Goal: Task Accomplishment & Management: Manage account settings

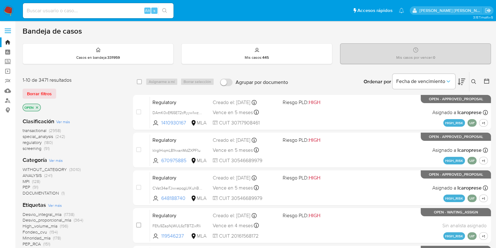
click at [474, 82] on icon at bounding box center [474, 81] width 5 height 5
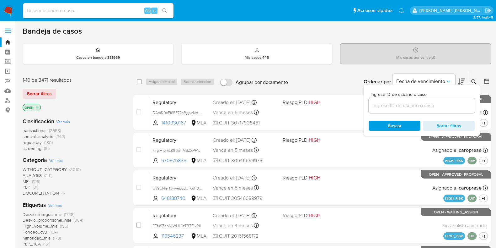
click at [426, 109] on div at bounding box center [422, 105] width 106 height 15
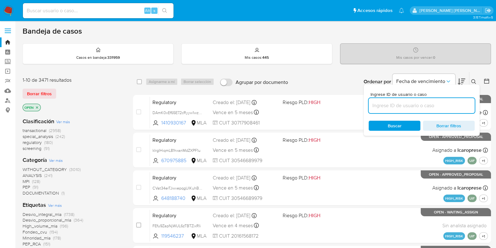
click at [424, 107] on input at bounding box center [422, 105] width 106 height 8
paste input "QKB3UKLIuZWiDtVGBtKNJip4"
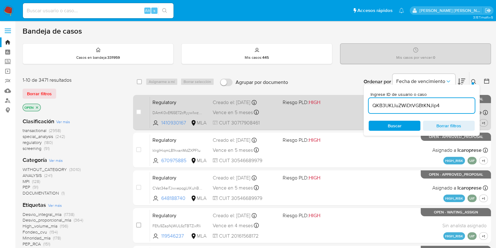
type input "QKB3UKLIuZWiDtVGBtKNJip4"
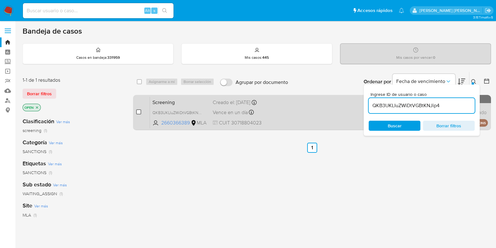
click at [140, 111] on input "checkbox" at bounding box center [138, 111] width 5 height 5
checkbox input "true"
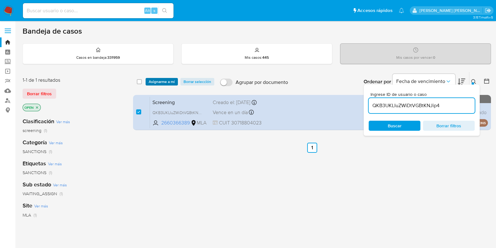
click at [160, 80] on span "Asignarme a mí" at bounding box center [162, 81] width 26 height 6
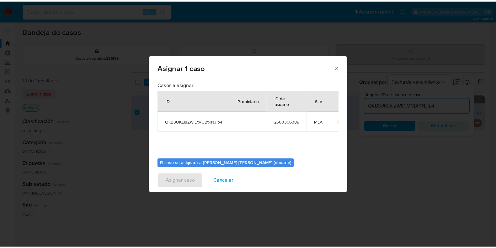
scroll to position [32, 0]
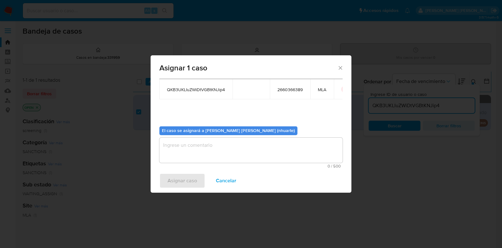
click at [225, 152] on textarea "assign-modal" at bounding box center [250, 150] width 183 height 25
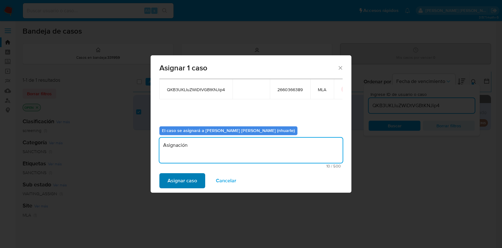
type textarea "Asignación"
click at [191, 185] on span "Asignar caso" at bounding box center [183, 181] width 30 height 14
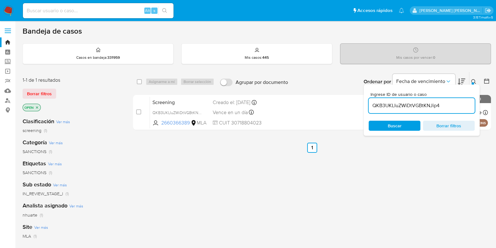
click at [60, 10] on input at bounding box center [98, 11] width 151 height 8
paste input "482796978"
type input "482796978"
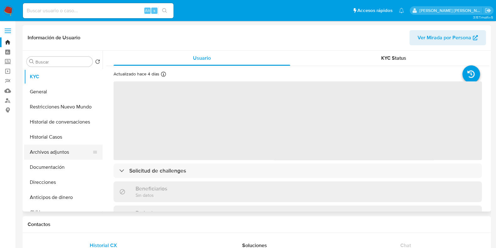
click at [80, 147] on button "Archivos adjuntos" at bounding box center [60, 151] width 73 height 15
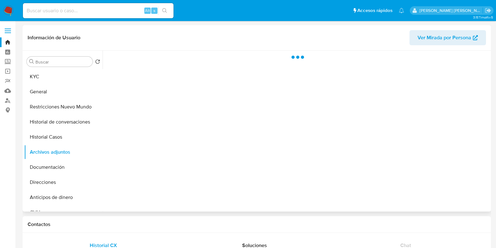
select select "10"
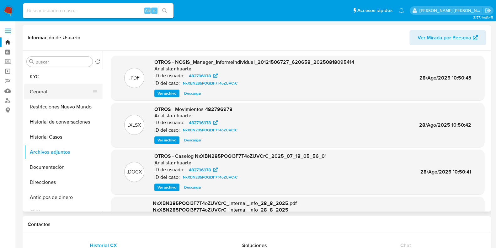
click at [65, 94] on button "General" at bounding box center [60, 91] width 73 height 15
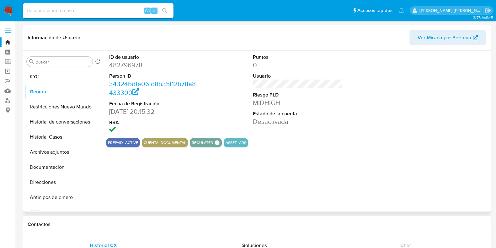
click at [129, 66] on dd "482796978" at bounding box center [154, 65] width 90 height 9
copy dd "482796978"
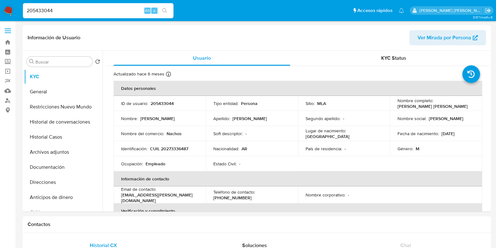
select select "10"
click at [83, 9] on input "205433044" at bounding box center [98, 11] width 151 height 8
paste input "QKB3UKLIuZWiDtVGBtKNJip"
type input "QKB3UKLIuZWiDtVGBtKNJip4"
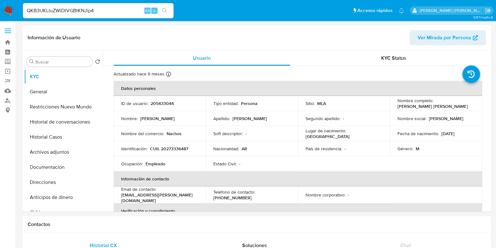
click at [114, 10] on input "QKB3UKLIuZWiDtVGBtKNJip4" at bounding box center [98, 11] width 151 height 8
click at [167, 12] on icon "search-icon" at bounding box center [164, 10] width 5 height 5
click at [65, 9] on input at bounding box center [98, 11] width 151 height 8
select select "10"
paste input "QKB3UKLIuZWiDtVGBtKNJip4"
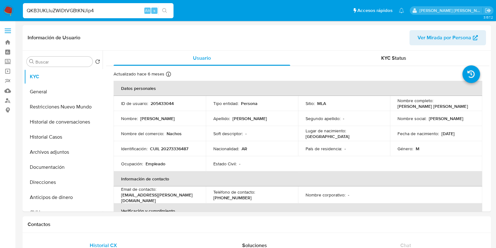
type input "QKB3UKLIuZWiDtVGBtKNJip4"
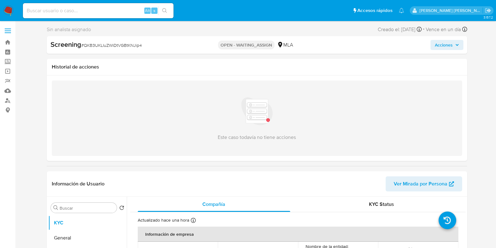
select select "10"
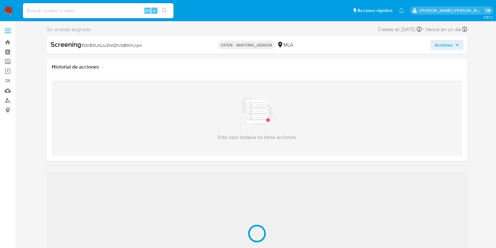
click at [130, 44] on span "# QKB3UKLIuZWiDtVGBtKNJip4" at bounding box center [111, 45] width 61 height 6
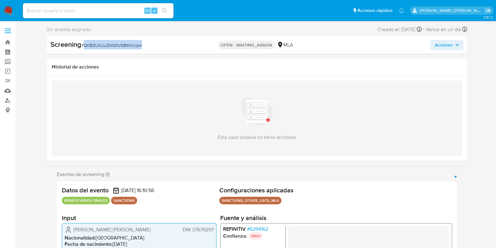
copy span "QKB3UKLIuZWiDtVGBtKNJip4"
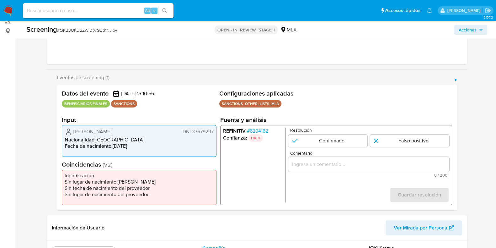
scroll to position [118, 0]
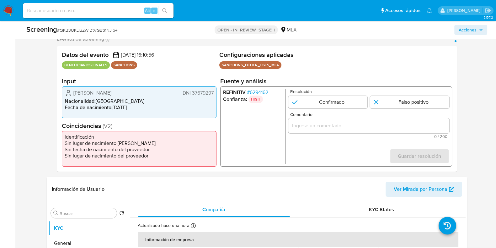
select select "10"
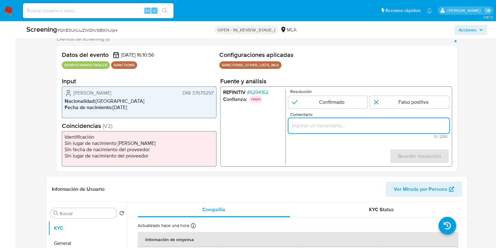
paste input "Se desestima ya que no coincide tipo de persona, nombre completo entre el Benef…"
type input "Se desestima ya que no coincide tipo de persona, nombre completo entre el Benef…"
click at [389, 103] on input "1 de 1" at bounding box center [409, 102] width 79 height 13
radio input "true"
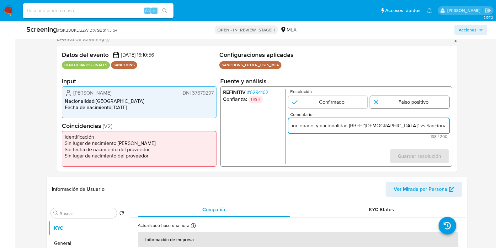
scroll to position [0, 0]
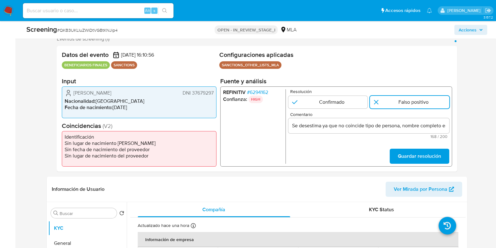
click at [418, 127] on input "Se desestima ya que no coincide tipo de persona, nombre completo entre el Benef…" at bounding box center [368, 126] width 161 height 8
click at [412, 101] on input "1 de 1" at bounding box center [409, 102] width 79 height 13
click at [410, 155] on span "Guardar resolución" at bounding box center [419, 156] width 43 height 14
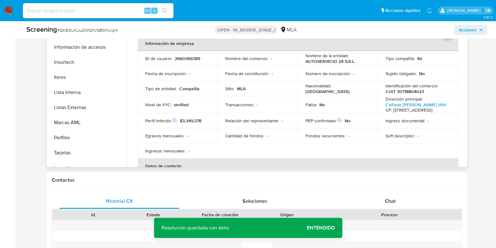
scroll to position [274, 0]
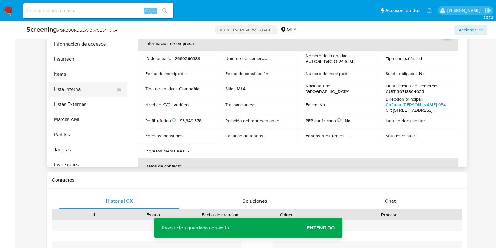
click at [91, 89] on button "Lista Interna" at bounding box center [84, 89] width 73 height 15
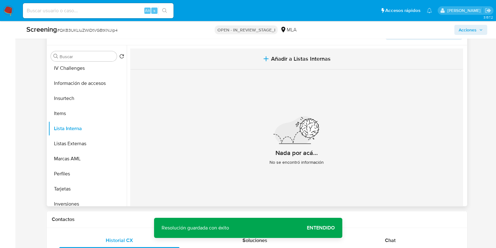
click at [301, 50] on button "Añadir a Listas Internas" at bounding box center [296, 58] width 333 height 21
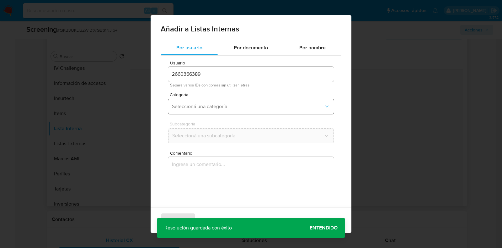
click at [214, 104] on span "Seleccioná una categoría" at bounding box center [248, 106] width 152 height 6
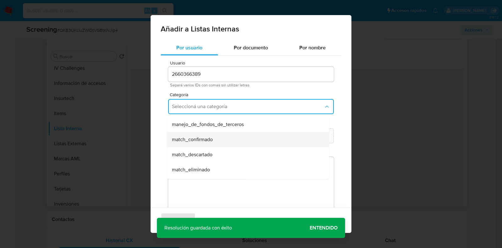
scroll to position [39, 0]
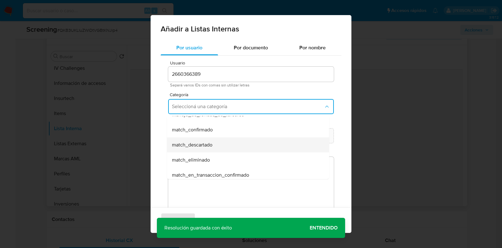
click at [206, 147] on span "match_descartado" at bounding box center [192, 145] width 41 height 6
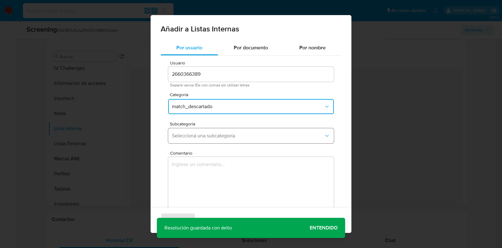
click at [216, 133] on span "Seleccioná una subcategoría" at bounding box center [248, 135] width 152 height 6
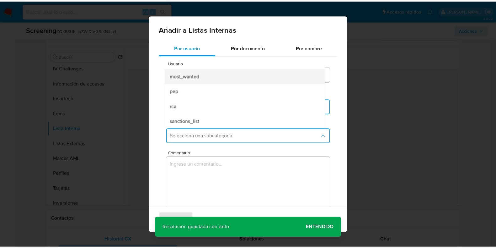
scroll to position [42, 0]
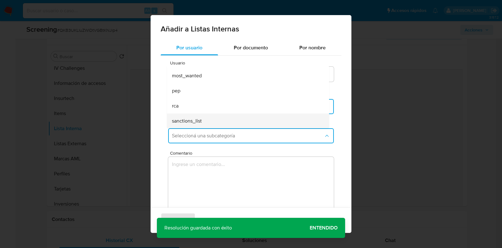
click at [212, 115] on div "sanctions_list" at bounding box center [246, 120] width 149 height 15
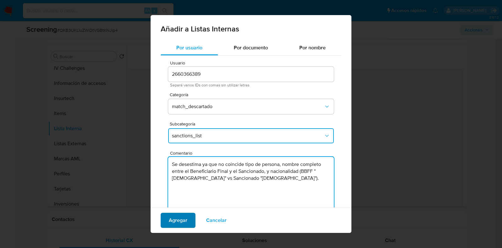
type textarea "Se desestima ya que no coincide tipo de persona, nombre completo entre el Benef…"
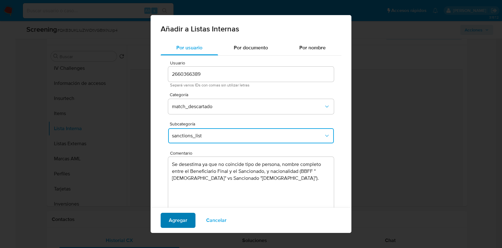
click at [190, 219] on button "Agregar" at bounding box center [178, 220] width 35 height 15
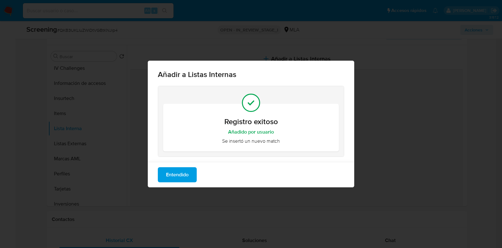
click at [182, 176] on span "Entendido" at bounding box center [177, 175] width 23 height 14
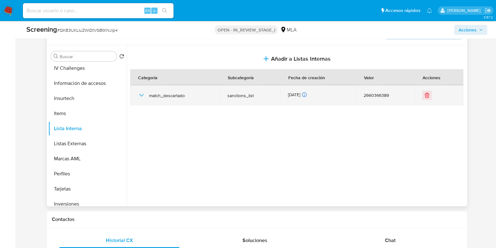
click at [143, 94] on icon "button" at bounding box center [142, 95] width 8 height 8
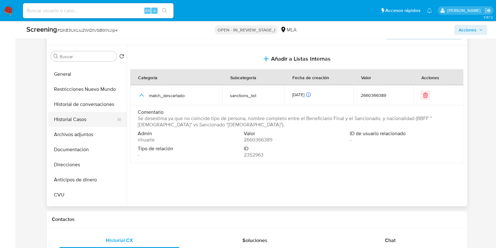
scroll to position [0, 0]
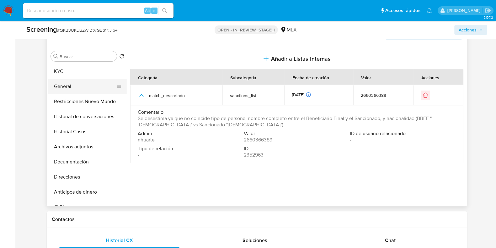
click at [86, 84] on button "General" at bounding box center [84, 86] width 73 height 15
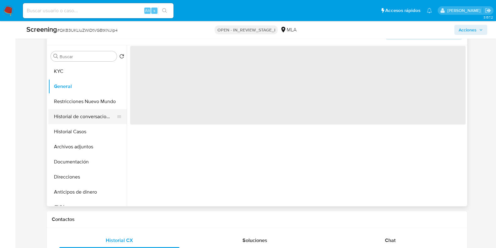
click at [86, 112] on button "Historial de conversaciones" at bounding box center [84, 116] width 73 height 15
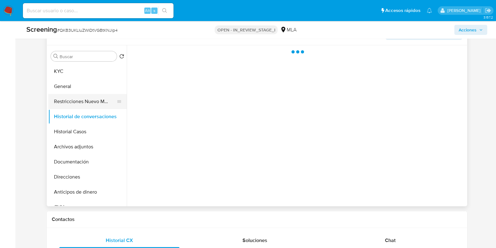
click at [84, 101] on button "Restricciones Nuevo Mundo" at bounding box center [84, 101] width 73 height 15
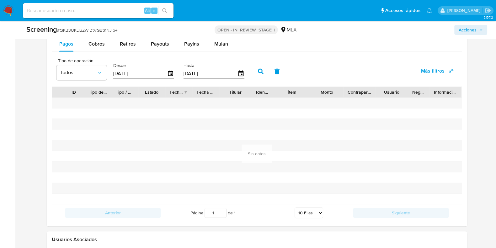
scroll to position [1054, 0]
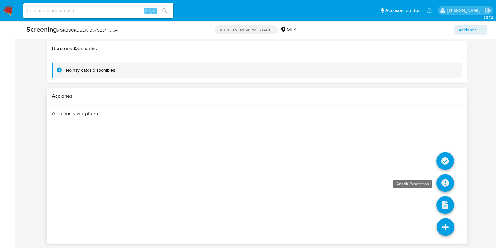
click at [446, 183] on icon at bounding box center [446, 183] width 18 height 18
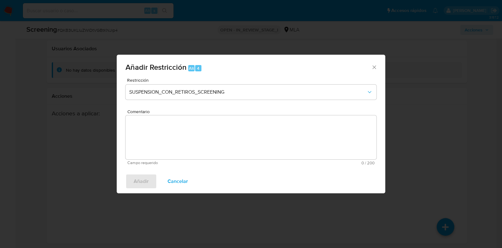
click at [375, 63] on div "Añadir Restricción Alt 4" at bounding box center [251, 67] width 269 height 24
drag, startPoint x: 374, startPoint y: 64, endPoint x: 374, endPoint y: 87, distance: 22.9
click at [375, 64] on icon "Cerrar ventana" at bounding box center [374, 67] width 6 height 6
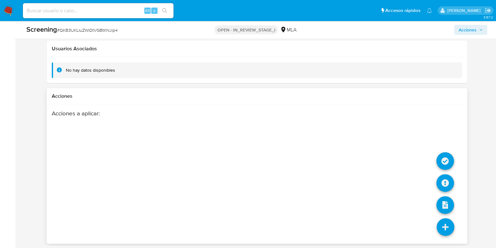
click at [446, 218] on icon at bounding box center [446, 227] width 18 height 18
click at [451, 161] on icon at bounding box center [446, 161] width 18 height 18
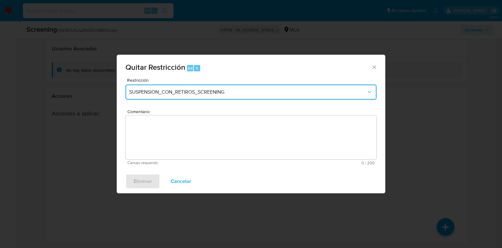
click at [187, 97] on button "SUSPENSION_CON_RETIROS_SCREENING" at bounding box center [251, 91] width 251 height 15
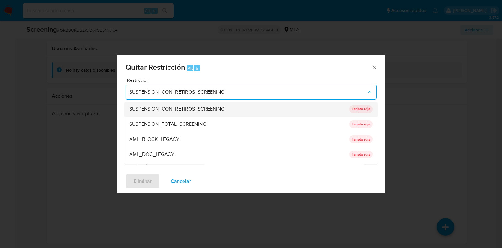
click at [190, 106] on span "SUSPENSION_CON_RETIROS_SCREENING" at bounding box center [176, 109] width 95 height 6
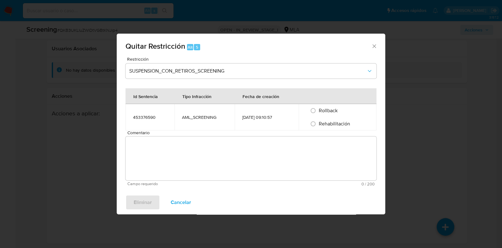
click at [188, 122] on td "AML_SCREENING" at bounding box center [205, 117] width 60 height 26
click at [315, 125] on input "Rehabilitación" at bounding box center [313, 124] width 10 height 10
radio input "true"
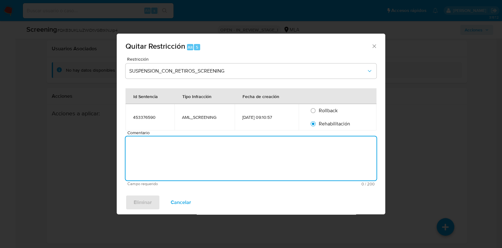
click at [310, 157] on textarea "Comentario" at bounding box center [251, 158] width 251 height 44
type textarea "AML"
click at [146, 201] on span "Eliminar" at bounding box center [143, 202] width 18 height 14
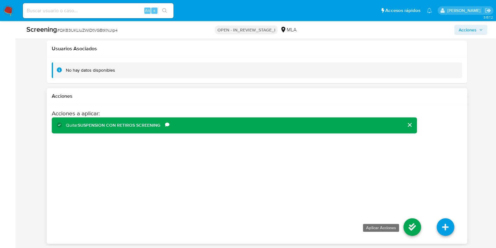
click at [417, 223] on icon at bounding box center [413, 227] width 18 height 18
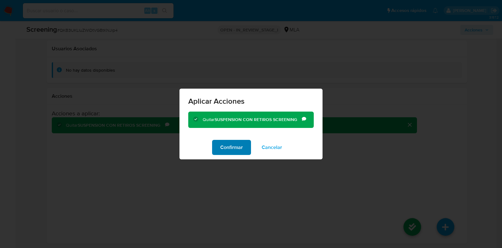
click at [238, 145] on span "Confirmar" at bounding box center [231, 147] width 23 height 14
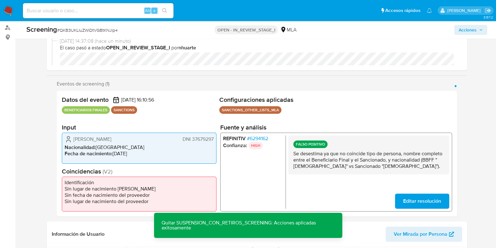
scroll to position [0, 0]
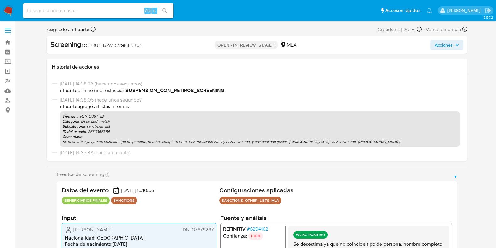
select select "10"
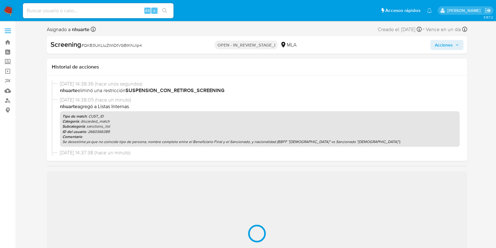
select select "10"
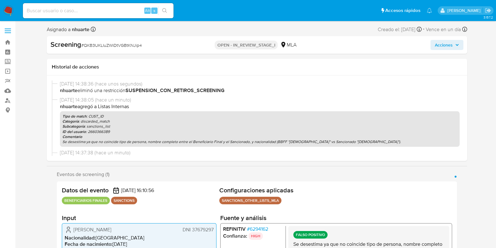
click at [438, 43] on span "Acciones" at bounding box center [444, 45] width 18 height 10
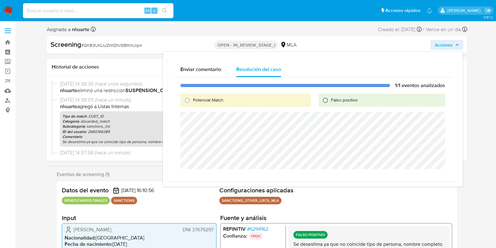
click at [326, 98] on input "Falso positivo" at bounding box center [326, 100] width 10 height 10
radio input "true"
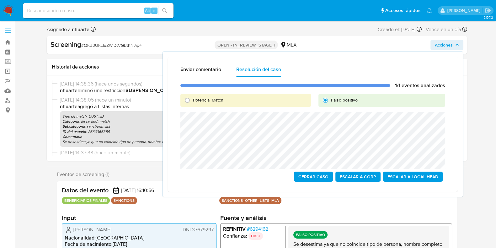
click at [410, 177] on span "Escalar a Local Head" at bounding box center [413, 176] width 51 height 9
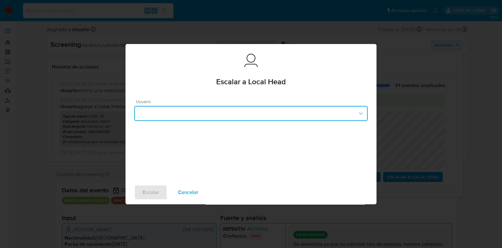
click at [193, 109] on button "button" at bounding box center [251, 113] width 234 height 15
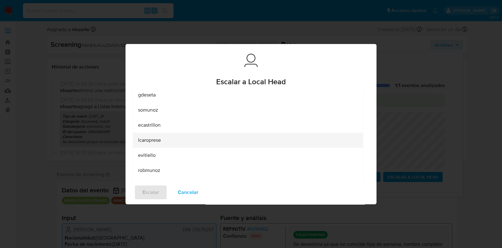
click at [184, 145] on div "lcaroprese" at bounding box center [248, 139] width 220 height 15
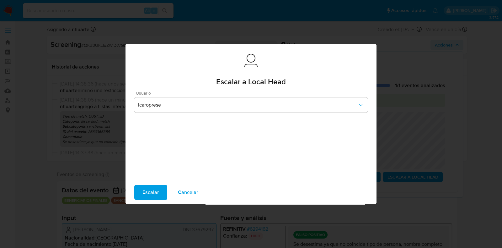
click at [150, 194] on span "Escalar" at bounding box center [151, 192] width 17 height 14
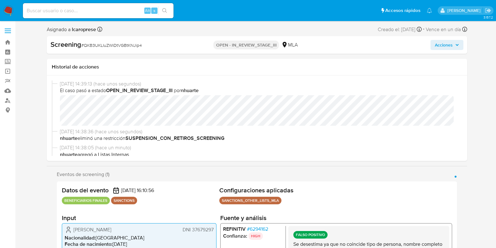
select select "10"
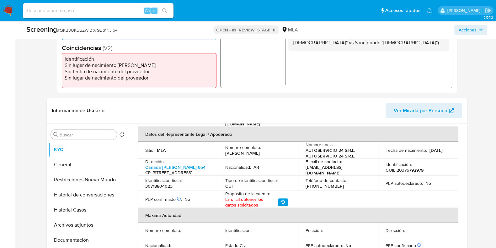
scroll to position [196, 0]
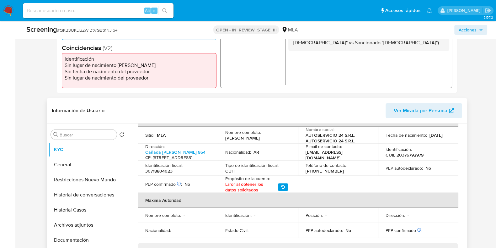
click at [250, 105] on header "Información de Usuario Ver Mirada por Persona" at bounding box center [257, 110] width 411 height 15
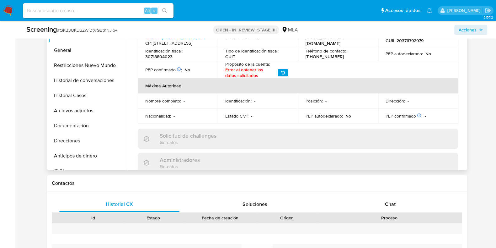
scroll to position [314, 0]
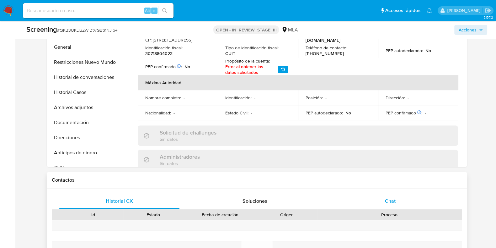
click at [388, 199] on span "Chat" at bounding box center [390, 200] width 11 height 7
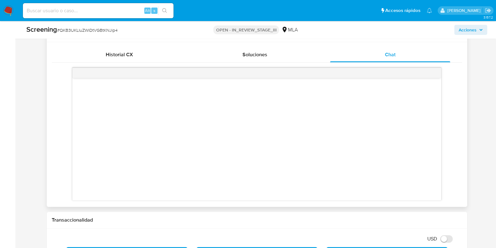
scroll to position [471, 0]
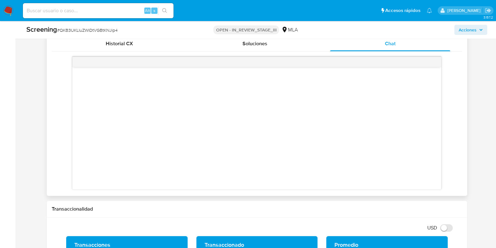
click at [310, 128] on div at bounding box center [257, 128] width 369 height 122
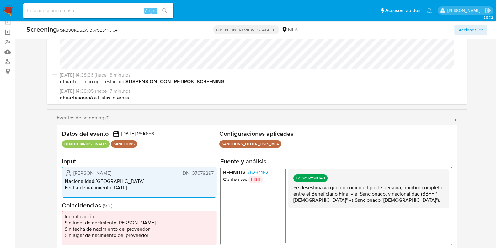
scroll to position [0, 0]
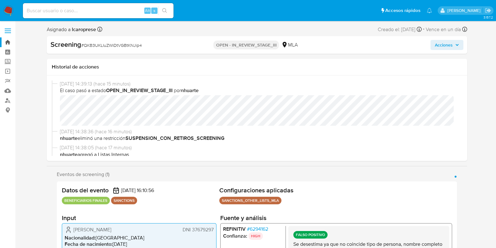
click at [8, 41] on link "Bandeja" at bounding box center [37, 42] width 75 height 10
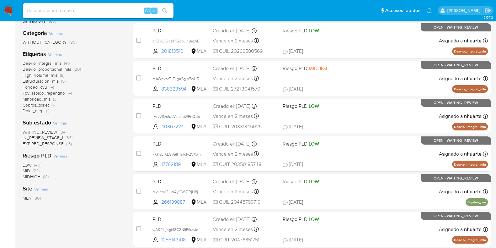
scroll to position [118, 0]
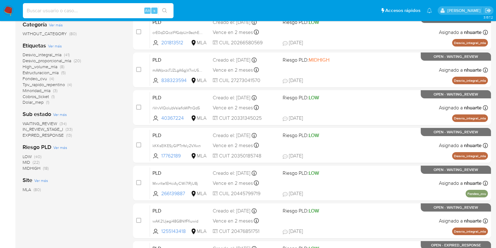
click at [45, 8] on input at bounding box center [98, 11] width 151 height 8
paste input "1029689373"
type input "1029689373"
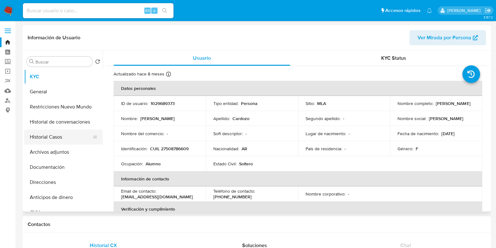
select select "10"
click at [67, 132] on button "Historial Casos" at bounding box center [60, 136] width 73 height 15
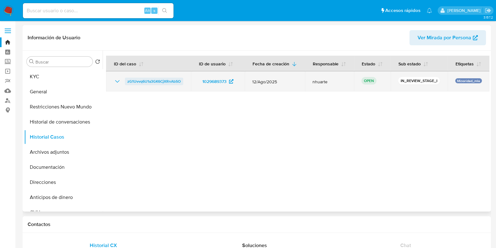
click at [163, 81] on span "zG1Uvvq6U1a3GK6CjXRnAbSO" at bounding box center [153, 82] width 53 height 8
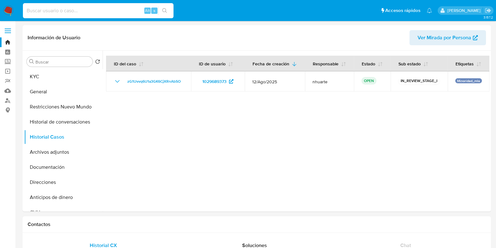
click at [51, 8] on input at bounding box center [98, 11] width 151 height 8
paste input "228868257"
type input "228868257"
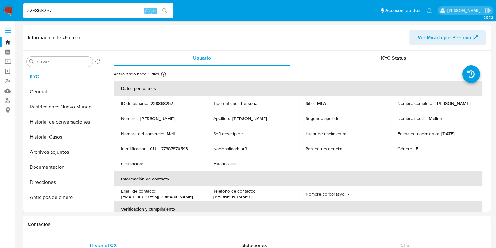
select select "10"
click at [57, 136] on button "Historial Casos" at bounding box center [60, 136] width 73 height 15
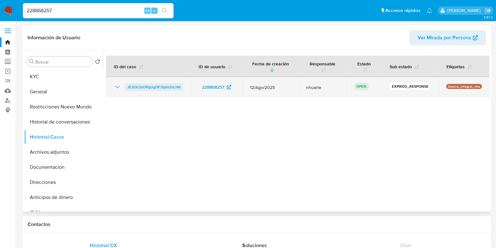
drag, startPoint x: 121, startPoint y: 86, endPoint x: 174, endPoint y: 87, distance: 53.4
click at [174, 87] on div "JE2OLOzOPgUgOFJSplx2nLnW" at bounding box center [149, 87] width 70 height 8
drag, startPoint x: 187, startPoint y: 86, endPoint x: 126, endPoint y: 88, distance: 61.9
click at [126, 88] on td "JE2OLOzOPgUgOFJSplx2nLnW" at bounding box center [148, 87] width 85 height 20
click at [156, 86] on span "JE2OLOzOPgUgOFJSplx2nLnW" at bounding box center [153, 87] width 53 height 8
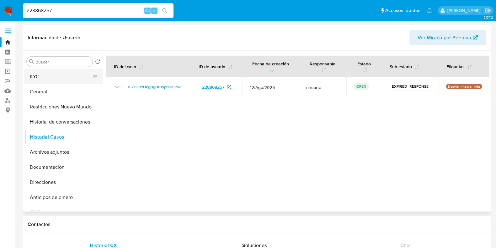
click at [44, 70] on button "KYC" at bounding box center [60, 76] width 73 height 15
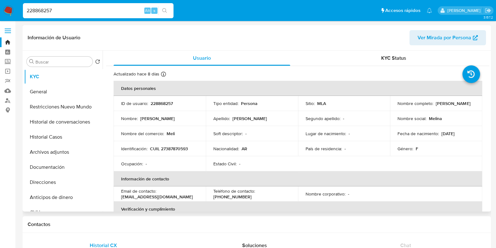
click at [166, 147] on p "CUIL 27387870593" at bounding box center [169, 149] width 38 height 6
copy p "27387870593"
click at [156, 103] on p "228868257" at bounding box center [162, 103] width 22 height 6
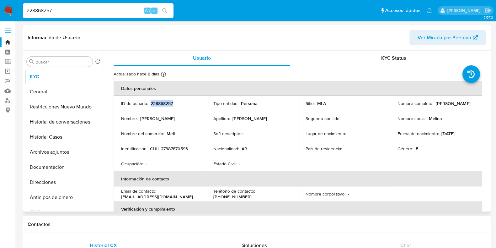
copy p "228868257"
drag, startPoint x: 62, startPoint y: 9, endPoint x: 11, endPoint y: 10, distance: 50.6
click at [11, 10] on nav "Pausado Ver notificaciones 228868257 Alt s Accesos rápidos Presiona las siguien…" at bounding box center [248, 10] width 496 height 21
paste input "106457382"
type input "106457382"
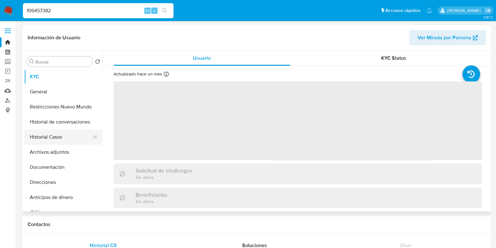
drag, startPoint x: 64, startPoint y: 138, endPoint x: 69, endPoint y: 137, distance: 4.4
click at [64, 138] on button "Historial Casos" at bounding box center [60, 136] width 73 height 15
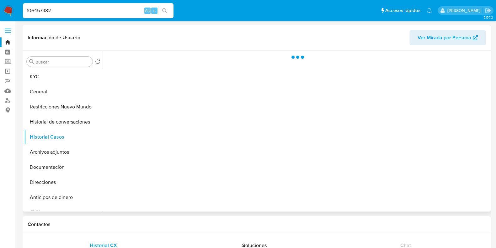
select select "10"
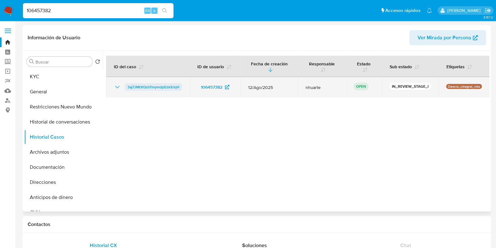
click at [174, 87] on span "3aj7JMtXQzhTmymdpEdx9JqH" at bounding box center [153, 87] width 52 height 8
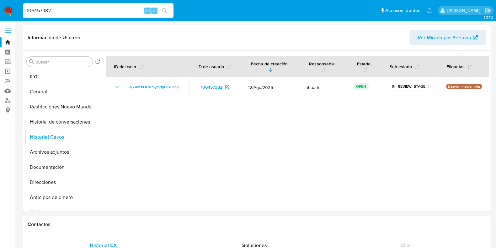
drag, startPoint x: 60, startPoint y: 9, endPoint x: 9, endPoint y: 8, distance: 50.2
click at [9, 8] on nav "Pausado Ver notificaciones 106457382 Alt s Accesos rápidos Presiona las siguien…" at bounding box center [248, 10] width 496 height 21
paste input "65456272"
type input "654562722"
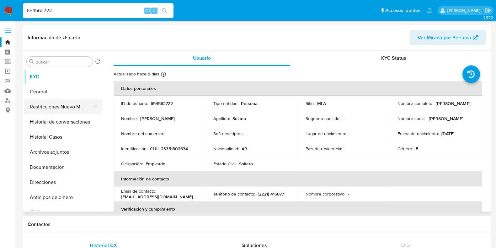
select select "10"
click at [56, 133] on button "Historial Casos" at bounding box center [60, 136] width 73 height 15
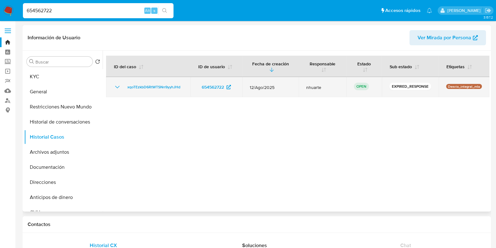
drag, startPoint x: 124, startPoint y: 87, endPoint x: 180, endPoint y: 91, distance: 56.3
click at [180, 91] on td "xqoTEzkbD6RtWTSNn9yyhJHd" at bounding box center [148, 87] width 84 height 20
click at [144, 84] on span "xqoTEzkbD6RtWTSNn9yyhJHd" at bounding box center [153, 87] width 53 height 8
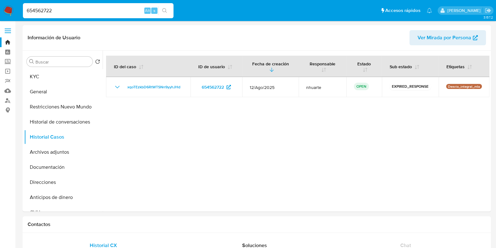
drag, startPoint x: 60, startPoint y: 10, endPoint x: 20, endPoint y: 12, distance: 39.3
click at [20, 12] on ul "Pausado Ver notificaciones 654562722 Alt s Accesos rápidos Presiona las siguien…" at bounding box center [228, 11] width 416 height 16
paste input "287483337"
type input "287483337"
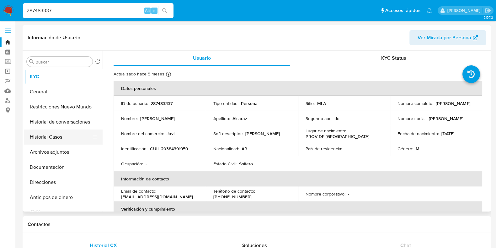
click at [67, 137] on button "Historial Casos" at bounding box center [60, 136] width 73 height 15
select select "10"
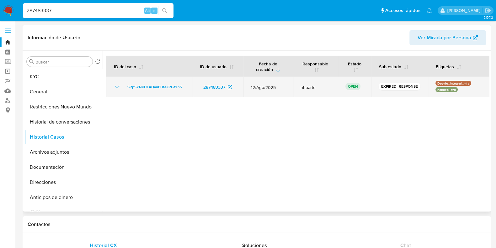
drag, startPoint x: 122, startPoint y: 86, endPoint x: 184, endPoint y: 87, distance: 61.6
click at [184, 87] on td "SRpSYNKULAQau8HteK2GtYh5" at bounding box center [149, 87] width 86 height 20
click at [141, 84] on span "SRpSYNKULAQau8HteK2GtYh5" at bounding box center [154, 87] width 55 height 8
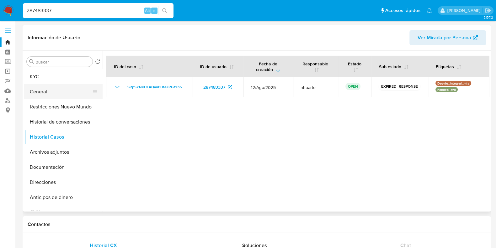
click at [49, 89] on button "General" at bounding box center [60, 91] width 73 height 15
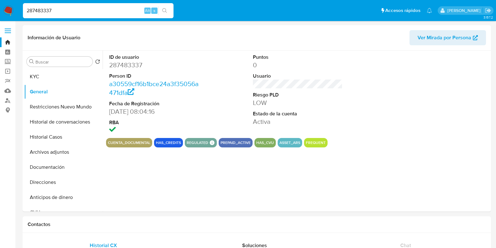
click at [136, 64] on dd "287483337" at bounding box center [154, 65] width 90 height 9
copy dd "287483337"
drag, startPoint x: 58, startPoint y: 8, endPoint x: 20, endPoint y: 8, distance: 38.0
click at [21, 8] on ul "Pausado Ver notificaciones 287483337 Alt s Accesos rápidos Presiona las siguien…" at bounding box center [228, 11] width 416 height 16
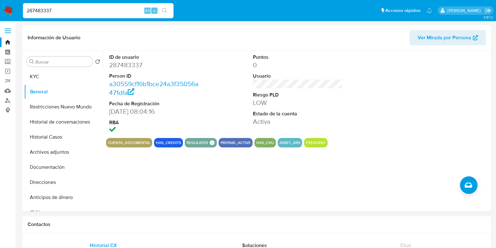
paste input "199900832"
type input "199900832"
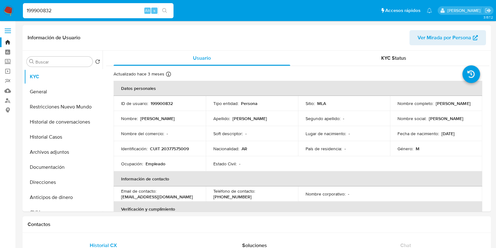
select select "10"
click at [59, 136] on button "Historial Casos" at bounding box center [60, 136] width 73 height 15
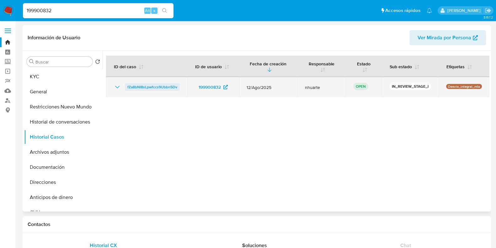
click at [166, 89] on span "fZa8bNI8sLpwfccs9Ubbn5Dv" at bounding box center [152, 87] width 50 height 8
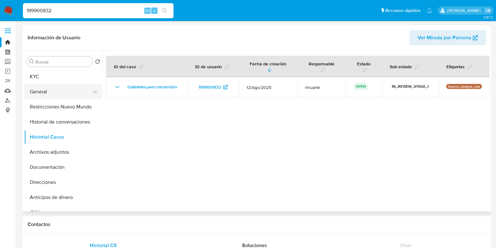
click at [60, 88] on button "General" at bounding box center [60, 91] width 73 height 15
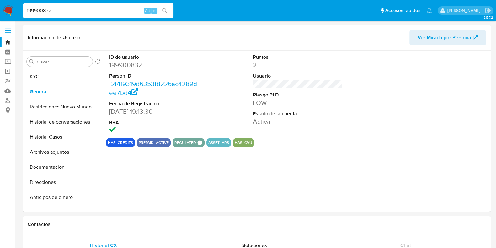
click at [133, 64] on dd "199900832" at bounding box center [154, 65] width 90 height 9
copy dd "199900832"
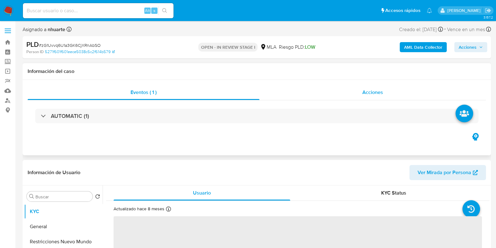
click at [371, 95] on span "Acciones" at bounding box center [373, 92] width 21 height 7
select select "10"
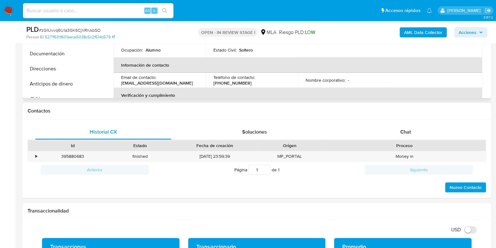
scroll to position [353, 0]
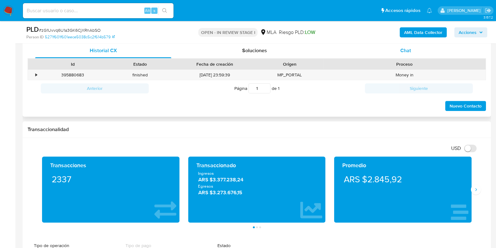
click at [406, 47] on span "Chat" at bounding box center [406, 50] width 11 height 7
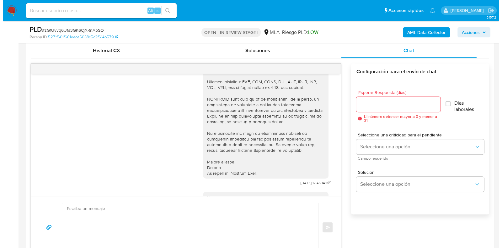
scroll to position [196, 0]
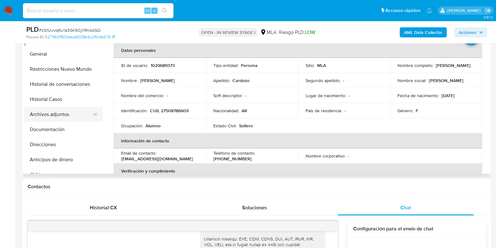
click at [76, 117] on button "Archivos adjuntos" at bounding box center [60, 114] width 73 height 15
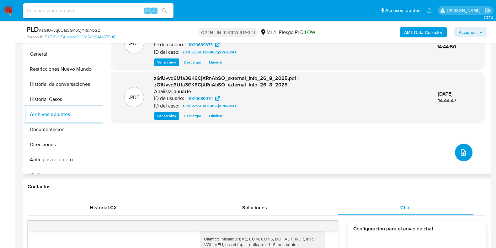
click at [460, 154] on icon "upload-file" at bounding box center [464, 153] width 8 height 8
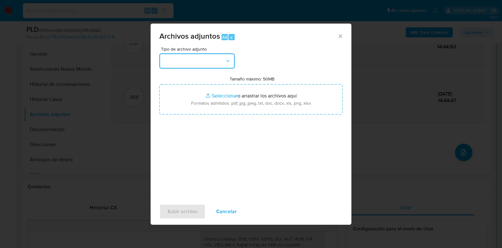
click at [228, 58] on icon "button" at bounding box center [228, 61] width 6 height 6
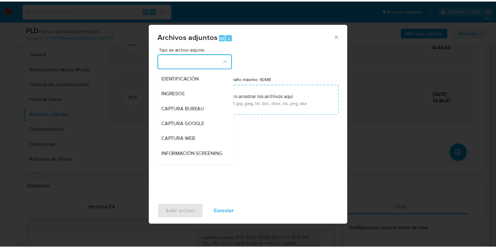
scroll to position [61, 0]
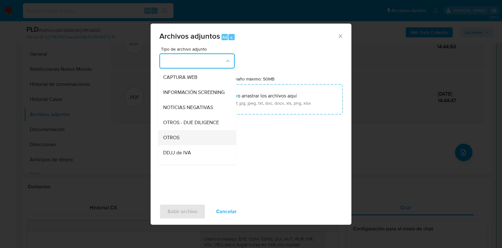
click at [184, 138] on div "OTROS" at bounding box center [195, 137] width 64 height 15
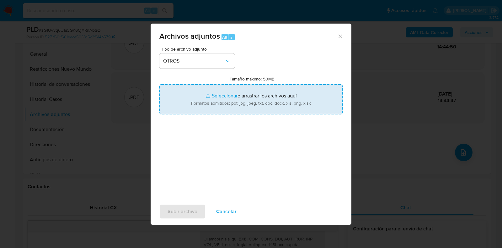
type input "C:\fakepath\Caselog zG1Uvvq6U1a3GK6CjXRnAbSO_2025_08_18_17_39_33.docx"
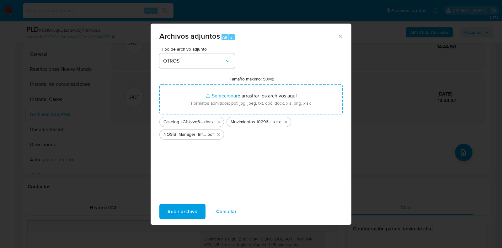
click at [178, 208] on span "Subir archivo" at bounding box center [183, 211] width 30 height 14
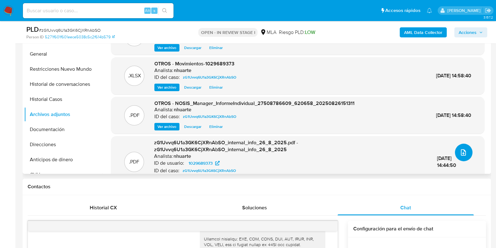
scroll to position [0, 0]
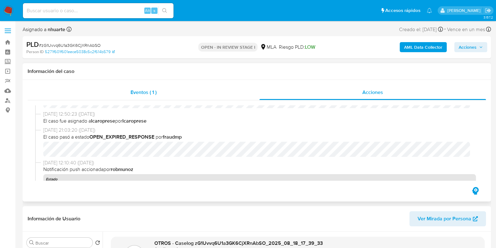
click at [143, 100] on div "Eventos ( 1 )" at bounding box center [144, 92] width 232 height 15
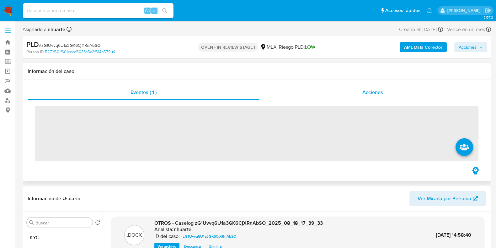
click at [361, 91] on div "Acciones" at bounding box center [373, 92] width 227 height 15
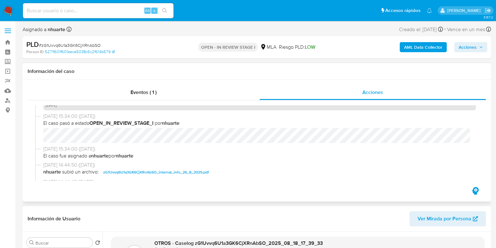
scroll to position [274, 0]
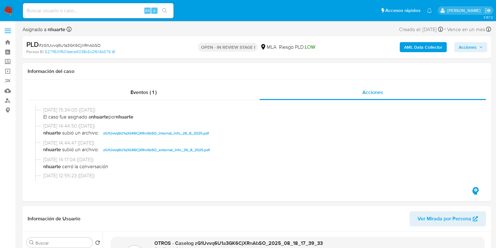
click at [467, 51] on span "Acciones" at bounding box center [468, 47] width 18 height 10
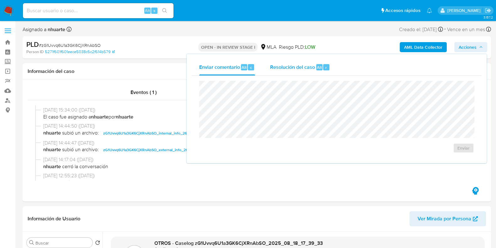
click at [312, 72] on div "Resolución del caso Alt r" at bounding box center [300, 67] width 60 height 16
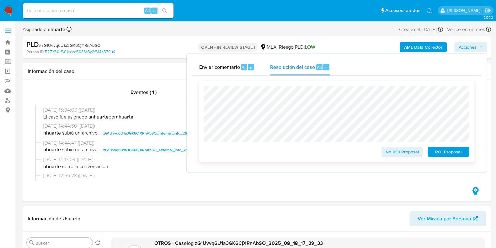
click at [395, 156] on span "No ROI Proposal" at bounding box center [402, 151] width 33 height 9
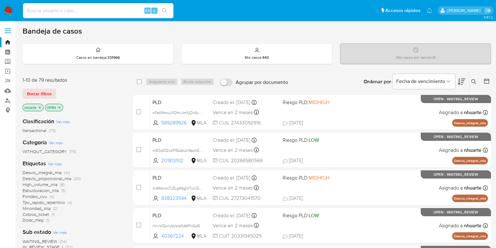
click at [475, 80] on icon at bounding box center [474, 81] width 5 height 5
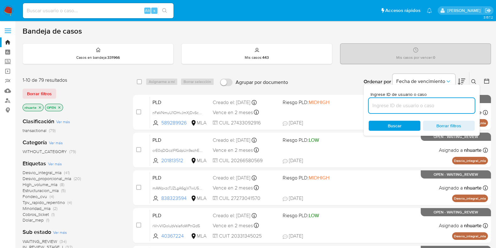
click at [447, 104] on input at bounding box center [422, 105] width 106 height 8
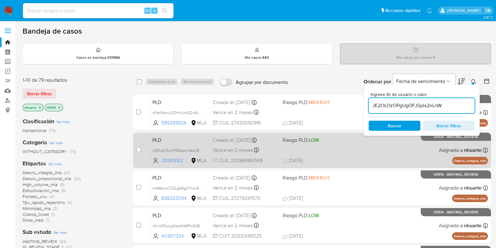
type input "JE2OLOzOPgUgOFJSplx2nLnW"
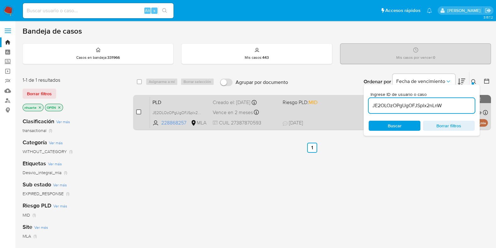
click at [141, 112] on input "checkbox" at bounding box center [138, 111] width 5 height 5
checkbox input "true"
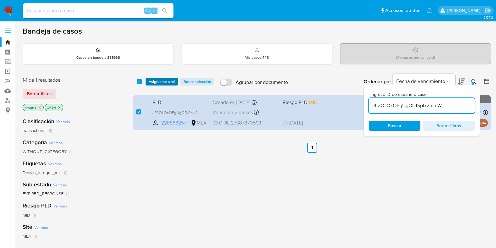
click at [160, 81] on span "Asignarme a mí" at bounding box center [162, 81] width 26 height 6
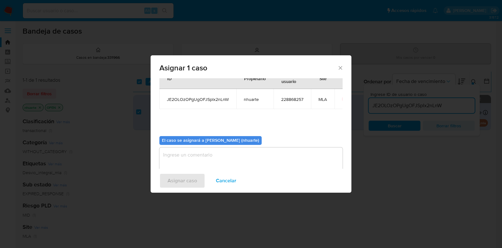
scroll to position [32, 0]
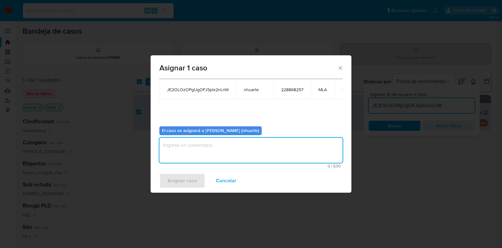
click at [204, 145] on textarea "assign-modal" at bounding box center [250, 150] width 183 height 25
type textarea "Asignación"
click at [191, 181] on span "Asignar caso" at bounding box center [183, 181] width 30 height 14
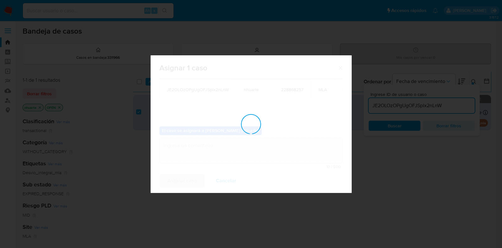
checkbox input "false"
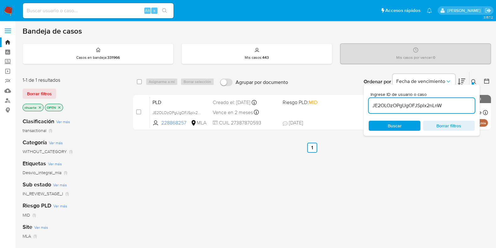
drag, startPoint x: 444, startPoint y: 103, endPoint x: 373, endPoint y: 104, distance: 71.3
click at [373, 104] on input "JE2OLOzOPgUgOFJSplx2nLnW" at bounding box center [422, 105] width 106 height 8
paste input "xqoTEzkbD6RtWTSNn9yyhJHd"
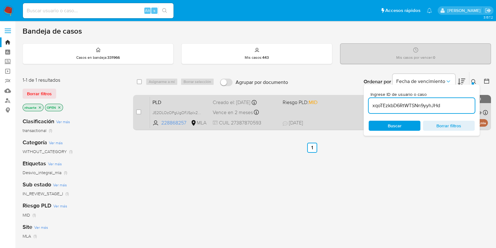
type input "xqoTEzkbD6RtWTSNn9yyhJHd"
drag, startPoint x: 138, startPoint y: 111, endPoint x: 150, endPoint y: 98, distance: 17.3
click at [138, 111] on input "checkbox" at bounding box center [138, 111] width 5 height 5
checkbox input "true"
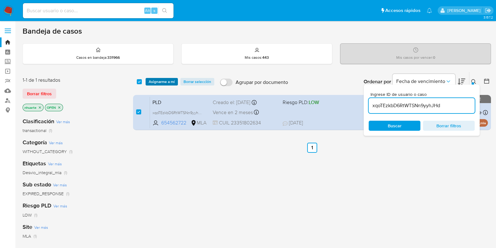
click at [160, 82] on span "Asignarme a mí" at bounding box center [162, 81] width 26 height 6
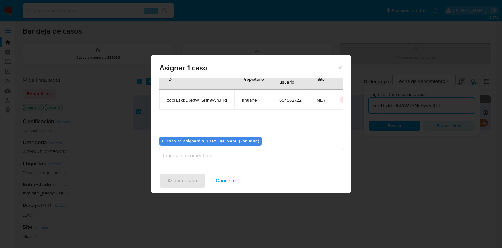
scroll to position [32, 0]
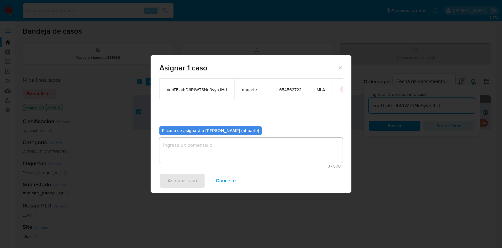
click at [235, 154] on textarea "assign-modal" at bounding box center [250, 150] width 183 height 25
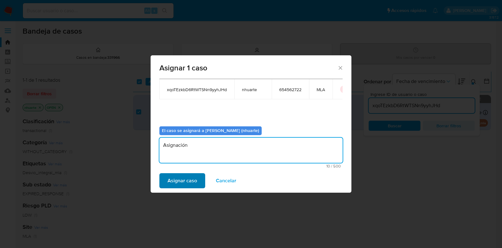
type textarea "Asignación"
click at [190, 181] on span "Asignar caso" at bounding box center [183, 181] width 30 height 14
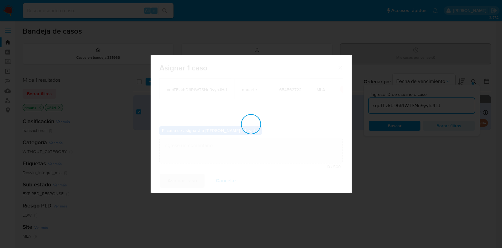
checkbox input "false"
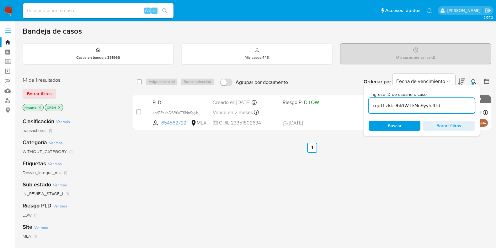
drag, startPoint x: 444, startPoint y: 103, endPoint x: 370, endPoint y: 107, distance: 73.6
click at [370, 107] on input "xqoTEzkbD6RtWTSNn9yyhJHd" at bounding box center [422, 105] width 106 height 8
paste input "SRpSYNKULAQau8HteK2GtYh5"
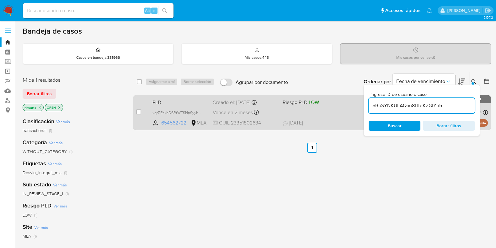
type input "SRpSYNKULAQau8HteK2GtYh5"
click at [139, 112] on input "checkbox" at bounding box center [138, 111] width 5 height 5
checkbox input "true"
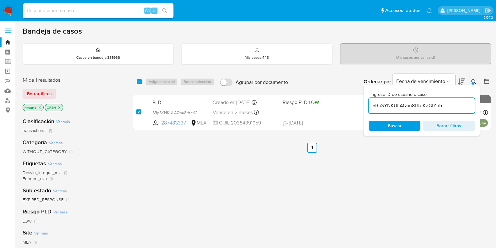
checkbox input "true"
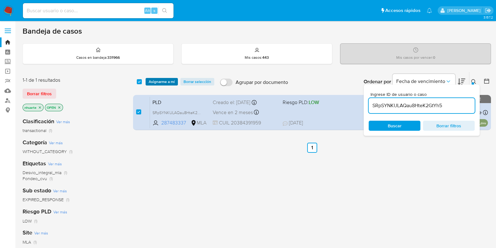
click at [162, 81] on span "Asignarme a mí" at bounding box center [162, 81] width 26 height 6
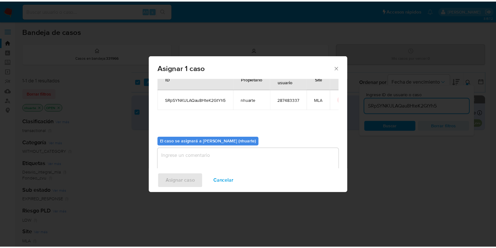
scroll to position [32, 0]
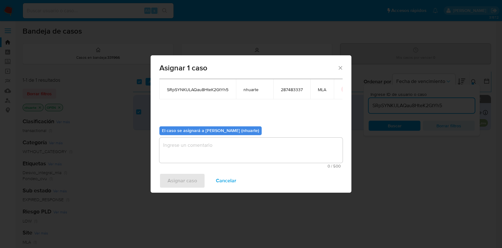
click at [218, 144] on textarea "assign-modal" at bounding box center [250, 150] width 183 height 25
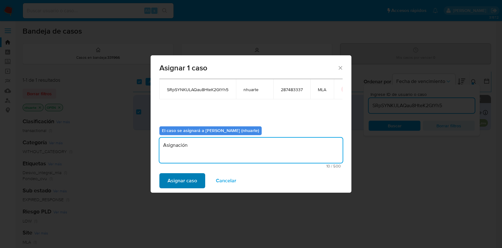
type textarea "Asignación"
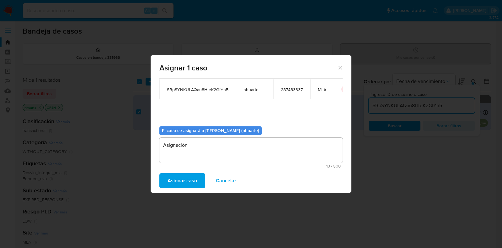
click at [181, 184] on span "Asignar caso" at bounding box center [183, 181] width 30 height 14
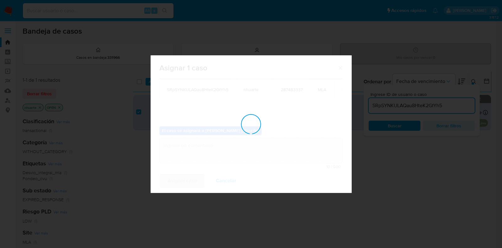
checkbox input "false"
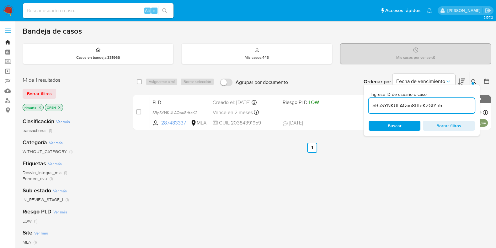
click at [9, 41] on link "Bandeja" at bounding box center [37, 42] width 75 height 10
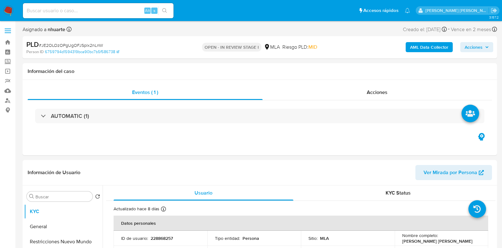
select select "10"
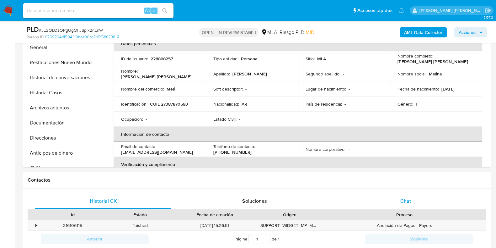
click at [404, 195] on div "Chat" at bounding box center [406, 200] width 136 height 15
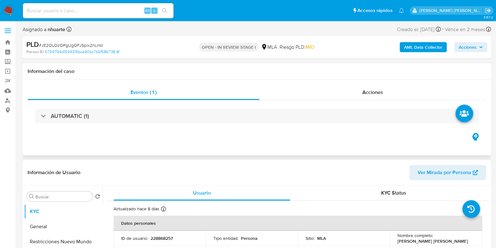
click at [370, 100] on div "Eventos ( 1 ) Acciones AUTOMATIC (1)" at bounding box center [257, 108] width 459 height 47
click at [370, 93] on span "Acciones" at bounding box center [373, 92] width 21 height 7
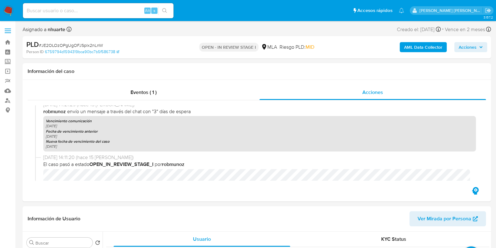
scroll to position [457, 0]
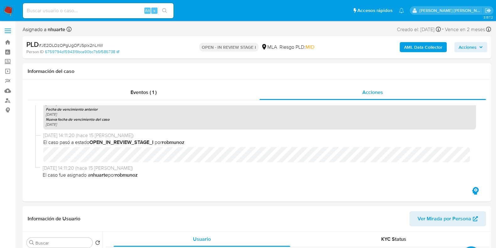
click at [419, 46] on b "AML Data Collector" at bounding box center [423, 47] width 38 height 10
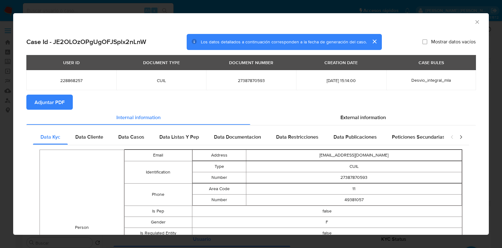
click at [67, 104] on button "Adjuntar PDF" at bounding box center [49, 102] width 46 height 15
click at [474, 22] on icon "Cerrar ventana" at bounding box center [477, 22] width 6 height 6
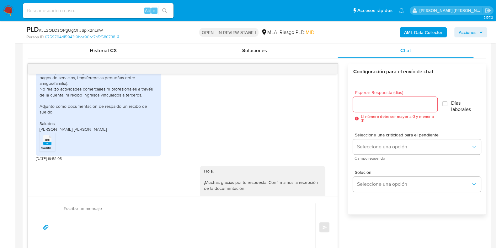
scroll to position [351, 0]
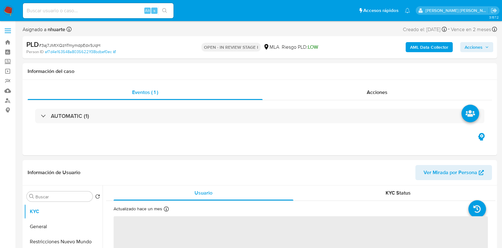
select select "10"
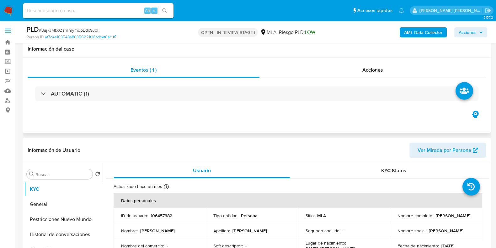
scroll to position [196, 0]
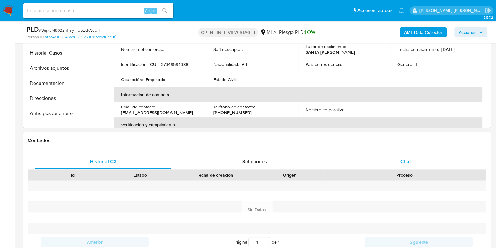
drag, startPoint x: 410, startPoint y: 156, endPoint x: 389, endPoint y: 157, distance: 21.4
click at [410, 156] on div "Chat" at bounding box center [406, 161] width 136 height 15
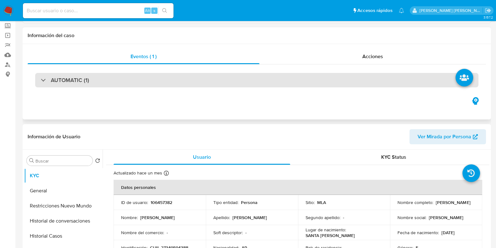
scroll to position [0, 0]
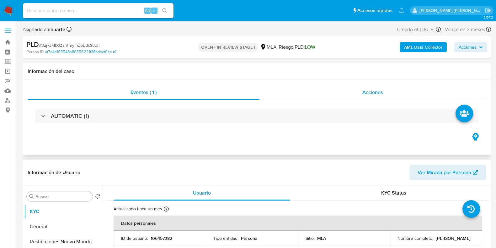
click at [382, 93] on span "Acciones" at bounding box center [373, 92] width 21 height 7
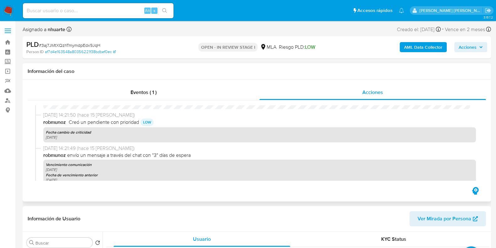
scroll to position [669, 0]
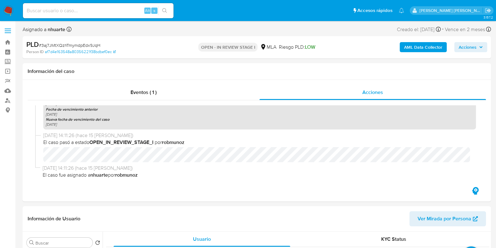
click at [431, 48] on b "AML Data Collector" at bounding box center [423, 47] width 38 height 10
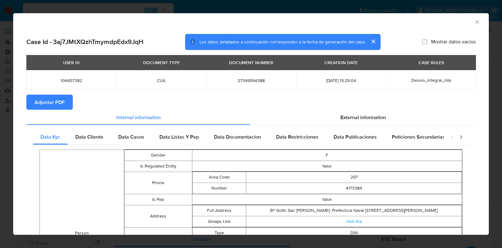
click at [67, 104] on button "Adjuntar PDF" at bounding box center [49, 102] width 46 height 15
click at [474, 21] on icon "Cerrar ventana" at bounding box center [477, 22] width 6 height 6
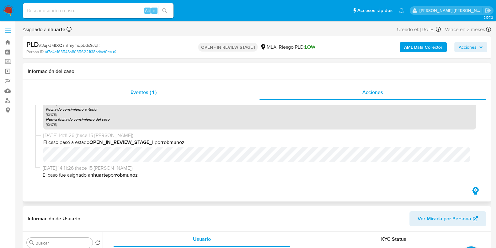
click at [144, 90] on span "Eventos ( 1 )" at bounding box center [144, 92] width 26 height 7
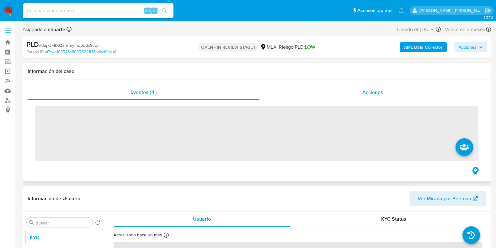
click at [370, 94] on span "Acciones" at bounding box center [373, 92] width 21 height 7
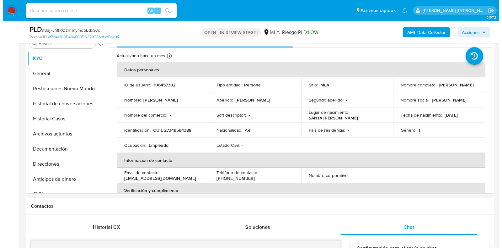
scroll to position [149, 0]
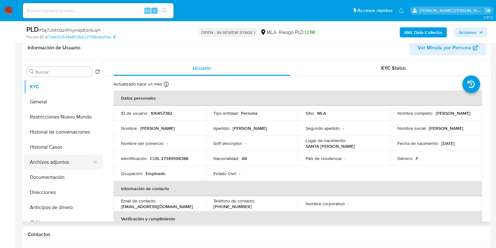
drag, startPoint x: 75, startPoint y: 161, endPoint x: 80, endPoint y: 161, distance: 5.4
click at [74, 161] on button "Archivos adjuntos" at bounding box center [60, 161] width 73 height 15
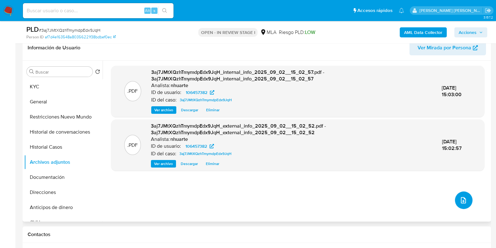
click at [462, 204] on button "upload-file" at bounding box center [464, 200] width 18 height 18
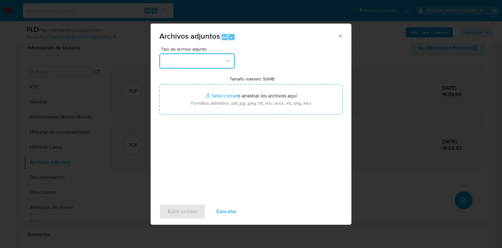
click at [227, 63] on icon "button" at bounding box center [228, 61] width 6 height 6
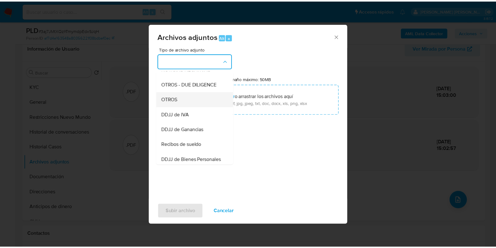
scroll to position [100, 0]
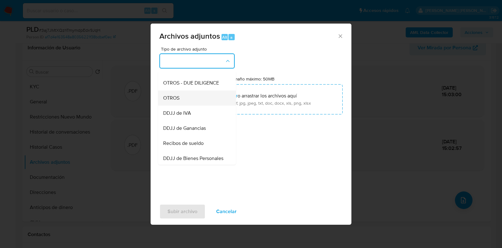
click at [206, 105] on div "OTROS" at bounding box center [195, 97] width 64 height 15
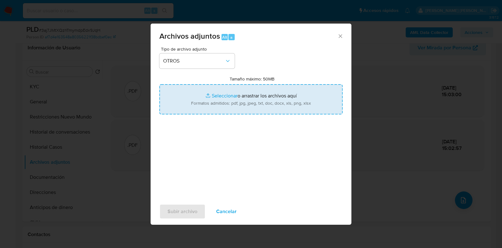
type input "C:\fakepath\Caselog 3aj7JMtXQzhTmymdpEdx9JqH_2025_08_18_18_09_20 (1).docx"
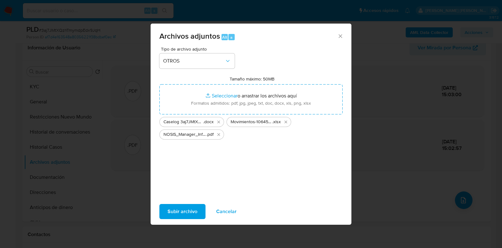
drag, startPoint x: 255, startPoint y: 108, endPoint x: 182, endPoint y: 213, distance: 127.4
click at [182, 213] on span "Subir archivo" at bounding box center [183, 211] width 30 height 14
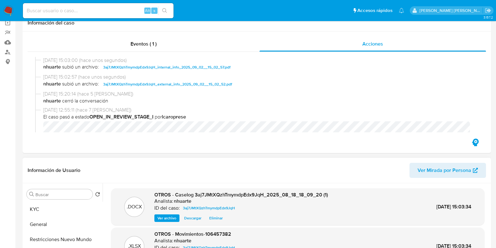
scroll to position [0, 0]
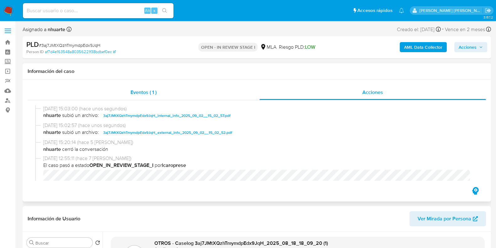
drag, startPoint x: 139, startPoint y: 87, endPoint x: 244, endPoint y: 95, distance: 104.8
click at [139, 87] on div "Eventos ( 1 )" at bounding box center [144, 92] width 232 height 15
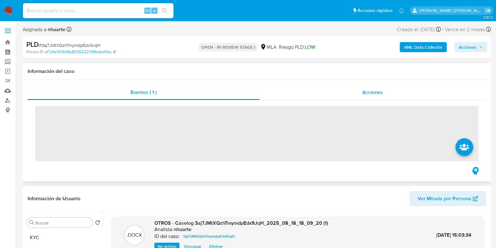
click at [374, 95] on span "Acciones" at bounding box center [373, 92] width 21 height 7
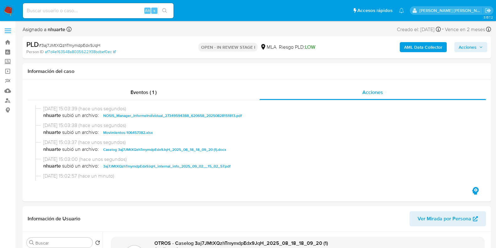
click at [476, 45] on span "Acciones" at bounding box center [468, 47] width 18 height 10
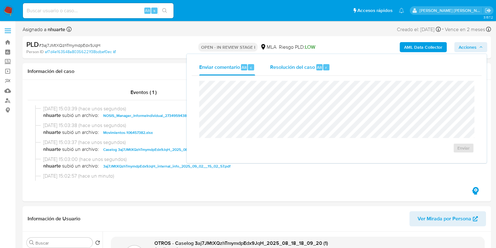
click at [320, 65] on span "Alt" at bounding box center [319, 67] width 5 height 6
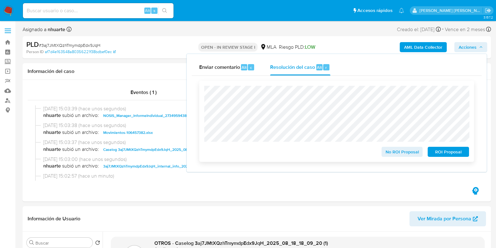
click at [395, 152] on span "No ROI Proposal" at bounding box center [402, 151] width 33 height 9
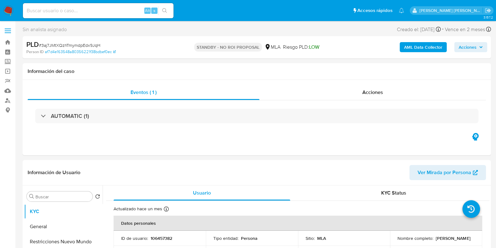
select select "10"
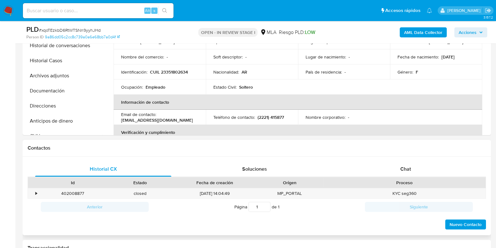
select select "10"
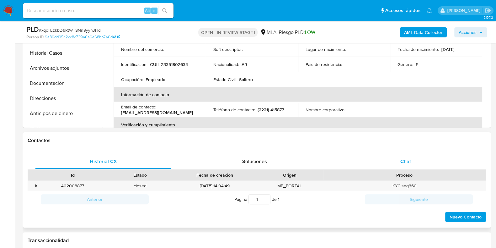
click at [403, 164] on span "Chat" at bounding box center [406, 161] width 11 height 7
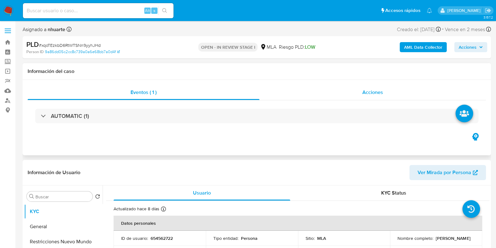
click at [374, 85] on div "Acciones" at bounding box center [373, 92] width 227 height 15
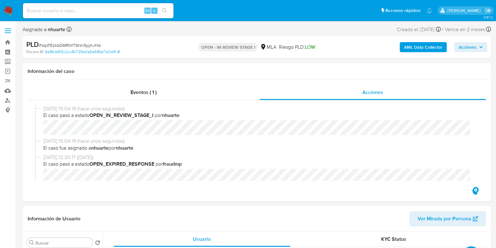
click at [411, 48] on b "AML Data Collector" at bounding box center [423, 47] width 38 height 10
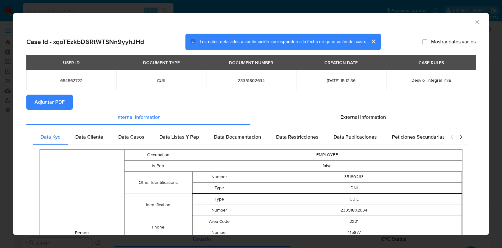
click at [59, 101] on span "Adjuntar PDF" at bounding box center [50, 102] width 30 height 14
click at [476, 23] on icon "Cerrar ventana" at bounding box center [477, 21] width 3 height 3
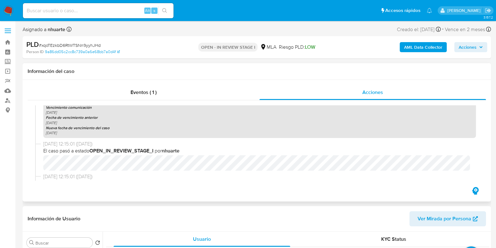
scroll to position [196, 0]
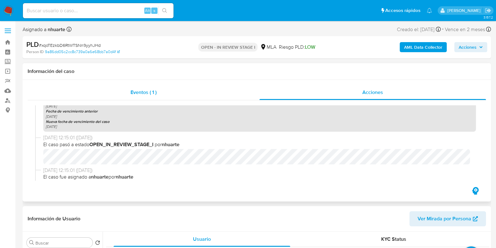
click at [144, 89] on span "Eventos ( 1 )" at bounding box center [144, 92] width 26 height 7
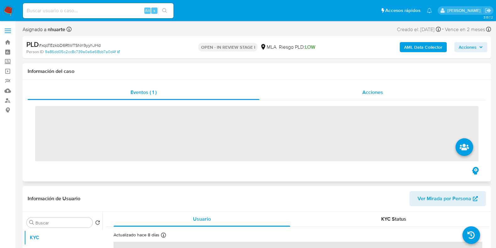
click at [372, 95] on span "Acciones" at bounding box center [373, 92] width 21 height 7
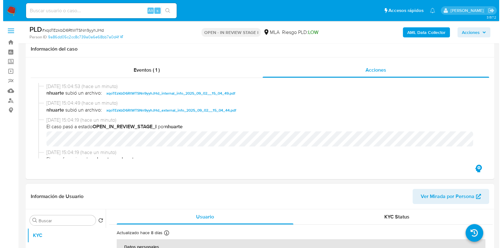
scroll to position [157, 0]
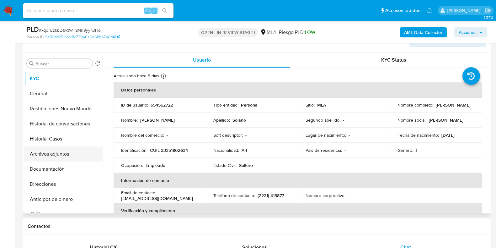
click at [75, 157] on button "Archivos adjuntos" at bounding box center [60, 153] width 73 height 15
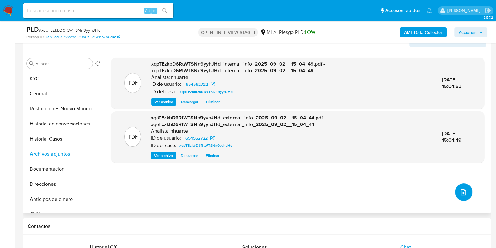
click at [463, 191] on icon "upload-file" at bounding box center [464, 192] width 8 height 8
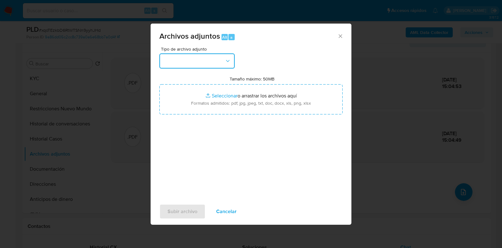
click at [229, 60] on icon "button" at bounding box center [228, 61] width 6 height 6
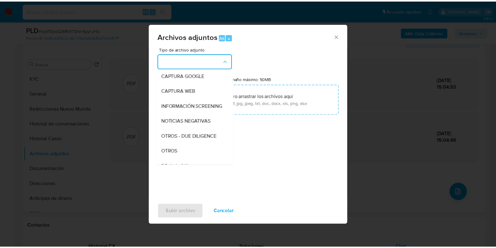
scroll to position [58, 0]
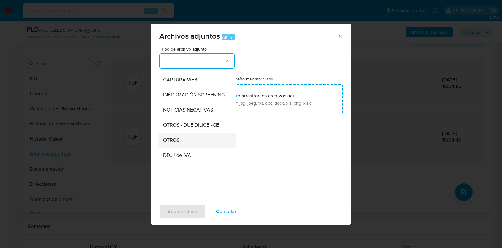
click at [193, 139] on div "OTROS" at bounding box center [195, 139] width 64 height 15
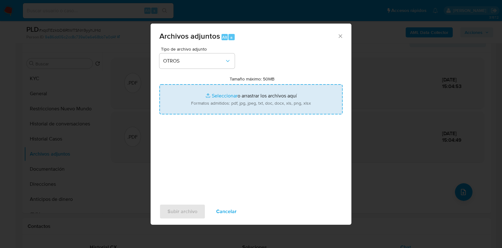
type input "C:\fakepath\Documentacion .pdf"
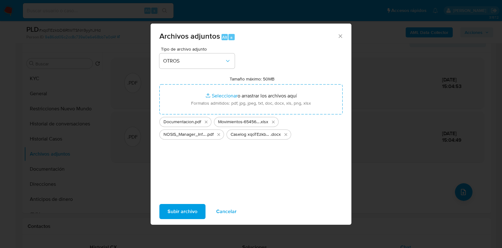
drag, startPoint x: 240, startPoint y: 102, endPoint x: 200, endPoint y: 210, distance: 115.4
click at [200, 210] on button "Subir archivo" at bounding box center [182, 211] width 46 height 15
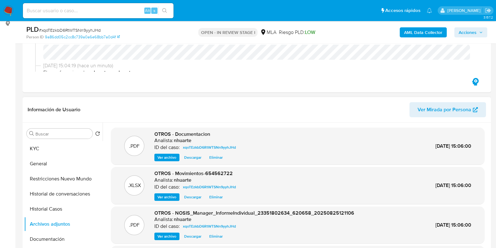
scroll to position [0, 0]
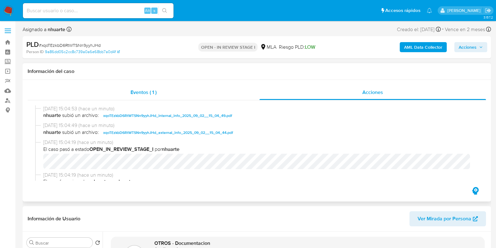
click at [128, 90] on div "Eventos ( 1 )" at bounding box center [144, 92] width 232 height 15
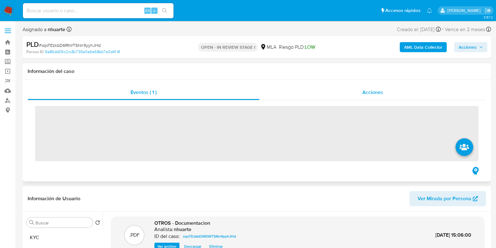
drag, startPoint x: 376, startPoint y: 87, endPoint x: 319, endPoint y: 100, distance: 58.0
click at [376, 87] on div "Acciones" at bounding box center [373, 92] width 227 height 15
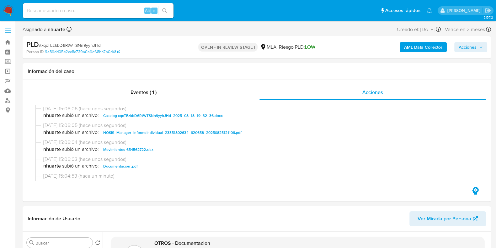
click at [476, 45] on span "Acciones" at bounding box center [468, 47] width 18 height 10
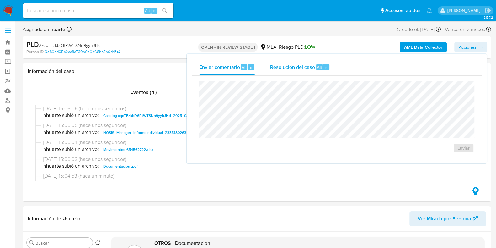
click at [331, 59] on button "Resolución del caso Alt r" at bounding box center [300, 67] width 75 height 16
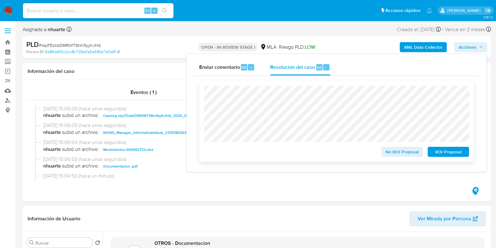
click at [407, 154] on span "No ROI Proposal" at bounding box center [402, 151] width 33 height 9
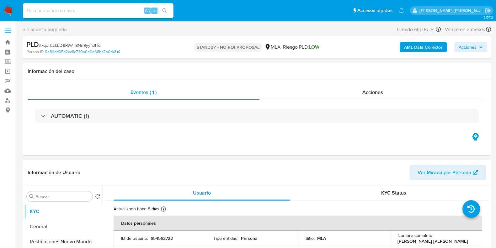
select select "10"
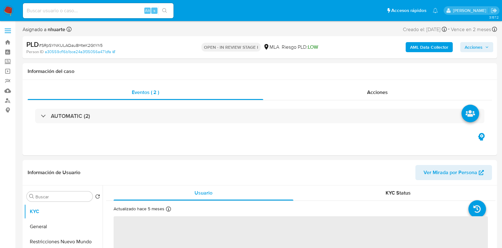
select select "10"
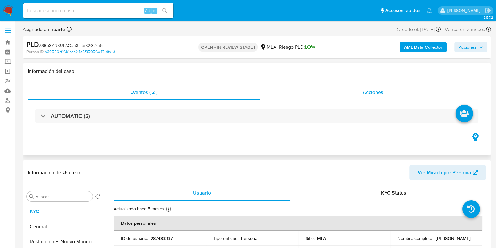
click at [376, 92] on span "Acciones" at bounding box center [373, 92] width 21 height 7
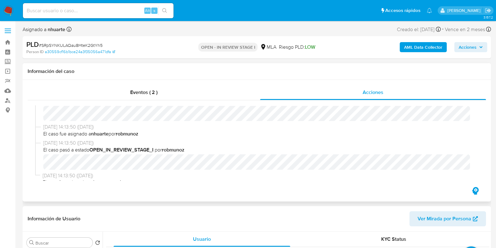
scroll to position [505, 0]
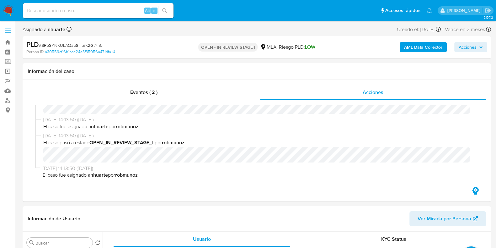
click at [411, 48] on b "AML Data Collector" at bounding box center [423, 47] width 38 height 10
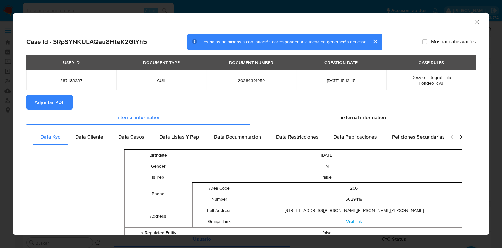
click at [49, 104] on span "Adjuntar PDF" at bounding box center [50, 102] width 30 height 14
click at [474, 21] on div "AML Data Collector" at bounding box center [251, 21] width 476 height 16
click at [474, 19] on icon "Cerrar ventana" at bounding box center [477, 22] width 6 height 6
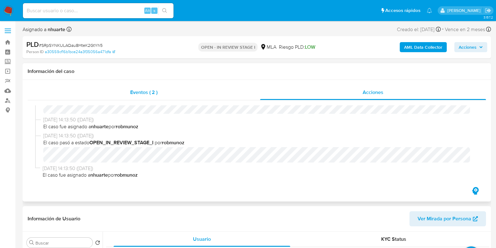
click at [141, 94] on span "Eventos ( 2 )" at bounding box center [143, 92] width 27 height 7
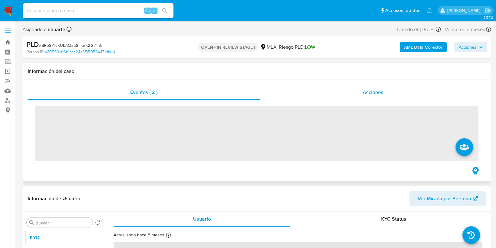
click at [362, 87] on div "Acciones" at bounding box center [373, 92] width 226 height 15
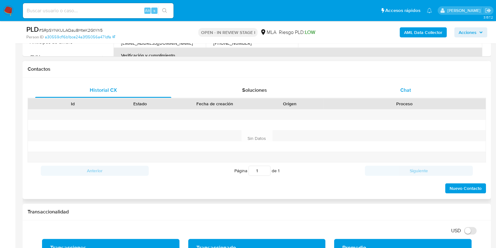
click at [406, 93] on div "Chat" at bounding box center [406, 90] width 136 height 15
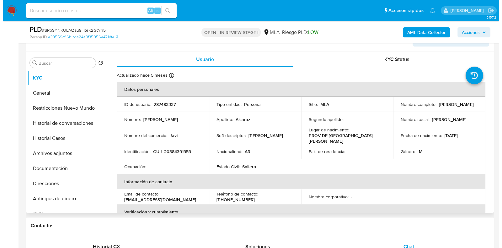
scroll to position [157, 0]
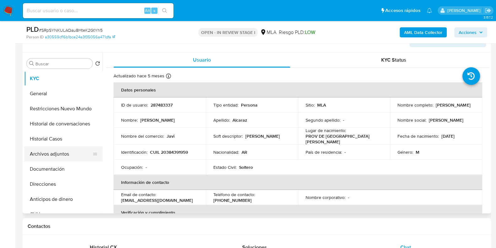
click at [62, 159] on button "Archivos adjuntos" at bounding box center [60, 153] width 73 height 15
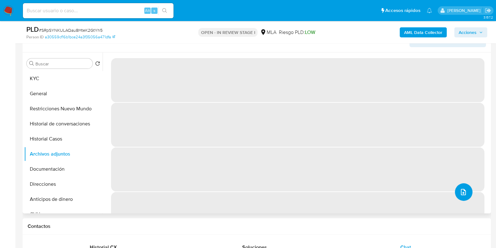
click at [468, 188] on button "upload-file" at bounding box center [464, 192] width 18 height 18
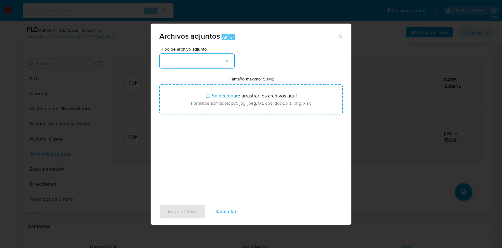
click at [228, 65] on button "button" at bounding box center [196, 60] width 75 height 15
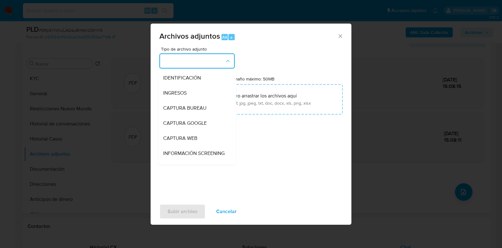
scroll to position [49, 0]
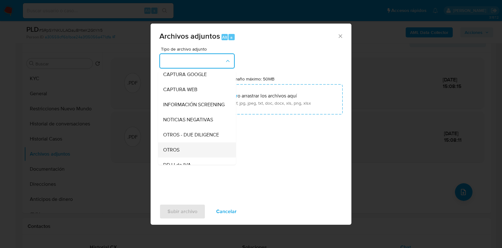
click at [181, 152] on div "OTROS" at bounding box center [195, 149] width 64 height 15
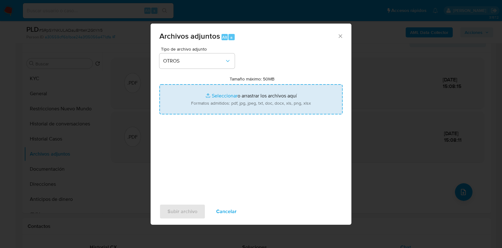
type input "C:\fakepath\Haberes junio 2025.jpeg"
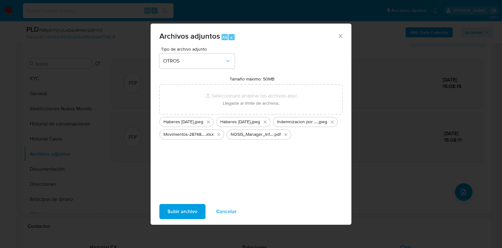
click at [188, 208] on span "Subir archivo" at bounding box center [183, 211] width 30 height 14
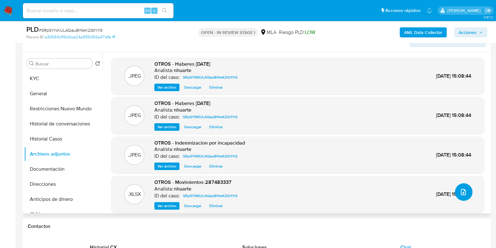
click at [461, 190] on icon "upload-file" at bounding box center [463, 192] width 5 height 6
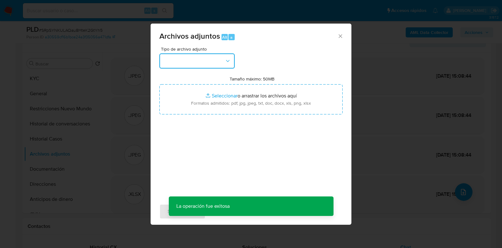
click at [230, 58] on icon "button" at bounding box center [228, 61] width 6 height 6
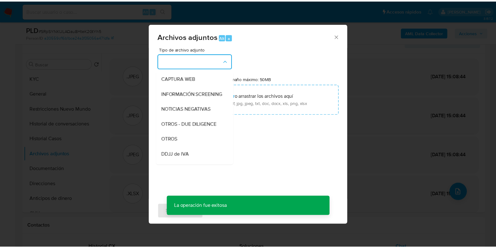
scroll to position [62, 0]
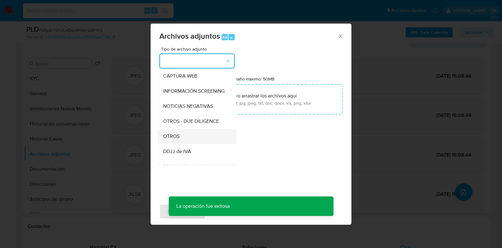
click at [192, 141] on div "OTROS" at bounding box center [195, 136] width 64 height 15
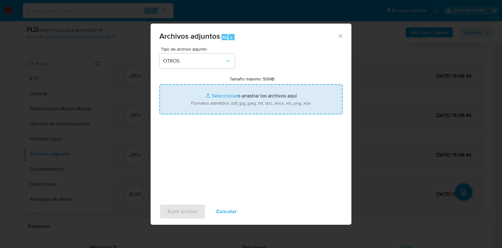
type input "C:\fakepath\Caselog SRpSYNKULAQau8HteK2GtYh5_2025_08_18_19_38_23.docx"
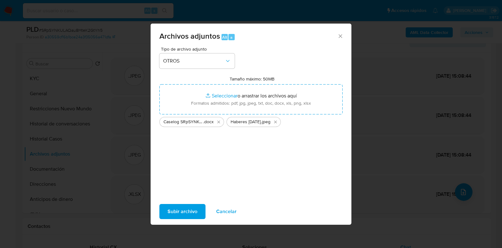
drag, startPoint x: 239, startPoint y: 107, endPoint x: 187, endPoint y: 211, distance: 116.0
click at [187, 211] on span "Subir archivo" at bounding box center [183, 211] width 30 height 14
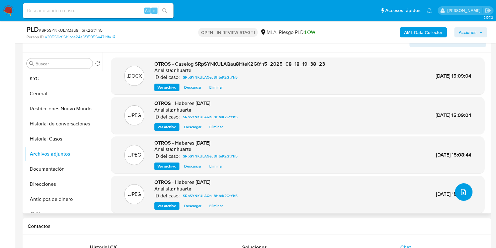
scroll to position [0, 0]
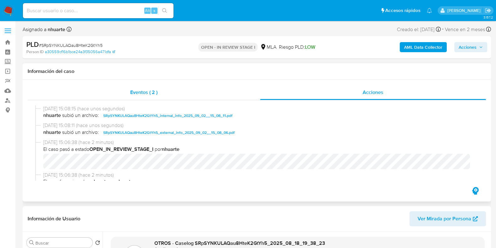
click at [143, 93] on span "Eventos ( 2 )" at bounding box center [143, 92] width 27 height 7
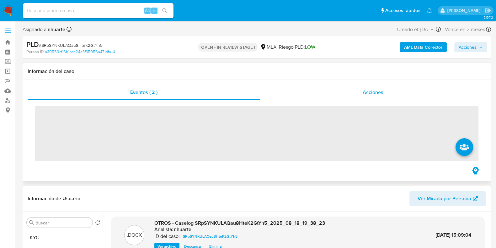
click at [375, 98] on div "Acciones" at bounding box center [373, 92] width 226 height 15
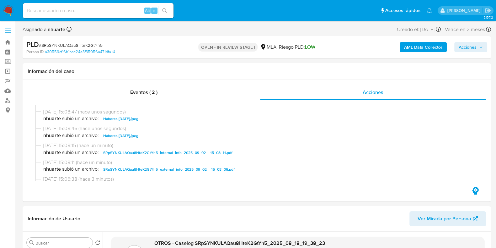
scroll to position [118, 0]
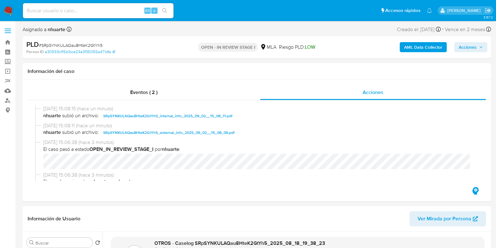
click at [467, 52] on span "Acciones" at bounding box center [468, 47] width 18 height 10
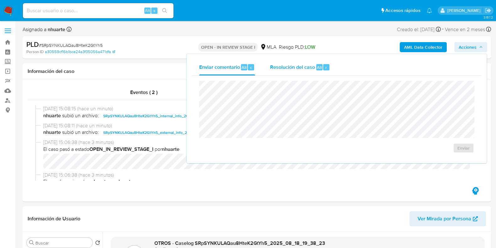
click at [305, 63] on div "Resolución del caso Alt r" at bounding box center [300, 67] width 60 height 16
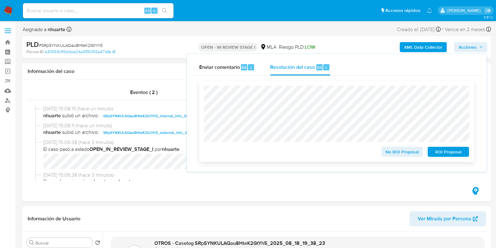
click at [406, 151] on span "No ROI Proposal" at bounding box center [402, 151] width 33 height 9
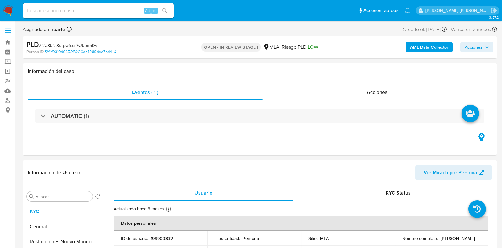
select select "10"
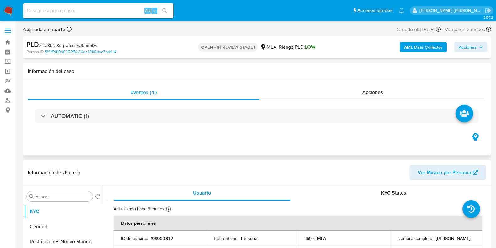
drag, startPoint x: 369, startPoint y: 93, endPoint x: 357, endPoint y: 100, distance: 13.7
click at [369, 93] on span "Acciones" at bounding box center [373, 92] width 21 height 7
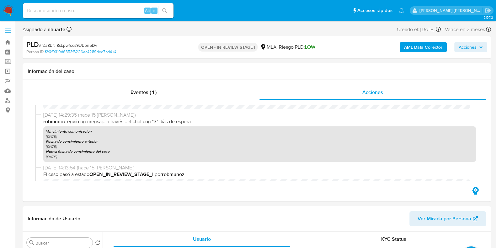
scroll to position [424, 0]
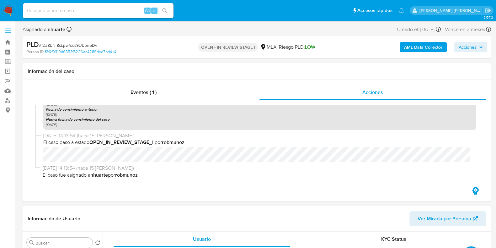
click at [432, 42] on b "AML Data Collector" at bounding box center [423, 47] width 38 height 10
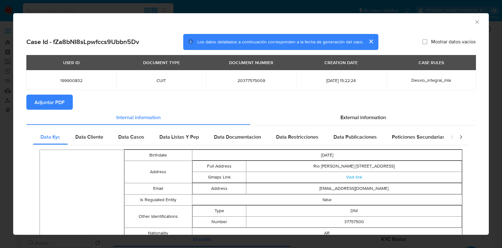
click at [44, 107] on span "Adjuntar PDF" at bounding box center [50, 102] width 30 height 14
click at [474, 19] on icon "Cerrar ventana" at bounding box center [477, 22] width 6 height 6
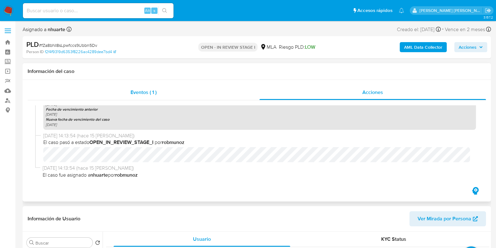
click at [130, 97] on div "Eventos ( 1 )" at bounding box center [144, 92] width 232 height 15
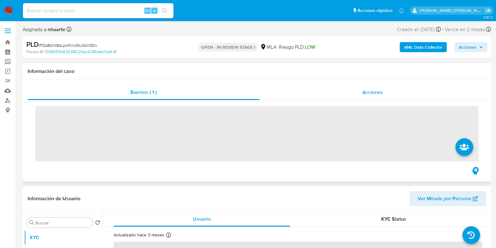
click at [368, 91] on span "Acciones" at bounding box center [373, 92] width 21 height 7
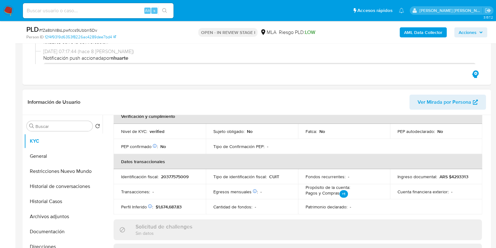
scroll to position [157, 0]
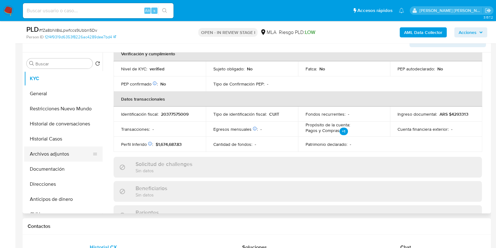
click at [79, 158] on button "Archivos adjuntos" at bounding box center [60, 153] width 73 height 15
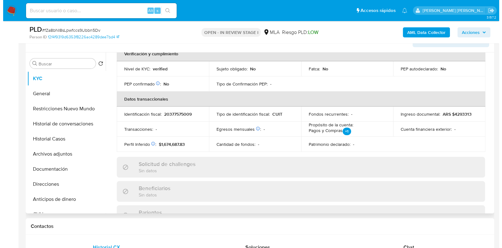
scroll to position [0, 0]
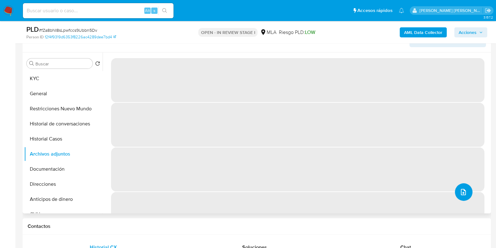
click at [465, 191] on button "upload-file" at bounding box center [464, 192] width 18 height 18
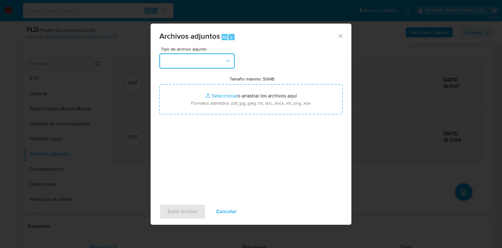
click at [230, 64] on button "button" at bounding box center [196, 60] width 75 height 15
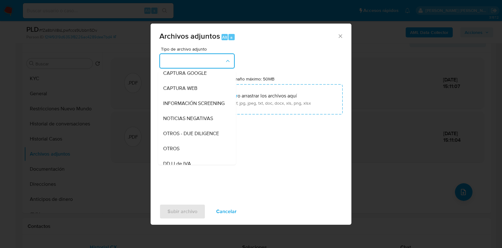
scroll to position [67, 0]
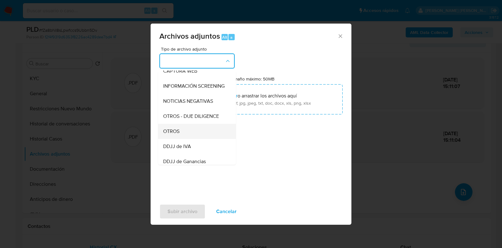
click at [191, 137] on div "OTROS" at bounding box center [195, 131] width 64 height 15
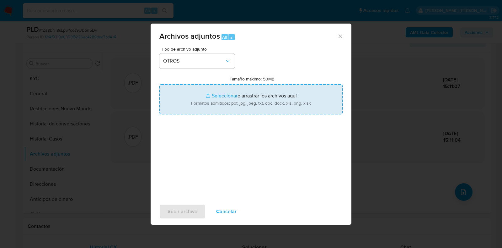
type input "C:\fakepath\Haberes Abril 2025.pdf"
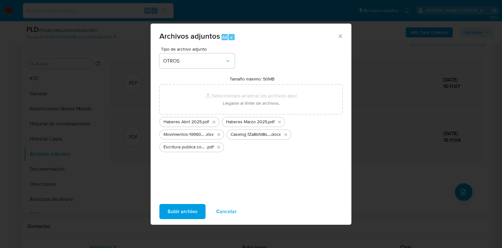
drag, startPoint x: 261, startPoint y: 99, endPoint x: 186, endPoint y: 206, distance: 130.7
click at [186, 206] on span "Subir archivo" at bounding box center [183, 211] width 30 height 14
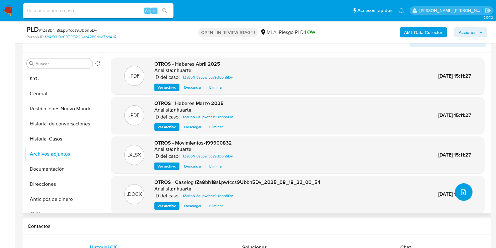
click at [462, 192] on icon "upload-file" at bounding box center [464, 192] width 8 height 8
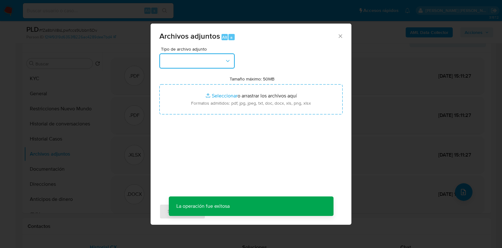
click at [234, 67] on button "button" at bounding box center [196, 60] width 75 height 15
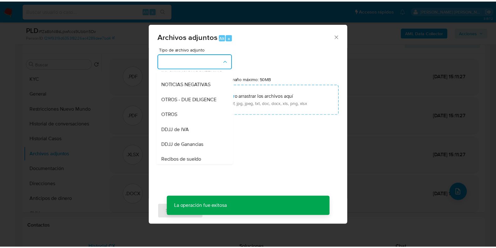
scroll to position [89, 0]
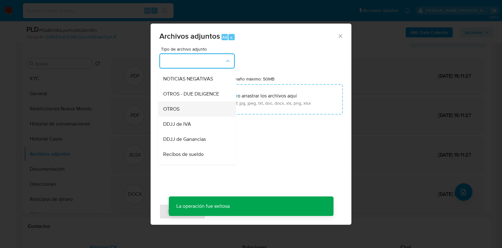
click at [199, 116] on div "OTROS" at bounding box center [195, 108] width 64 height 15
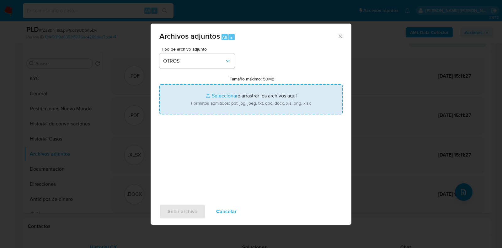
type input "C:\fakepath\NOSIS_Manager_InformeIndividual_20377575009_620658_20250825072006.p…"
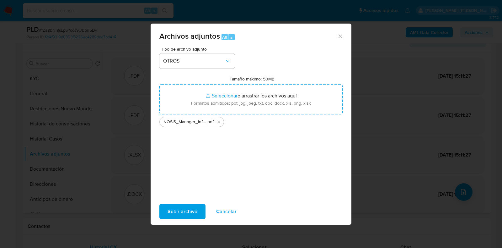
click at [200, 207] on button "Subir archivo" at bounding box center [182, 211] width 46 height 15
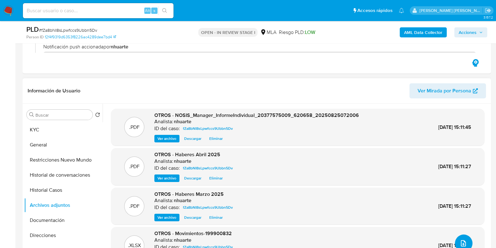
scroll to position [0, 0]
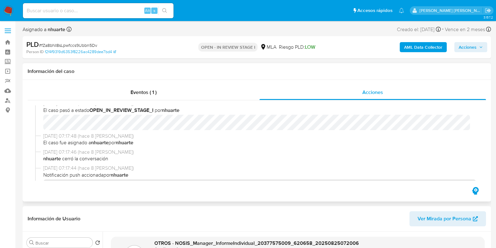
click at [131, 80] on div "Eventos ( 1 ) Acciones 02/09/2025 15:11:07 (hace unos segundos) nhuarte subió u…" at bounding box center [257, 141] width 469 height 122
click at [137, 85] on div "Eventos ( 1 )" at bounding box center [144, 92] width 232 height 15
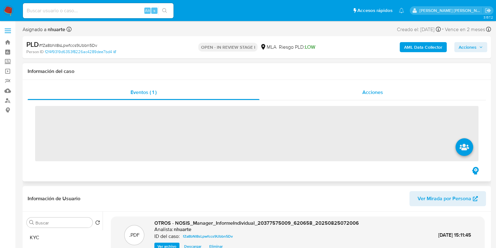
click at [372, 90] on span "Acciones" at bounding box center [373, 92] width 21 height 7
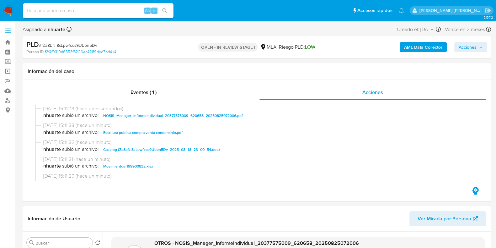
click at [464, 47] on span "Acciones" at bounding box center [468, 47] width 18 height 10
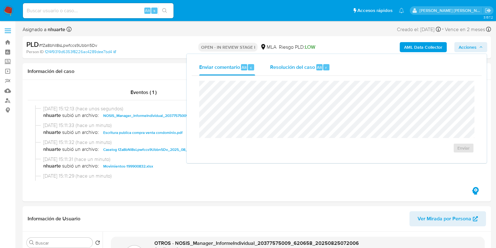
click at [323, 63] on div "Resolución del caso Alt r" at bounding box center [300, 67] width 60 height 16
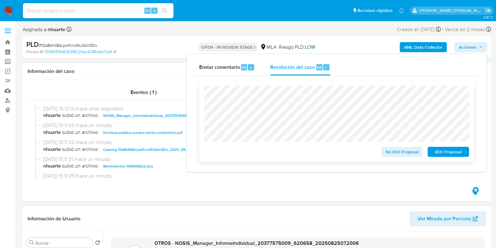
click at [391, 152] on span "No ROI Proposal" at bounding box center [402, 151] width 33 height 9
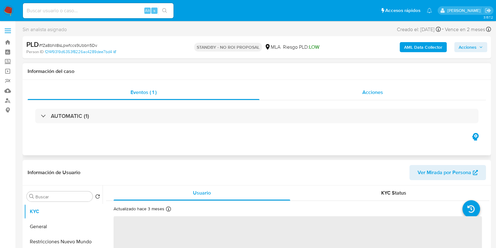
click at [385, 90] on div "Acciones" at bounding box center [373, 92] width 227 height 15
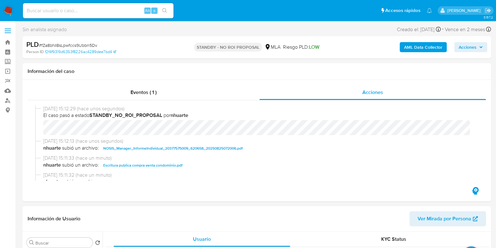
select select "10"
click at [140, 98] on div "Eventos ( 1 )" at bounding box center [144, 92] width 232 height 15
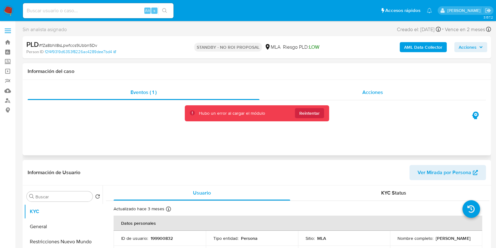
click at [384, 89] on div "Acciones" at bounding box center [373, 92] width 227 height 15
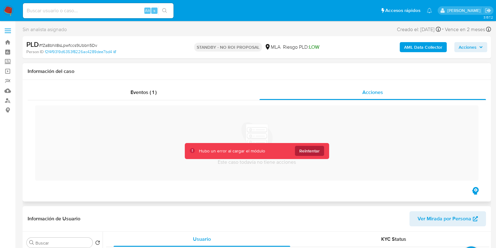
click at [309, 152] on span "Reintentar" at bounding box center [310, 151] width 20 height 10
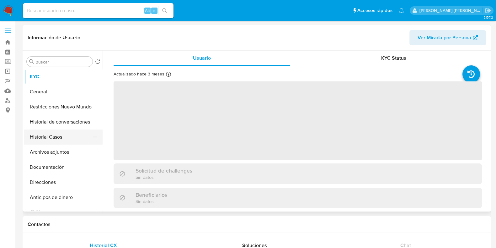
click at [73, 136] on button "Historial Casos" at bounding box center [60, 136] width 73 height 15
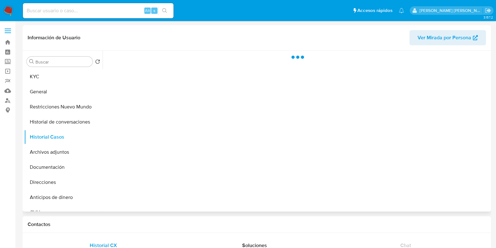
select select "10"
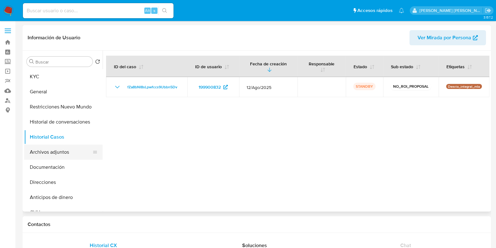
click at [67, 152] on button "Archivos adjuntos" at bounding box center [60, 151] width 73 height 15
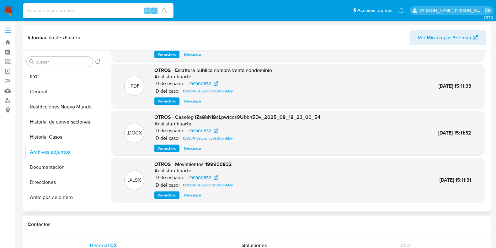
scroll to position [53, 0]
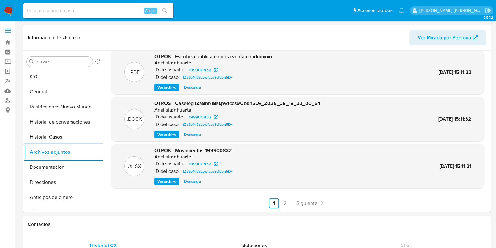
click at [59, 7] on input at bounding box center [98, 11] width 151 height 8
paste input "56551282"
type input "56551282"
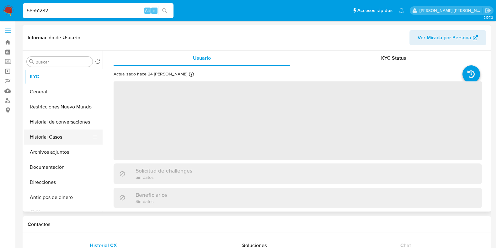
click at [68, 139] on button "Historial Casos" at bounding box center [60, 136] width 73 height 15
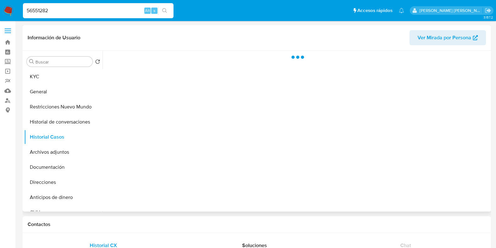
select select "10"
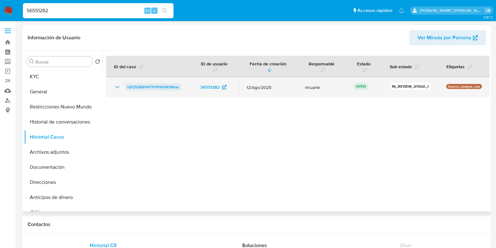
click at [143, 85] on span "hjiFjSZ80HW77HP0X0NV8bau" at bounding box center [153, 87] width 52 height 8
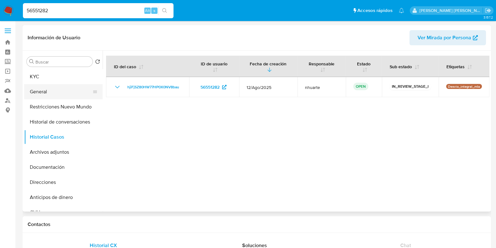
click at [56, 86] on button "General" at bounding box center [60, 91] width 73 height 15
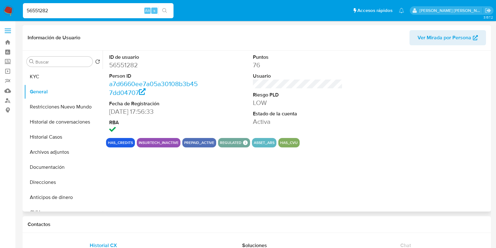
click at [132, 62] on dd "56551282" at bounding box center [154, 65] width 90 height 9
copy dd "56551282"
click at [61, 79] on button "KYC" at bounding box center [60, 76] width 73 height 15
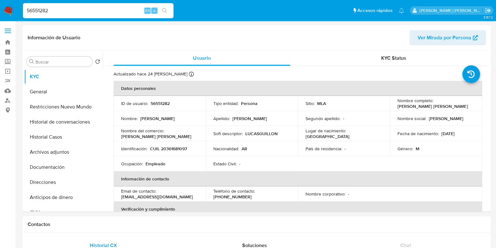
drag, startPoint x: 51, startPoint y: 11, endPoint x: 18, endPoint y: 11, distance: 33.0
click at [18, 11] on nav "Pausado Ver notificaciones 56551282 Alt s Accesos rápidos Presiona las siguient…" at bounding box center [248, 10] width 496 height 21
paste input "1603616694"
type input "1603616694"
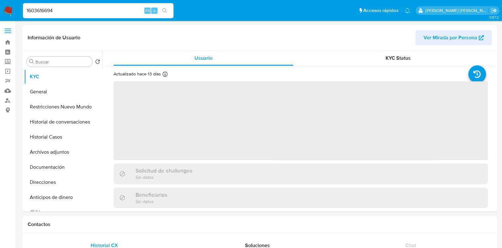
select select "10"
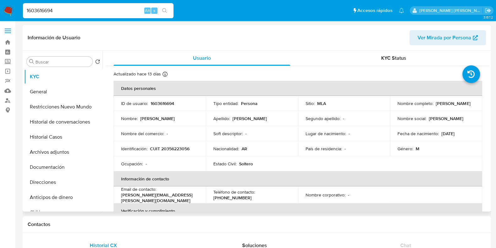
click at [166, 104] on p "1603616694" at bounding box center [163, 103] width 24 height 6
copy p "1603616694"
click at [55, 137] on button "Historial Casos" at bounding box center [60, 136] width 73 height 15
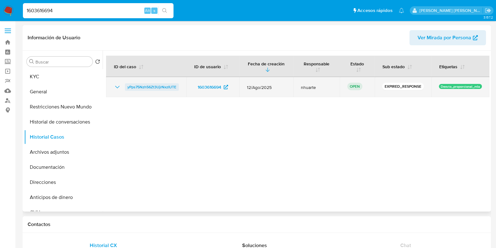
drag, startPoint x: 123, startPoint y: 87, endPoint x: 177, endPoint y: 87, distance: 54.6
click at [177, 87] on div "yPps75Nzh56Zt3UjrNxzIUTE" at bounding box center [146, 87] width 65 height 8
click at [139, 86] on span "yPps75Nzh56Zt3UjrNxzIUTE" at bounding box center [151, 87] width 49 height 8
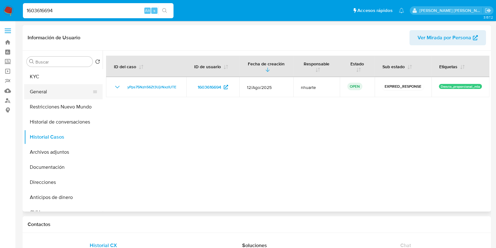
click at [61, 89] on button "General" at bounding box center [60, 91] width 73 height 15
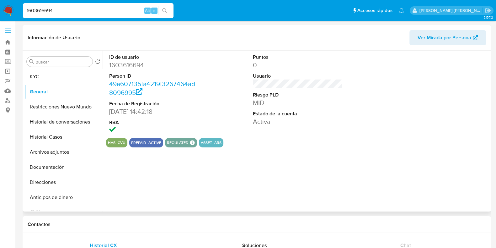
click at [134, 64] on dd "1603616694" at bounding box center [154, 65] width 90 height 9
copy dd "1603616694"
drag, startPoint x: 64, startPoint y: 12, endPoint x: 14, endPoint y: 13, distance: 50.2
click at [14, 13] on nav "Pausado Ver notificaciones 1603616694 Alt s Accesos rápidos Presiona las siguie…" at bounding box center [248, 10] width 496 height 21
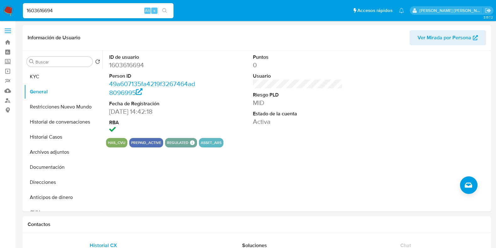
paste input "59194976"
type input "159194976"
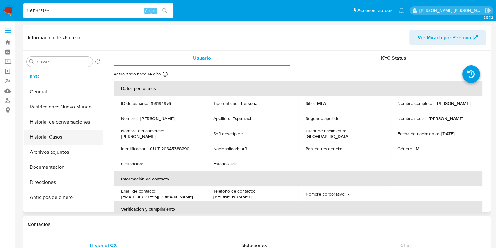
select select "10"
click at [54, 140] on button "Historial Casos" at bounding box center [60, 136] width 73 height 15
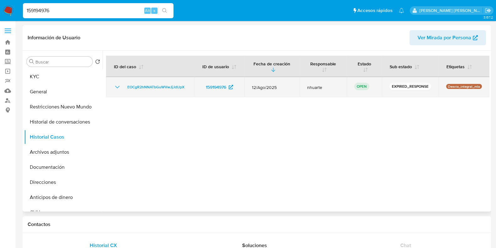
drag, startPoint x: 123, startPoint y: 87, endPoint x: 186, endPoint y: 84, distance: 63.2
click at [186, 84] on div "EOCgR2hNNATbGuWVwJjJdUpX" at bounding box center [150, 87] width 73 height 8
click at [149, 89] on span "EOCgR2hNNATbGuWVwJjJdUpX" at bounding box center [155, 87] width 57 height 8
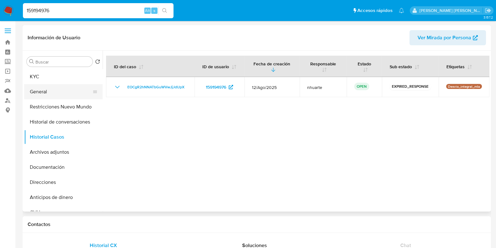
click at [71, 96] on button "General" at bounding box center [60, 91] width 73 height 15
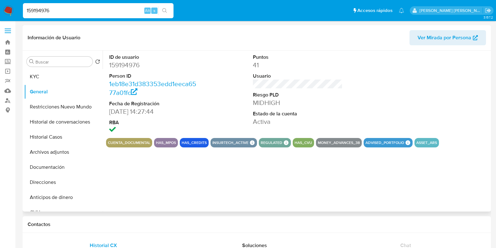
click at [129, 62] on dd "159194976" at bounding box center [154, 65] width 90 height 9
copy dd "159194976"
drag, startPoint x: 60, startPoint y: 9, endPoint x: 16, endPoint y: 10, distance: 44.6
click at [16, 10] on nav "Pausado Ver notificaciones 159194976 Alt s Accesos rápidos Presiona las siguien…" at bounding box center [248, 10] width 496 height 21
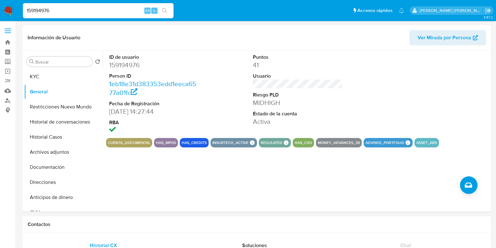
paste input "3897362"
type input "3897362"
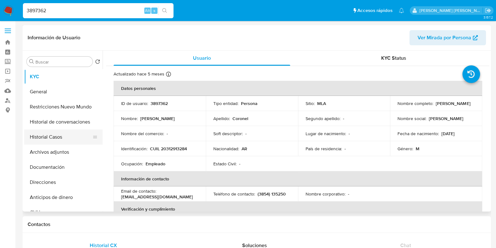
select select "10"
click at [51, 142] on button "Historial Casos" at bounding box center [60, 136] width 73 height 15
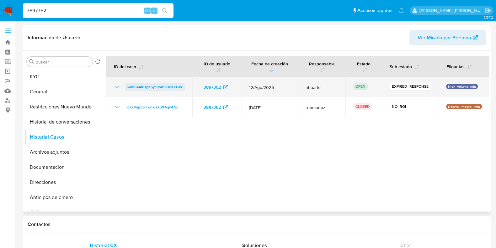
drag, startPoint x: 124, startPoint y: 89, endPoint x: 184, endPoint y: 89, distance: 59.3
click at [184, 89] on div "kamF4AKHpKSyc8hrhTOcXYGW" at bounding box center [149, 87] width 71 height 8
click at [148, 89] on span "kamF4AKHpKSyc8hrhTOcXYGW" at bounding box center [154, 87] width 55 height 8
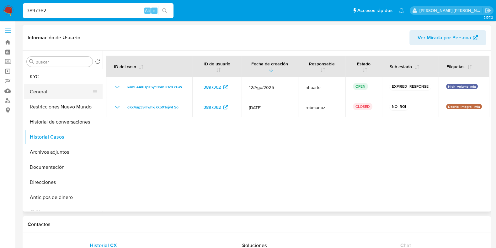
click at [73, 94] on button "General" at bounding box center [60, 91] width 73 height 15
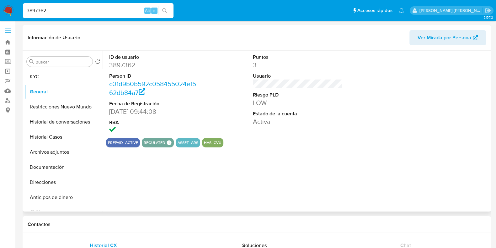
click at [131, 67] on dd "3897362" at bounding box center [154, 65] width 90 height 9
copy dd "3897362"
click at [49, 85] on button "General" at bounding box center [60, 91] width 73 height 15
click at [45, 76] on button "KYC" at bounding box center [60, 76] width 73 height 15
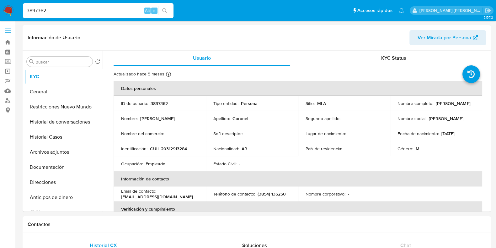
drag, startPoint x: 56, startPoint y: 12, endPoint x: 22, endPoint y: 14, distance: 33.7
click at [22, 14] on li "3897362 Alt s" at bounding box center [98, 11] width 154 height 16
paste input "101530654"
type input "101530654"
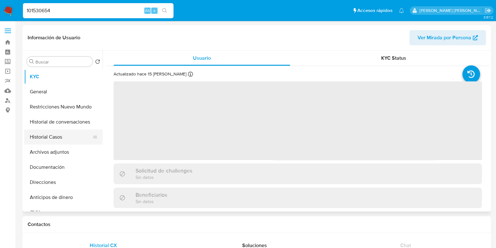
click at [63, 135] on button "Historial Casos" at bounding box center [60, 136] width 73 height 15
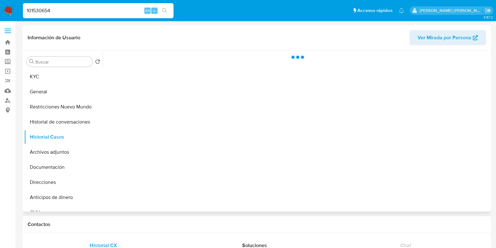
select select "10"
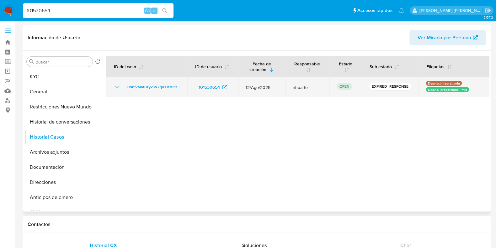
drag, startPoint x: 124, startPoint y: 88, endPoint x: 179, endPoint y: 90, distance: 55.0
click at [179, 90] on div "0fAfjVMhfBzyk9NZqrUJ1MOz" at bounding box center [147, 87] width 66 height 8
click at [143, 85] on span "0fAfjVMhfBzyk9NZqrUJ1MOz" at bounding box center [152, 87] width 50 height 8
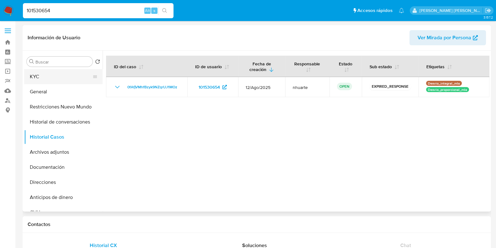
click at [50, 78] on button "KYC" at bounding box center [60, 76] width 73 height 15
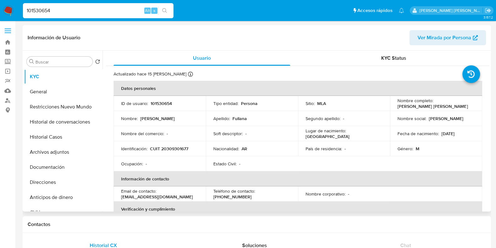
click at [172, 148] on p "CUIT 20309301677" at bounding box center [169, 149] width 38 height 6
copy p "20309301677"
click at [162, 104] on p "101530654" at bounding box center [161, 103] width 21 height 6
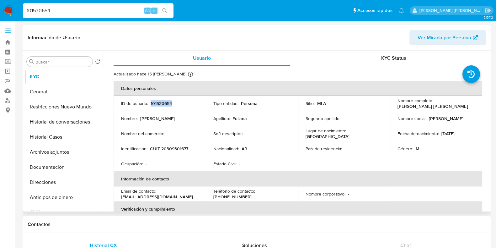
copy p "101530654"
drag, startPoint x: 56, startPoint y: 10, endPoint x: 9, endPoint y: 11, distance: 46.2
click at [9, 11] on nav "Pausado Ver notificaciones 101530654 Alt s Accesos rápidos Presiona las siguien…" at bounding box center [248, 10] width 496 height 21
paste input "59006050"
type input "59006050"
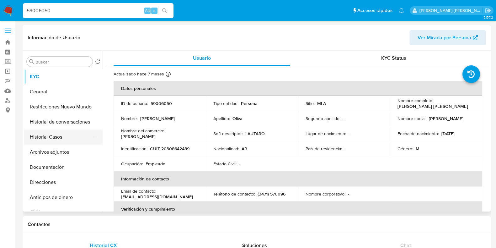
select select "10"
drag, startPoint x: 57, startPoint y: 133, endPoint x: 61, endPoint y: 133, distance: 4.7
click at [57, 133] on button "Historial Casos" at bounding box center [60, 136] width 73 height 15
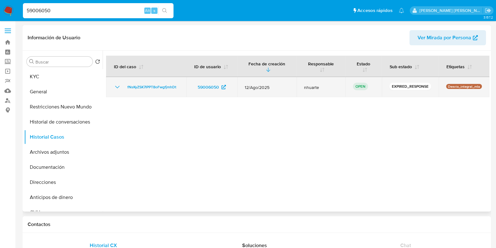
drag, startPoint x: 124, startPoint y: 86, endPoint x: 179, endPoint y: 87, distance: 54.9
click at [179, 87] on td "fNsKyZSK7lPPT8oFwgfjmhDt" at bounding box center [146, 87] width 80 height 20
click at [144, 90] on span "fNsKyZSK7lPPT8oFwgfjmhDt" at bounding box center [151, 87] width 49 height 8
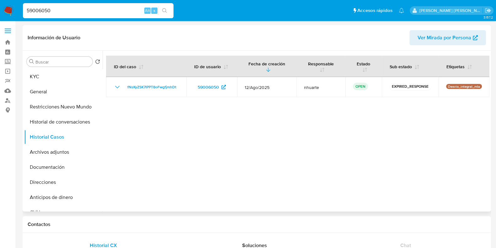
click at [247, 133] on div at bounding box center [296, 131] width 387 height 161
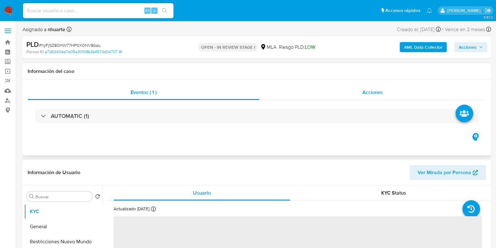
click at [379, 91] on span "Acciones" at bounding box center [373, 92] width 21 height 7
select select "10"
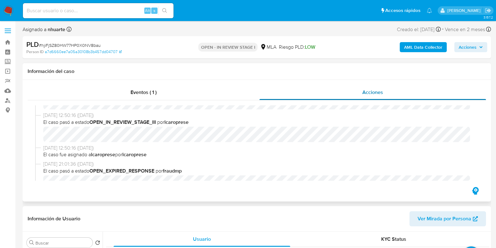
scroll to position [235, 0]
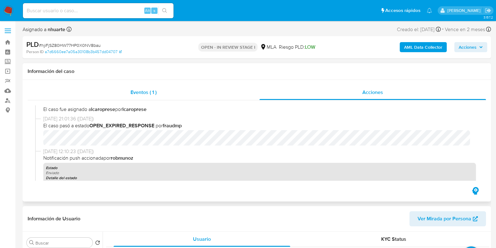
click at [143, 90] on span "Eventos ( 1 )" at bounding box center [144, 92] width 26 height 7
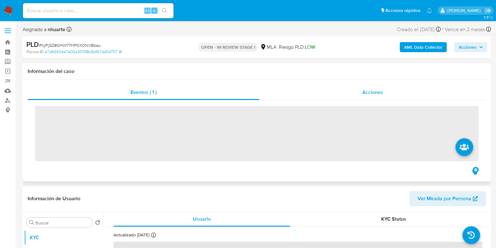
click at [372, 94] on span "Acciones" at bounding box center [373, 92] width 21 height 7
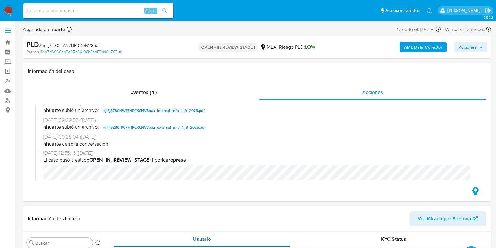
scroll to position [78, 0]
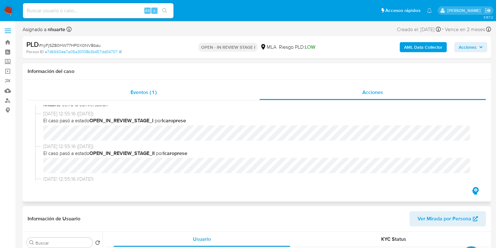
click at [142, 98] on div "Eventos ( 1 )" at bounding box center [144, 92] width 232 height 15
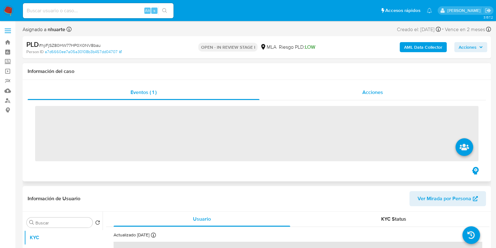
click at [352, 93] on div "Acciones" at bounding box center [373, 92] width 227 height 15
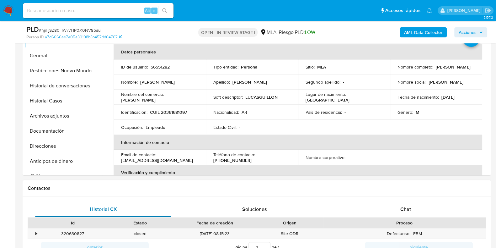
scroll to position [196, 0]
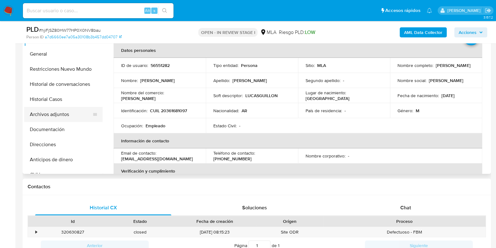
click at [68, 116] on button "Archivos adjuntos" at bounding box center [60, 114] width 73 height 15
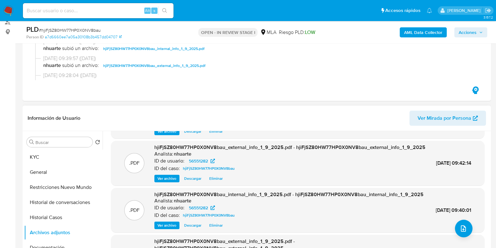
scroll to position [62, 0]
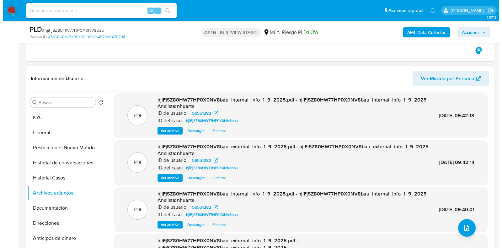
scroll to position [0, 0]
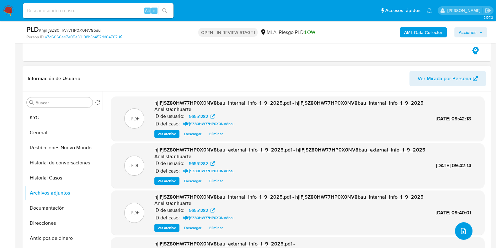
click at [460, 230] on icon "upload-file" at bounding box center [464, 231] width 8 height 8
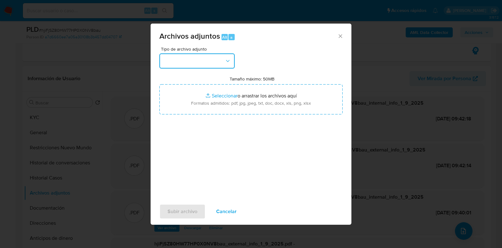
click at [220, 59] on button "button" at bounding box center [196, 60] width 75 height 15
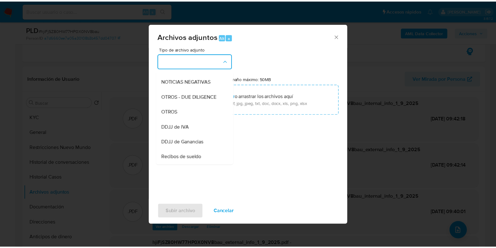
scroll to position [93, 0]
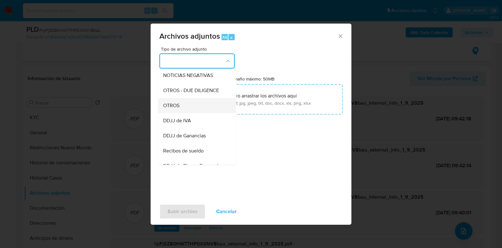
click at [197, 113] on div "OTROS" at bounding box center [195, 105] width 64 height 15
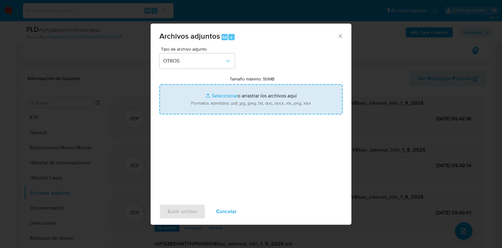
type input "C:\fakepath\Movimientos-56551282.xlsx"
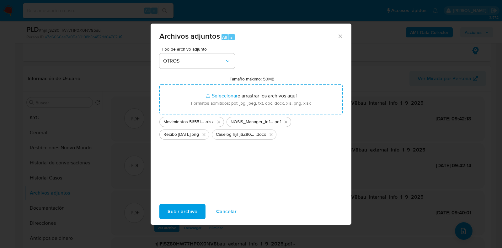
click at [191, 210] on span "Subir archivo" at bounding box center [183, 211] width 30 height 14
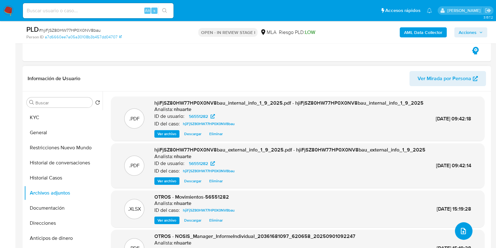
scroll to position [0, 0]
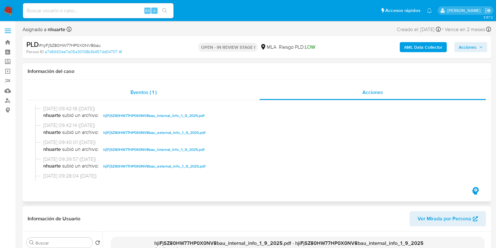
click at [139, 93] on span "Eventos ( 1 )" at bounding box center [144, 92] width 26 height 7
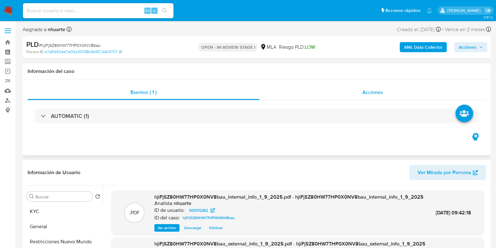
click at [385, 95] on div "Acciones" at bounding box center [373, 92] width 227 height 15
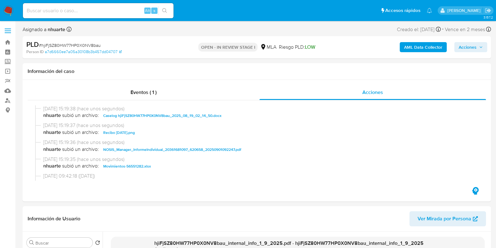
click at [464, 46] on span "Acciones" at bounding box center [468, 47] width 18 height 10
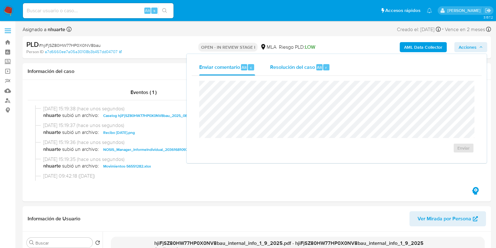
click at [273, 63] on span "Resolución del caso" at bounding box center [292, 66] width 45 height 7
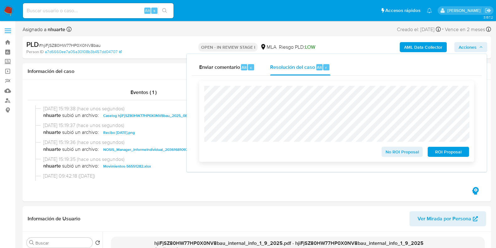
click at [405, 154] on span "No ROI Proposal" at bounding box center [402, 151] width 33 height 9
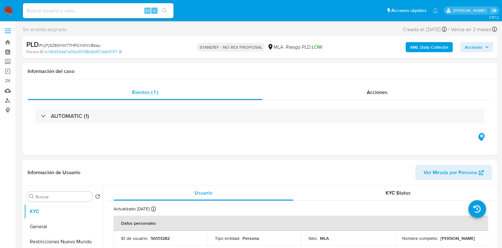
select select "10"
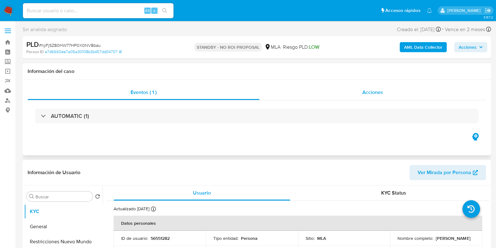
click at [363, 91] on span "Acciones" at bounding box center [373, 92] width 21 height 7
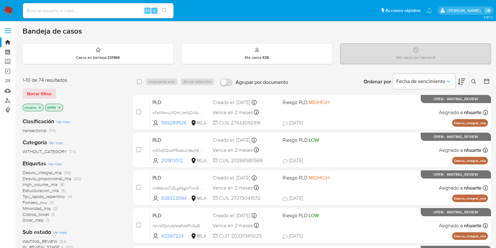
click at [475, 79] on icon at bounding box center [474, 81] width 5 height 5
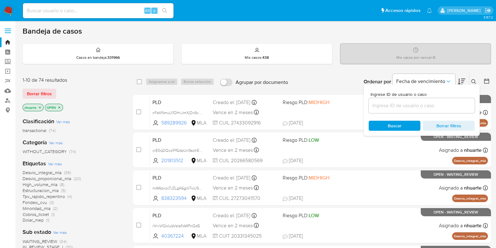
click at [447, 101] on input at bounding box center [422, 105] width 106 height 8
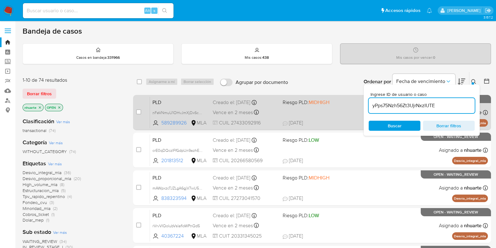
type input "yPps75Nzh56Zt3UjrNxzIUTE"
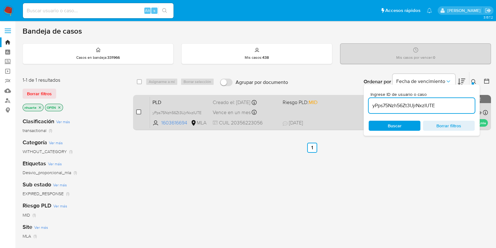
click at [138, 110] on input "checkbox" at bounding box center [138, 111] width 5 height 5
checkbox input "true"
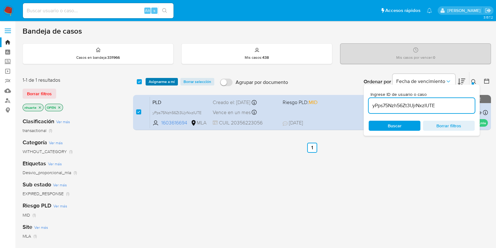
click at [157, 80] on span "Asignarme a mí" at bounding box center [162, 81] width 26 height 6
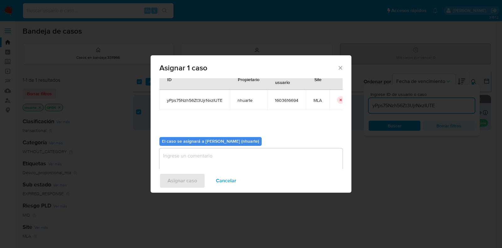
scroll to position [32, 0]
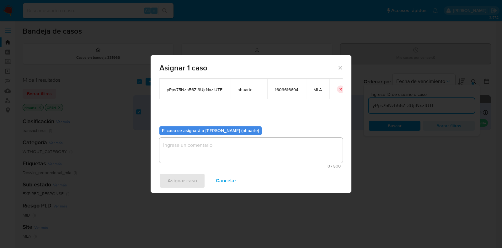
click at [240, 153] on textarea "assign-modal" at bounding box center [250, 150] width 183 height 25
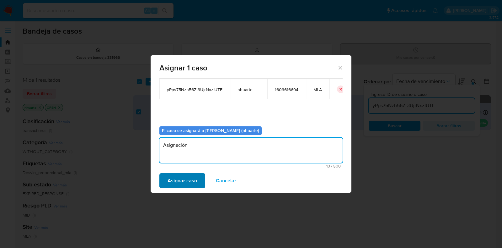
type textarea "Asignación"
click at [191, 176] on span "Asignar caso" at bounding box center [183, 181] width 30 height 14
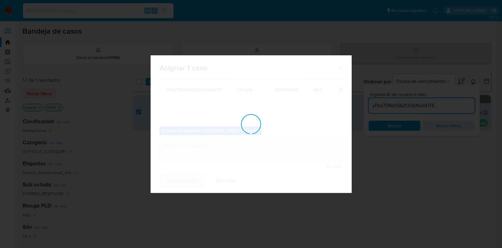
checkbox input "false"
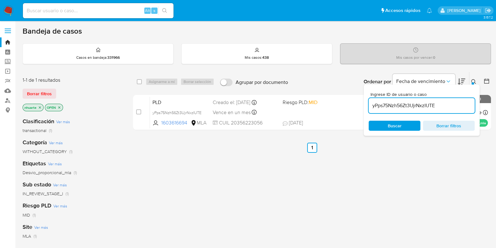
drag, startPoint x: 437, startPoint y: 106, endPoint x: 370, endPoint y: 106, distance: 66.6
click at [370, 106] on input "yPps75Nzh56Zt3UjrNxzIUTE" at bounding box center [422, 105] width 106 height 8
paste input "EOCgR2hNNATbGuWVwJjJdUpX"
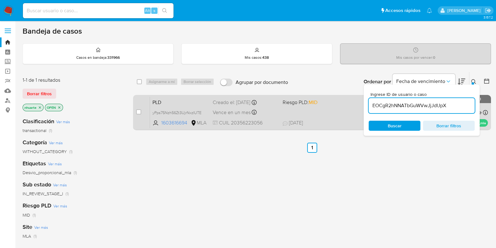
type input "EOCgR2hNNATbGuWVwJjJdUpX"
click at [138, 111] on input "checkbox" at bounding box center [138, 111] width 5 height 5
checkbox input "true"
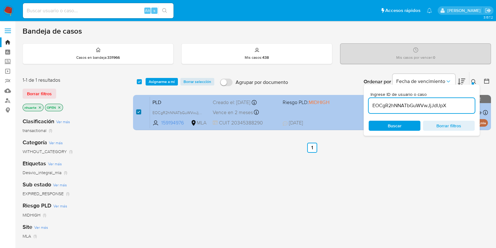
checkbox input "true"
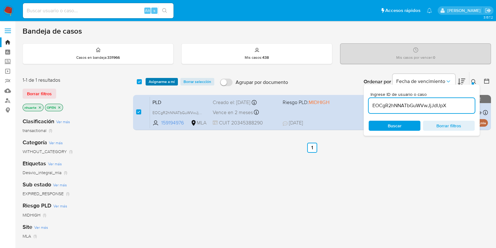
click at [165, 79] on span "Asignarme a mí" at bounding box center [162, 81] width 26 height 6
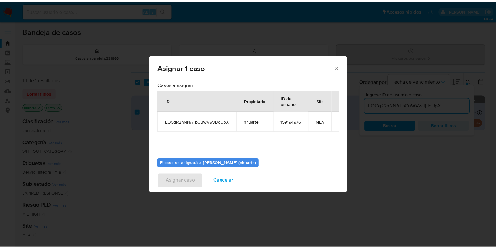
scroll to position [32, 0]
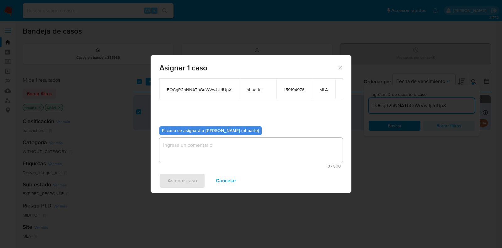
click at [229, 140] on textarea "assign-modal" at bounding box center [250, 150] width 183 height 25
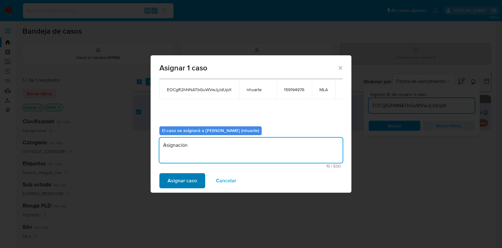
type textarea "Asignación"
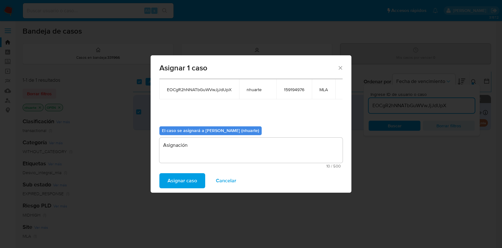
click at [191, 181] on span "Asignar caso" at bounding box center [183, 181] width 30 height 14
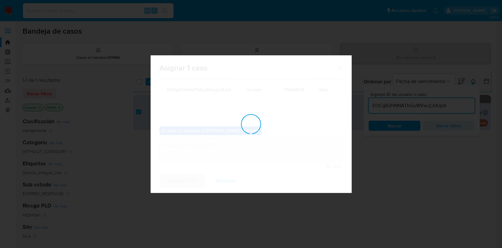
checkbox input "false"
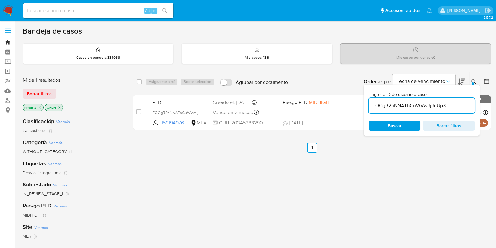
click at [10, 42] on link "Bandeja" at bounding box center [37, 42] width 75 height 10
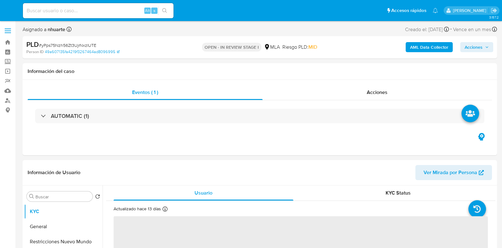
select select "10"
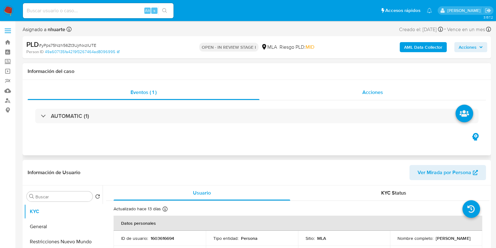
click at [374, 92] on span "Acciones" at bounding box center [373, 92] width 21 height 7
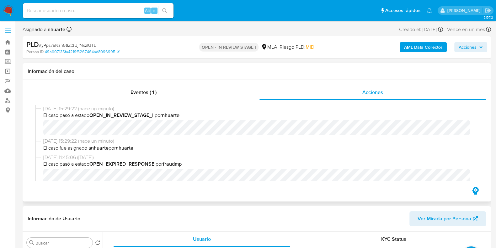
scroll to position [39, 0]
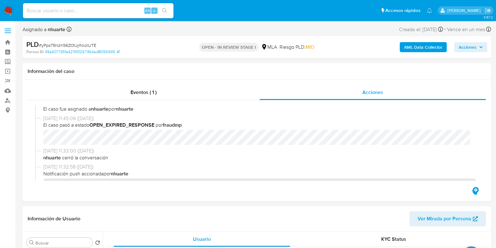
click at [408, 50] on b "AML Data Collector" at bounding box center [423, 47] width 38 height 10
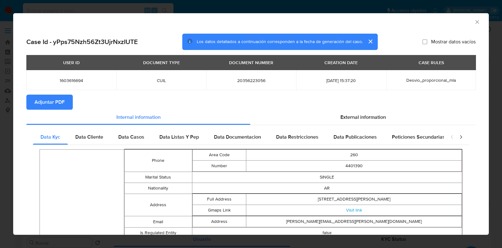
click at [58, 100] on span "Adjuntar PDF" at bounding box center [50, 102] width 30 height 14
click at [474, 22] on icon "Cerrar ventana" at bounding box center [477, 22] width 6 height 6
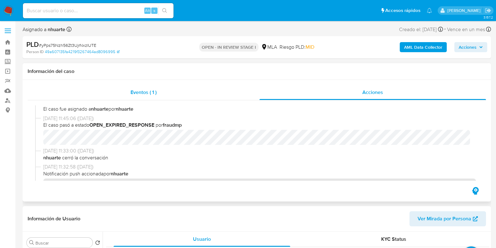
click at [149, 97] on div "Eventos ( 1 )" at bounding box center [144, 92] width 232 height 15
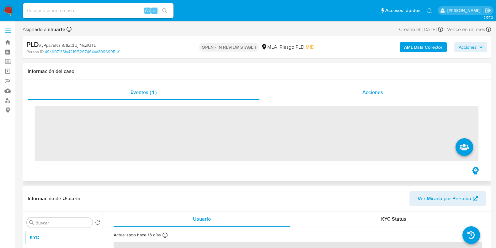
click at [360, 92] on div "Acciones" at bounding box center [373, 92] width 227 height 15
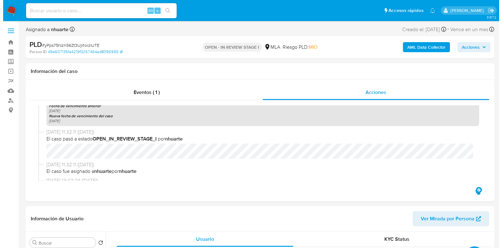
scroll to position [196, 0]
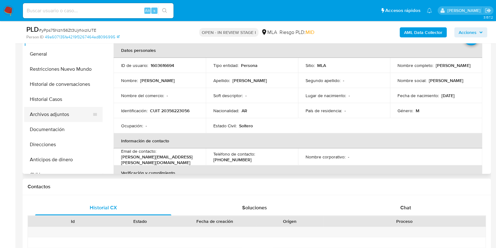
click at [51, 117] on button "Archivos adjuntos" at bounding box center [60, 114] width 73 height 15
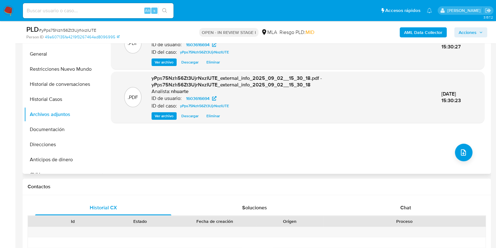
click at [457, 162] on div ".PDF yPps75Nzh56Zt3UjrNxzIUTE_internal_info_2025_09_02__15_30_23.pdf - yPps75Nz…" at bounding box center [298, 93] width 374 height 151
click at [460, 153] on icon "upload-file" at bounding box center [464, 153] width 8 height 8
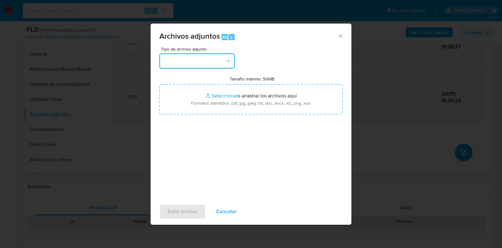
click at [228, 65] on button "button" at bounding box center [196, 60] width 75 height 15
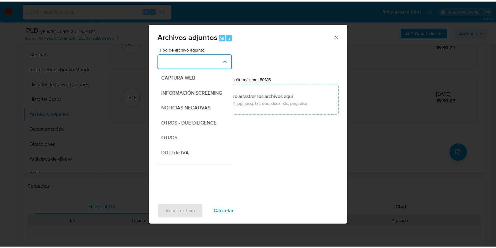
scroll to position [68, 0]
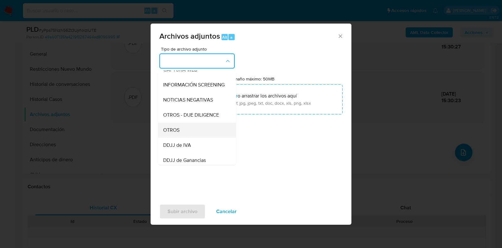
click at [189, 132] on div "OTROS" at bounding box center [195, 129] width 64 height 15
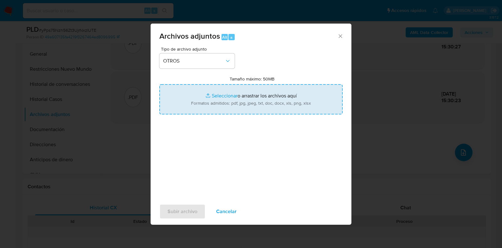
type input "C:\fakepath\Recibo junio 2025.pdf"
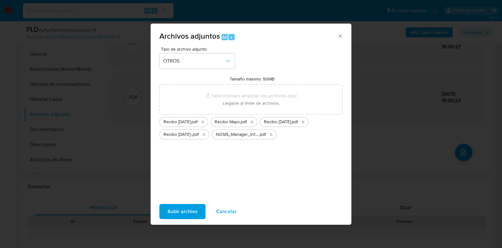
click at [188, 211] on span "Subir archivo" at bounding box center [183, 211] width 30 height 14
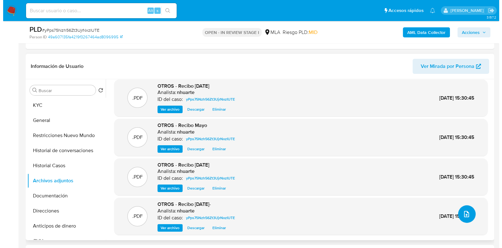
scroll to position [157, 0]
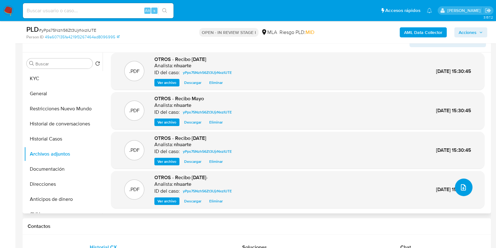
click at [463, 188] on icon "upload-file" at bounding box center [464, 187] width 8 height 8
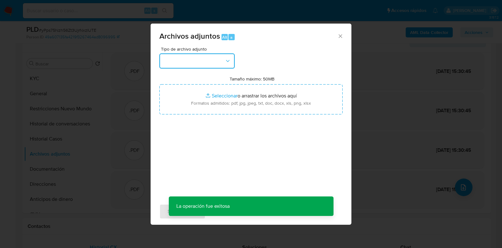
click at [230, 62] on icon "button" at bounding box center [228, 61] width 6 height 6
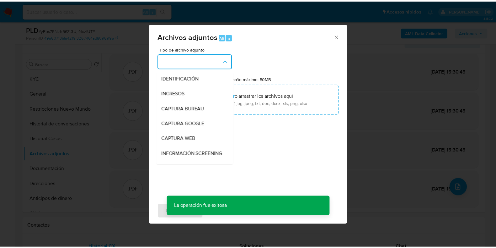
scroll to position [79, 0]
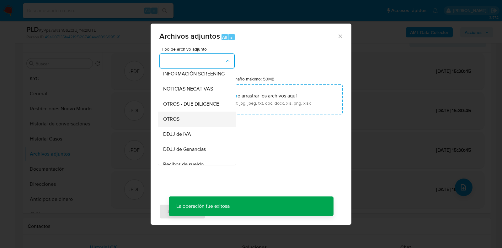
click at [188, 122] on div "OTROS" at bounding box center [195, 118] width 64 height 15
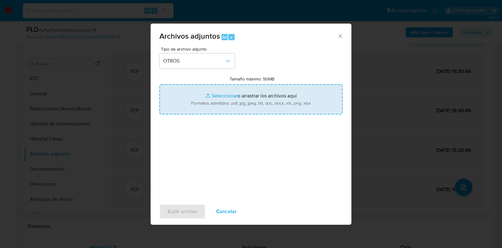
type input "C:\fakepath\Comprobante pago ARCA.pdf"
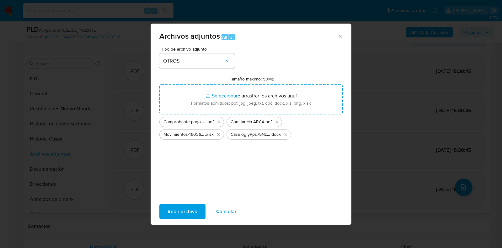
click at [197, 209] on span "Subir archivo" at bounding box center [183, 211] width 30 height 14
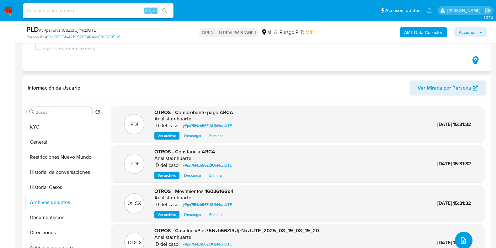
scroll to position [0, 0]
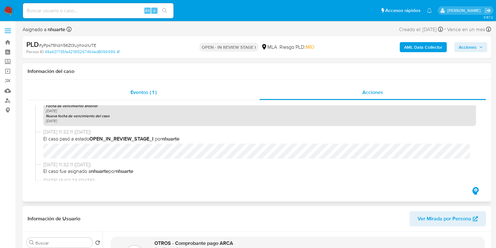
click at [153, 95] on span "Eventos ( 1 )" at bounding box center [144, 92] width 26 height 7
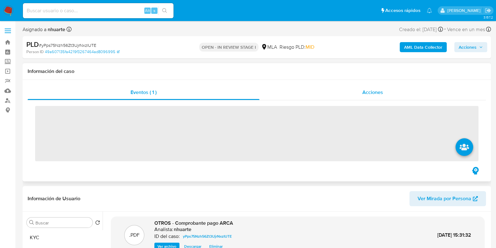
click at [366, 91] on span "Acciones" at bounding box center [373, 92] width 21 height 7
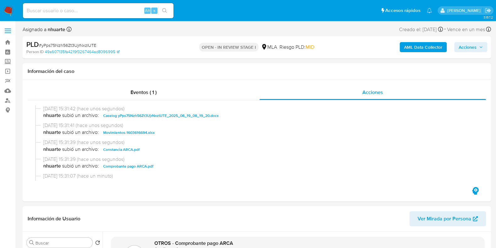
click at [477, 47] on span "Acciones" at bounding box center [468, 47] width 18 height 10
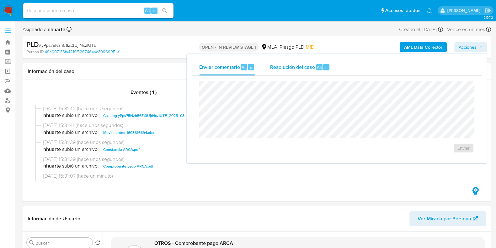
click at [280, 69] on span "Resolución del caso" at bounding box center [292, 66] width 45 height 7
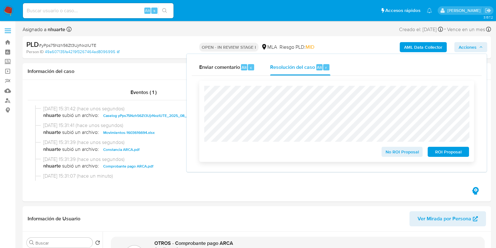
click at [391, 152] on span "No ROI Proposal" at bounding box center [402, 151] width 33 height 9
click at [149, 92] on span "Eventos ( 1 )" at bounding box center [144, 92] width 26 height 7
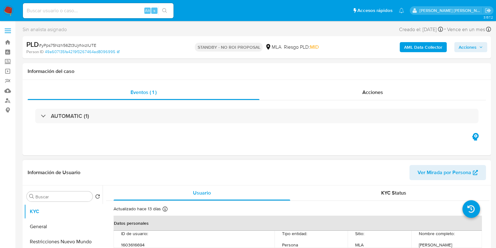
select select "10"
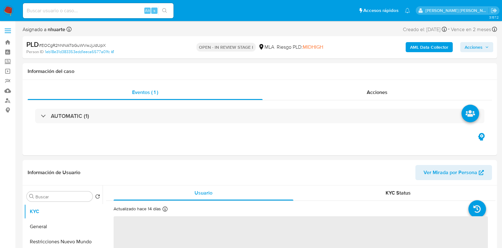
select select "10"
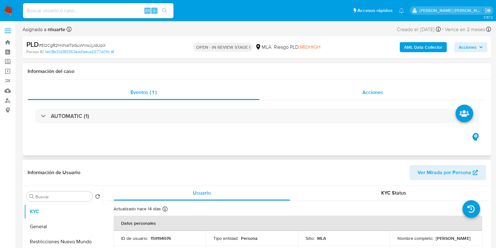
click at [364, 89] on span "Acciones" at bounding box center [373, 92] width 21 height 7
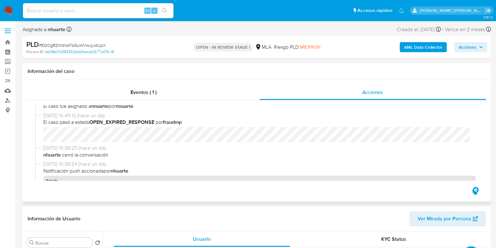
scroll to position [78, 0]
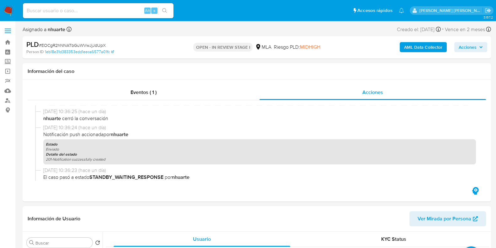
click at [414, 49] on b "AML Data Collector" at bounding box center [423, 47] width 38 height 10
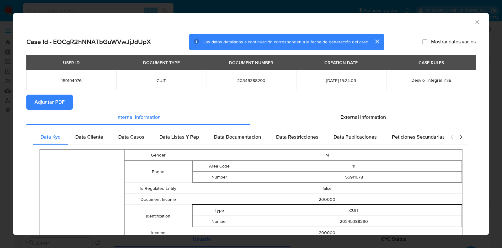
click at [57, 98] on span "Adjuntar PDF" at bounding box center [50, 102] width 30 height 14
click at [474, 21] on icon "Cerrar ventana" at bounding box center [477, 22] width 6 height 6
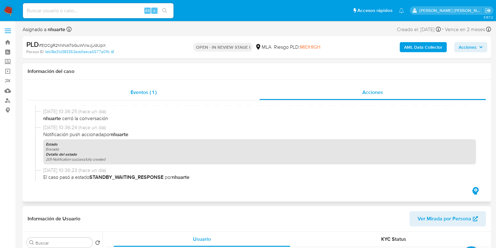
click at [155, 92] on span "Eventos ( 1 )" at bounding box center [144, 92] width 26 height 7
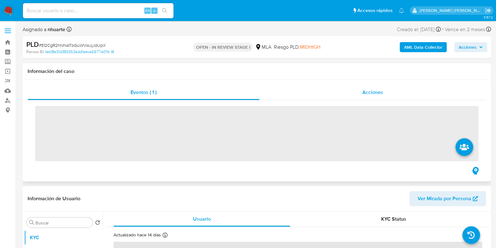
click at [370, 88] on div "Acciones" at bounding box center [373, 92] width 227 height 15
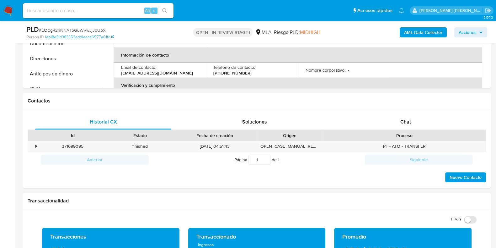
scroll to position [353, 0]
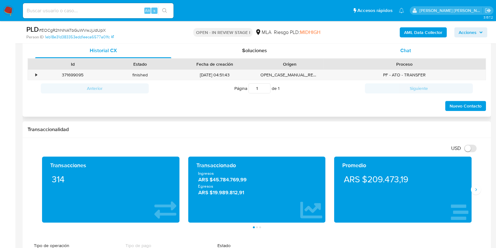
click at [408, 52] on span "Chat" at bounding box center [406, 50] width 11 height 7
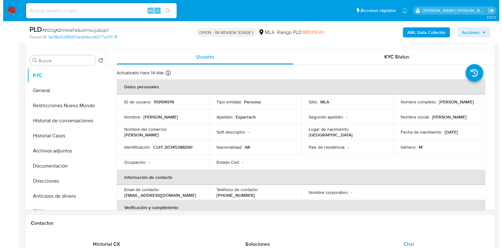
scroll to position [157, 0]
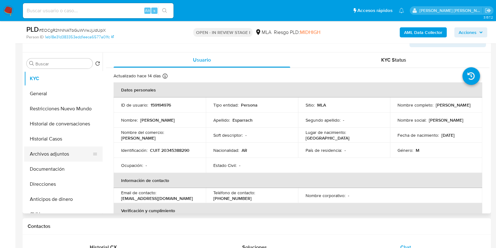
click at [64, 149] on button "Archivos adjuntos" at bounding box center [60, 153] width 73 height 15
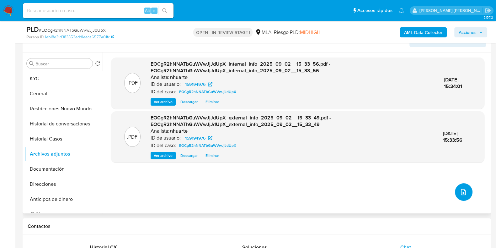
click at [462, 186] on button "upload-file" at bounding box center [464, 192] width 18 height 18
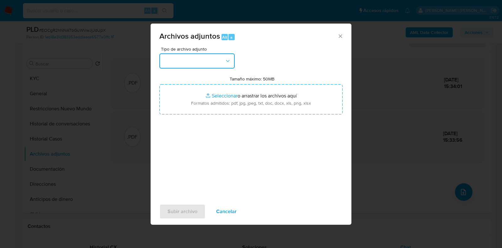
click at [230, 59] on icon "button" at bounding box center [228, 61] width 6 height 6
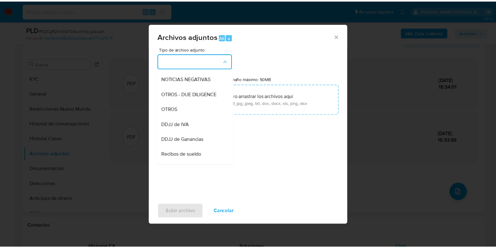
scroll to position [92, 0]
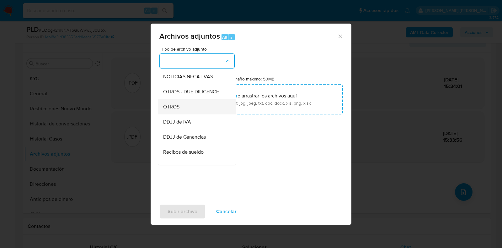
click at [186, 113] on div "OTROS" at bounding box center [195, 106] width 64 height 15
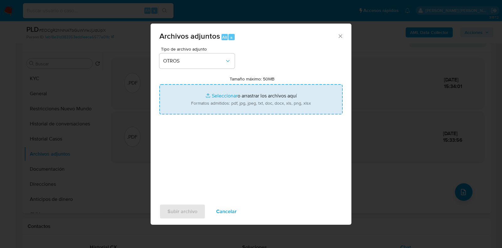
type input "C:\fakepath\Caselog EOCgR2hNNATbGuWVwJjJdUpX_2025_08_19_05_02_01.docx"
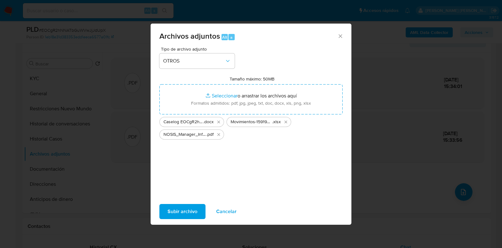
click at [177, 209] on span "Subir archivo" at bounding box center [183, 211] width 30 height 14
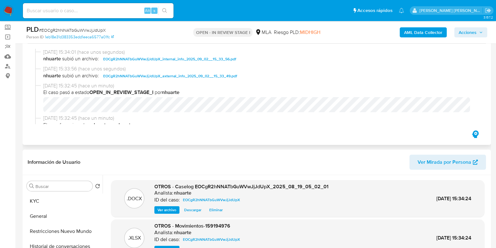
scroll to position [0, 0]
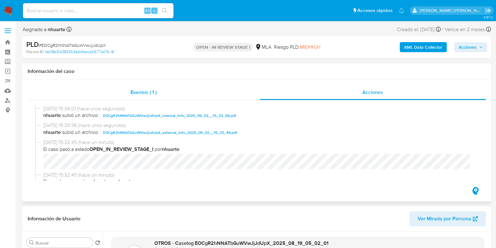
drag, startPoint x: 146, startPoint y: 98, endPoint x: 150, endPoint y: 97, distance: 4.1
click at [146, 98] on div "Eventos ( 1 )" at bounding box center [144, 92] width 232 height 15
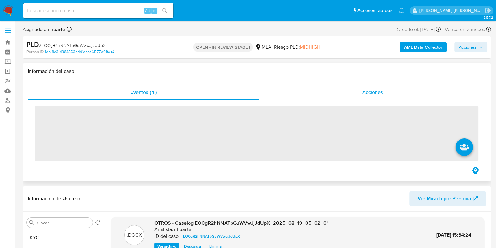
click at [378, 90] on span "Acciones" at bounding box center [373, 92] width 21 height 7
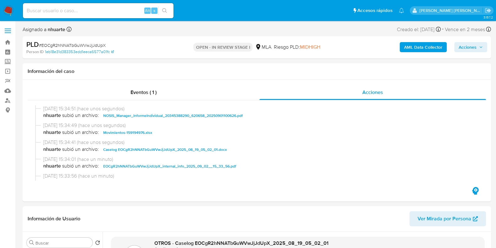
click at [475, 46] on span "Acciones" at bounding box center [468, 47] width 18 height 10
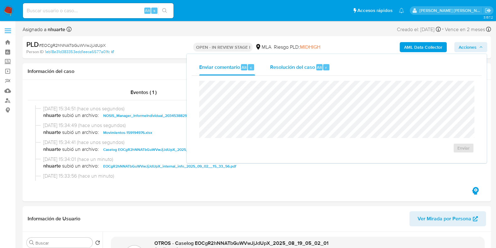
click at [278, 67] on span "Resolución del caso" at bounding box center [292, 66] width 45 height 7
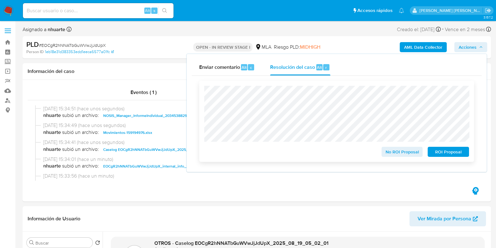
click at [408, 153] on span "No ROI Proposal" at bounding box center [402, 151] width 33 height 9
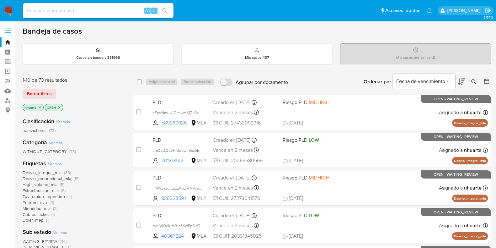
click at [473, 80] on icon at bounding box center [474, 81] width 5 height 5
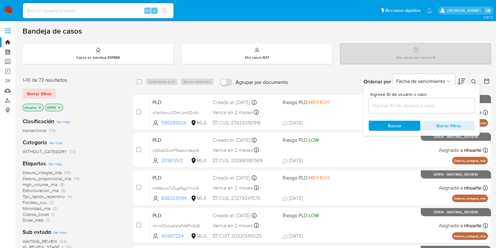
click at [421, 106] on input at bounding box center [422, 105] width 106 height 8
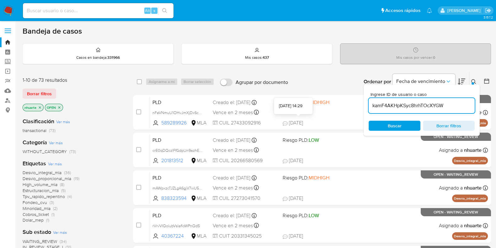
type input "kamF4AKHpKSyc8hrhTOcXYGW"
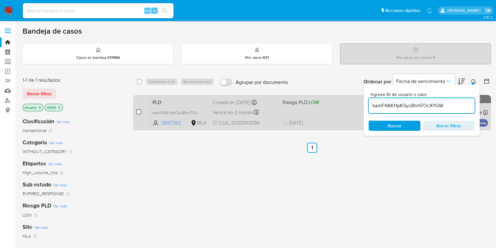
click at [140, 110] on input "checkbox" at bounding box center [138, 111] width 5 height 5
checkbox input "true"
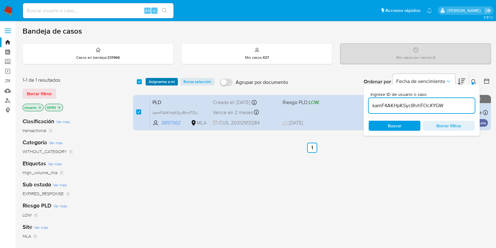
click at [156, 81] on span "Asignarme a mí" at bounding box center [162, 81] width 26 height 6
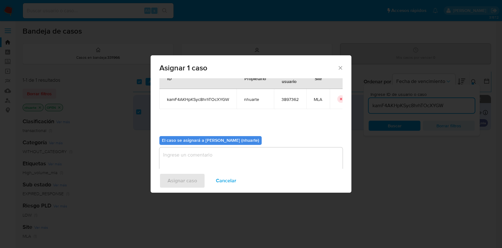
scroll to position [32, 0]
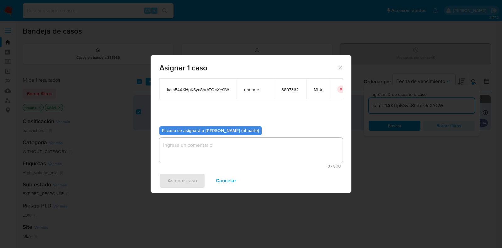
click at [206, 148] on textarea "assign-modal" at bounding box center [250, 150] width 183 height 25
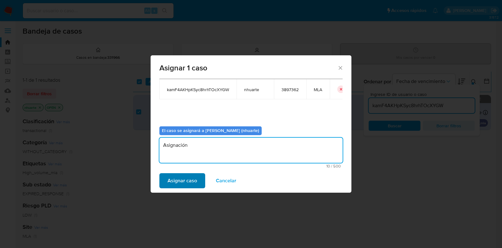
type textarea "Asignación"
click at [193, 177] on span "Asignar caso" at bounding box center [183, 181] width 30 height 14
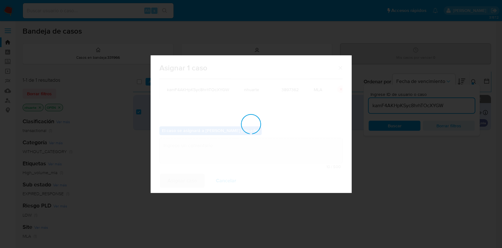
checkbox input "false"
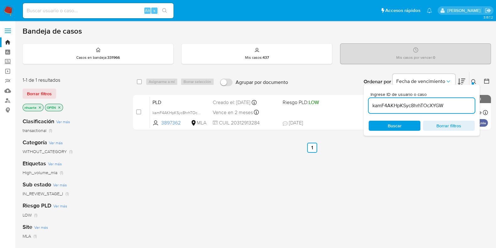
drag, startPoint x: 453, startPoint y: 107, endPoint x: 372, endPoint y: 107, distance: 80.7
click at [372, 107] on input "kamF4AKHpKSyc8hrhTOcXYGW" at bounding box center [422, 105] width 106 height 8
paste input "0fAfjVMhfBzyk9NZqrUJ1MOz"
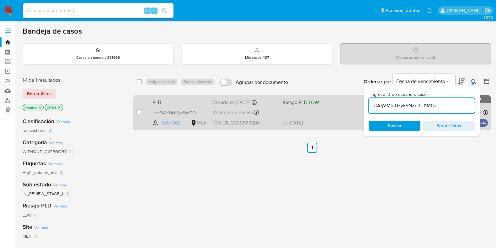
type input "0fAfjVMhfBzyk9NZqrUJ1MOz"
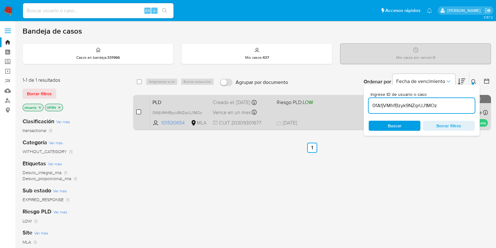
click at [139, 113] on input "checkbox" at bounding box center [138, 111] width 5 height 5
checkbox input "true"
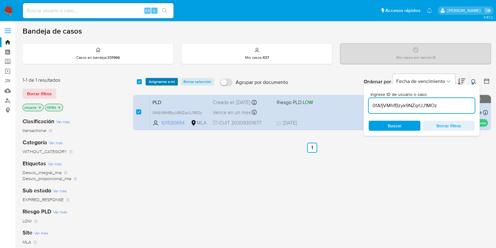
click at [157, 81] on span "Asignarme a mí" at bounding box center [162, 81] width 26 height 6
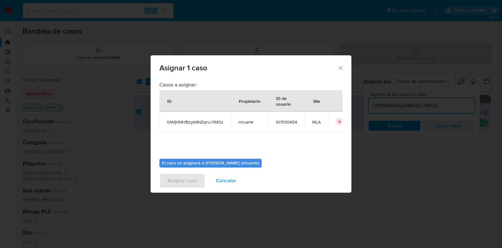
scroll to position [32, 0]
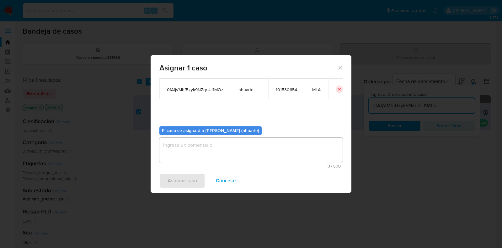
click at [226, 149] on textarea "assign-modal" at bounding box center [250, 150] width 183 height 25
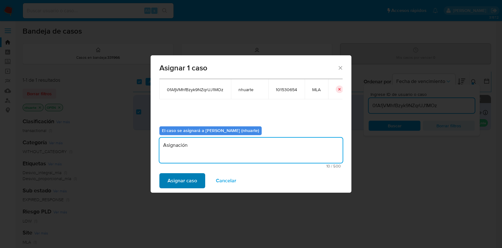
type textarea "Asignación"
click at [196, 184] on span "Asignar caso" at bounding box center [183, 181] width 30 height 14
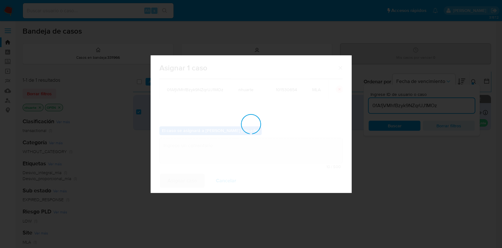
checkbox input "false"
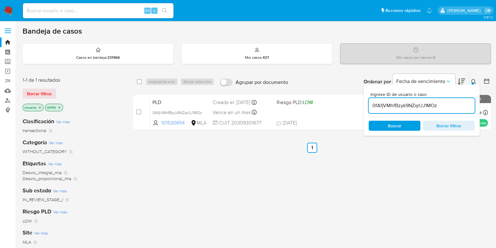
drag, startPoint x: 441, startPoint y: 104, endPoint x: 372, endPoint y: 106, distance: 69.4
click at [372, 106] on input "0fAfjVMhfBzyk9NZqrUJ1MOz" at bounding box center [422, 105] width 106 height 8
paste input "fNsKyZSK7lPPT8oFwgfjmhDt"
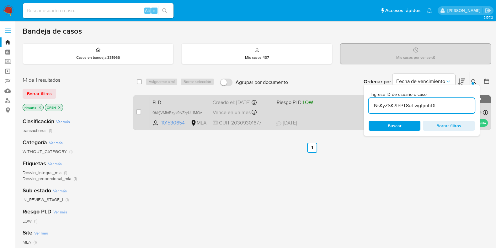
type input "fNsKyZSK7lPPT8oFwgfjmhDt"
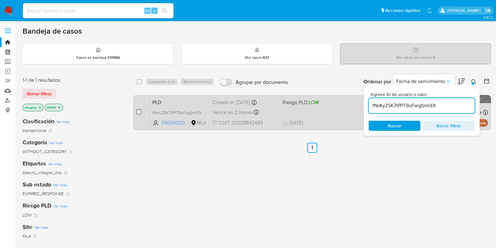
click at [138, 113] on input "checkbox" at bounding box center [138, 111] width 5 height 5
checkbox input "true"
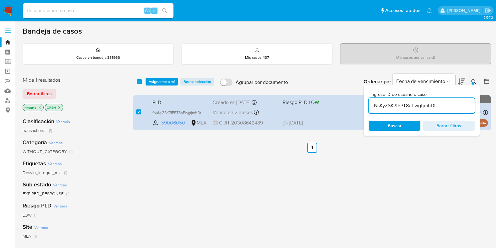
click at [168, 77] on div "select-all-cases-checkbox Asignarme a mí Borrar selección Agrupar por documento…" at bounding box center [312, 81] width 358 height 19
click at [169, 81] on span "Asignarme a mí" at bounding box center [162, 81] width 26 height 6
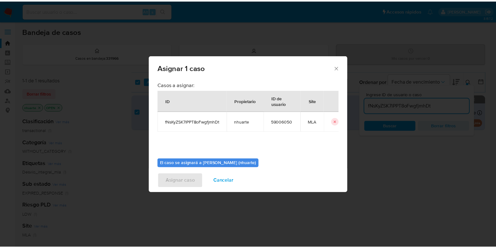
scroll to position [32, 0]
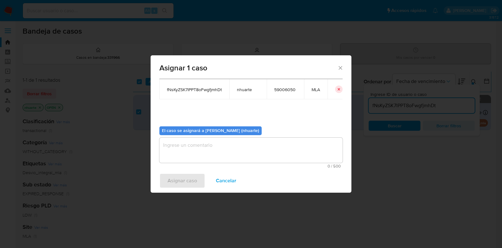
click at [240, 148] on textarea "assign-modal" at bounding box center [250, 150] width 183 height 25
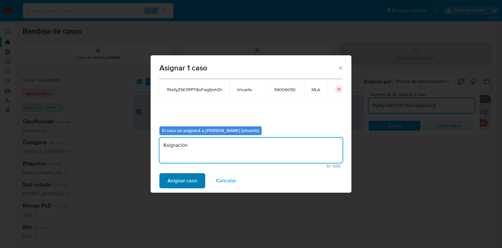
type textarea "Asignación"
click at [189, 183] on span "Asignar caso" at bounding box center [183, 181] width 30 height 14
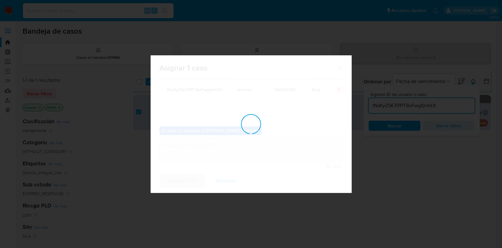
checkbox input "false"
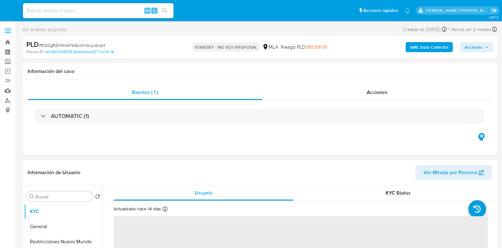
select select "10"
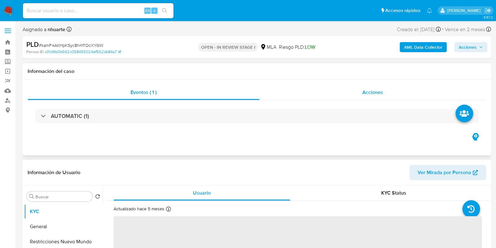
click at [368, 90] on span "Acciones" at bounding box center [373, 92] width 21 height 7
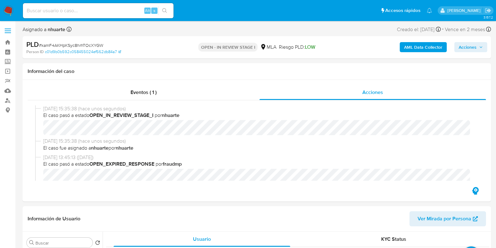
select select "10"
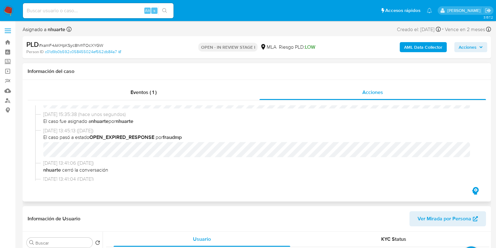
scroll to position [39, 0]
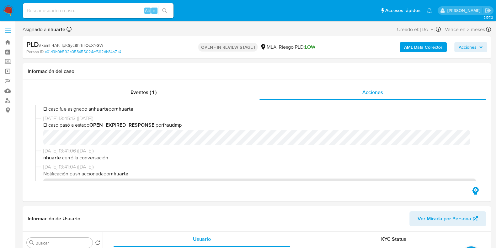
click at [422, 42] on b "AML Data Collector" at bounding box center [423, 47] width 38 height 10
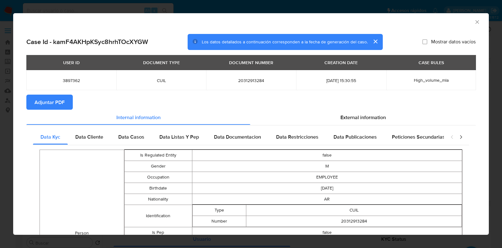
click at [47, 100] on span "Adjuntar PDF" at bounding box center [50, 102] width 30 height 14
click at [474, 23] on icon "Cerrar ventana" at bounding box center [477, 22] width 6 height 6
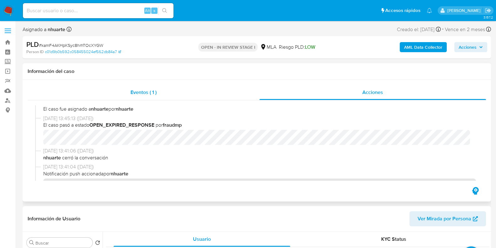
click at [144, 96] on div "Eventos ( 1 )" at bounding box center [144, 92] width 232 height 15
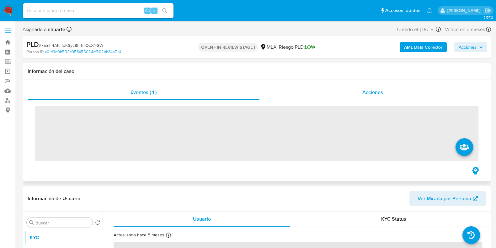
click at [372, 88] on div "Acciones" at bounding box center [373, 92] width 227 height 15
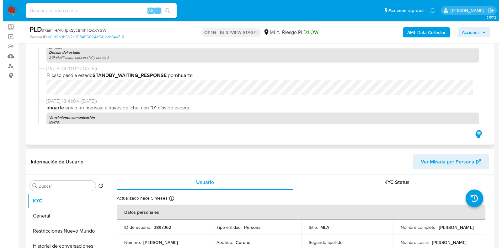
scroll to position [157, 0]
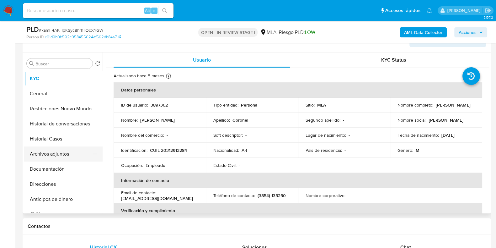
click at [75, 155] on button "Archivos adjuntos" at bounding box center [60, 153] width 73 height 15
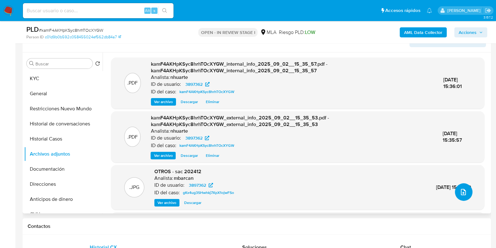
click at [468, 188] on button "upload-file" at bounding box center [464, 192] width 18 height 18
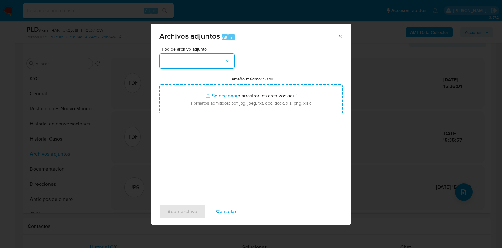
click at [230, 60] on icon "button" at bounding box center [228, 61] width 6 height 6
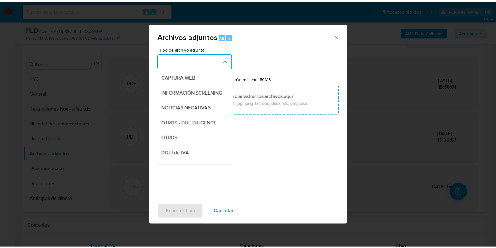
scroll to position [65, 0]
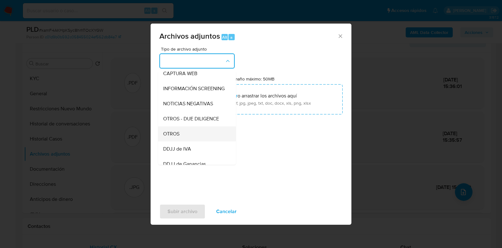
click at [186, 141] on div "OTROS" at bounding box center [195, 133] width 64 height 15
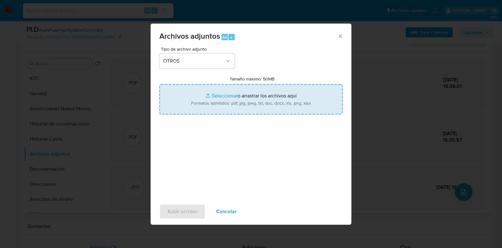
type input "C:\fakepath\3897362_Documentacion.pdf"
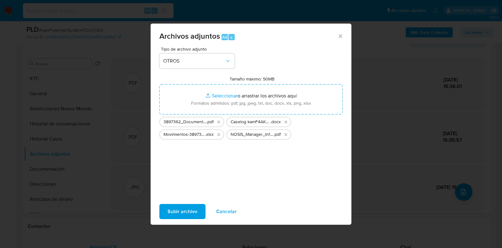
click at [183, 213] on span "Subir archivo" at bounding box center [183, 211] width 30 height 14
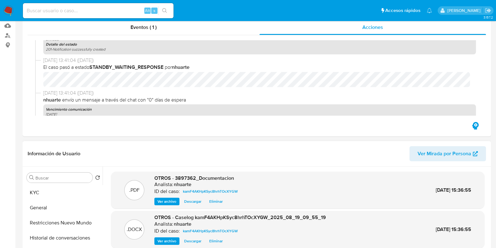
scroll to position [0, 0]
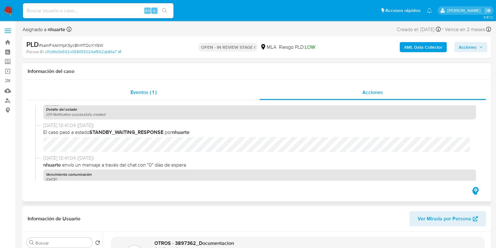
click at [145, 94] on span "Eventos ( 1 )" at bounding box center [144, 92] width 26 height 7
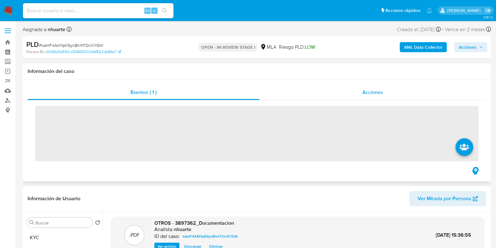
click at [372, 91] on span "Acciones" at bounding box center [373, 92] width 21 height 7
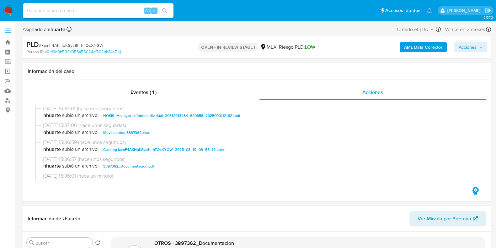
click at [462, 45] on span "Acciones" at bounding box center [468, 47] width 18 height 10
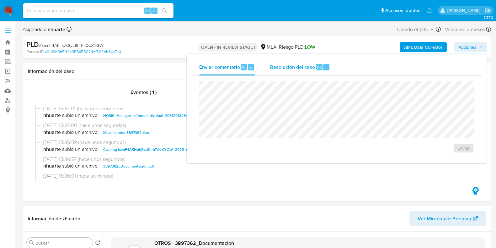
click at [307, 62] on div "Resolución del caso Alt r" at bounding box center [300, 67] width 60 height 16
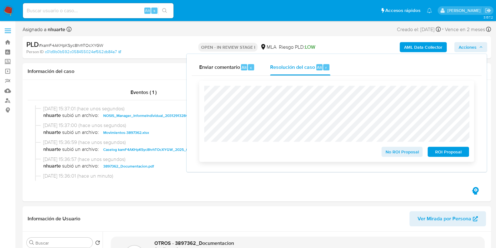
click at [401, 152] on span "No ROI Proposal" at bounding box center [402, 151] width 33 height 9
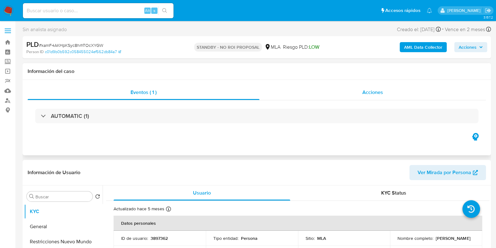
select select "10"
click at [370, 97] on div "Acciones" at bounding box center [373, 92] width 227 height 15
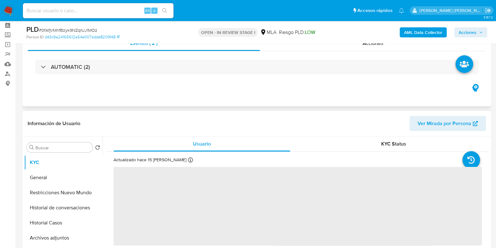
scroll to position [39, 0]
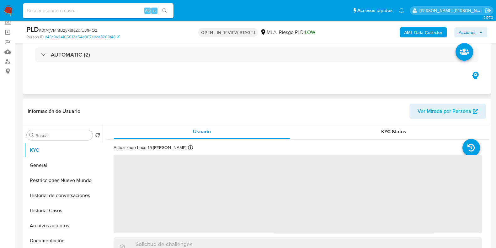
select select "10"
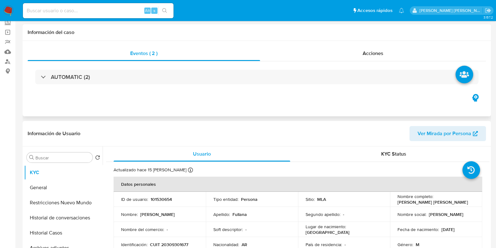
scroll to position [0, 0]
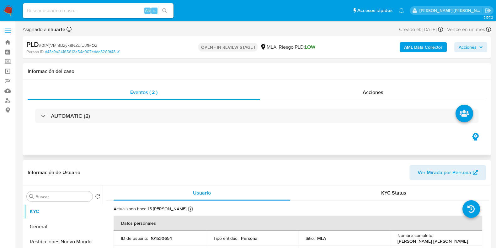
click at [372, 70] on h1 "Información del caso" at bounding box center [257, 71] width 459 height 6
click at [372, 91] on span "Acciones" at bounding box center [373, 92] width 21 height 7
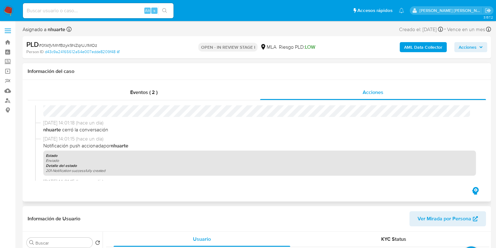
scroll to position [78, 0]
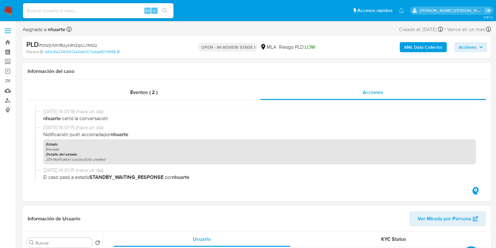
click at [411, 51] on b "AML Data Collector" at bounding box center [423, 47] width 38 height 10
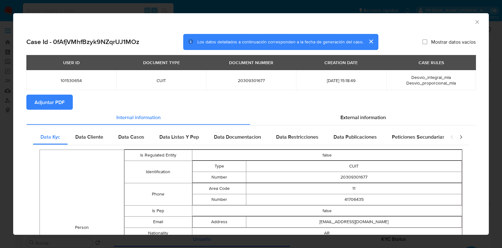
click at [68, 103] on button "Adjuntar PDF" at bounding box center [49, 102] width 46 height 15
click at [474, 23] on icon "Cerrar ventana" at bounding box center [477, 22] width 6 height 6
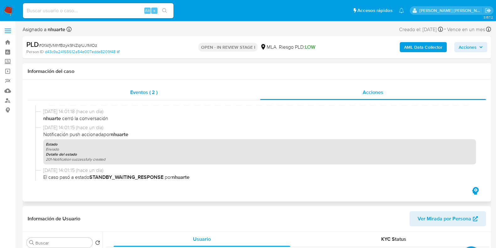
click at [143, 96] on div "Eventos ( 2 )" at bounding box center [144, 92] width 233 height 15
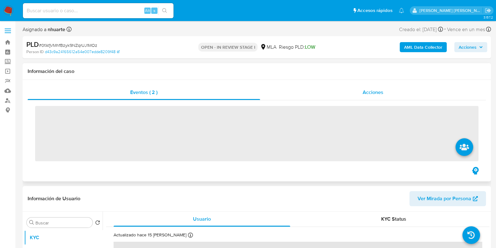
click at [372, 93] on span "Acciones" at bounding box center [373, 92] width 21 height 7
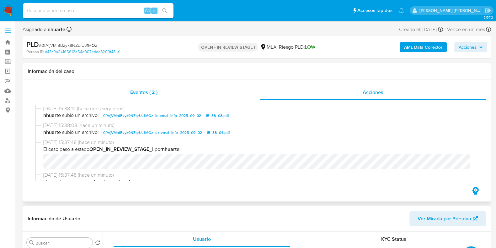
click at [141, 90] on span "Eventos ( 2 )" at bounding box center [143, 92] width 27 height 7
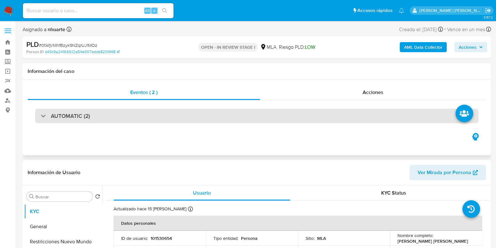
click at [140, 112] on div "AUTOMATIC (2)" at bounding box center [257, 116] width 444 height 14
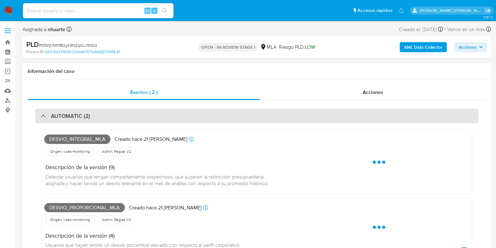
click at [140, 112] on div "AUTOMATIC (2)" at bounding box center [257, 116] width 444 height 14
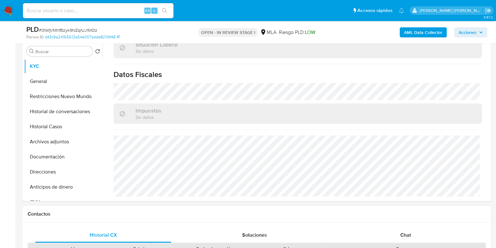
scroll to position [157, 0]
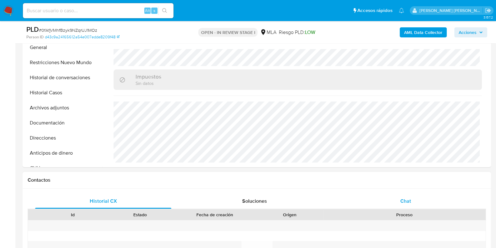
drag, startPoint x: 408, startPoint y: 200, endPoint x: 394, endPoint y: 197, distance: 14.5
click at [408, 200] on span "Chat" at bounding box center [406, 200] width 11 height 7
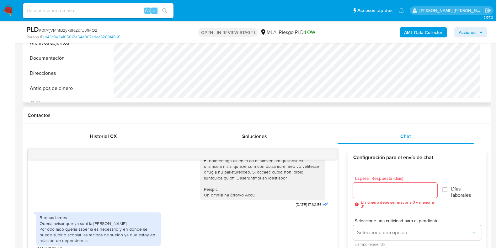
scroll to position [118, 0]
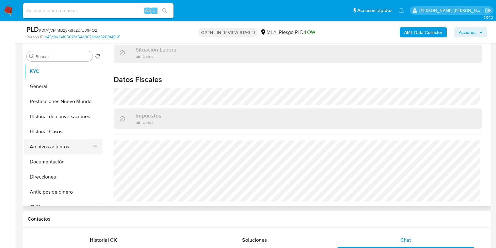
click at [59, 146] on button "Archivos adjuntos" at bounding box center [60, 146] width 73 height 15
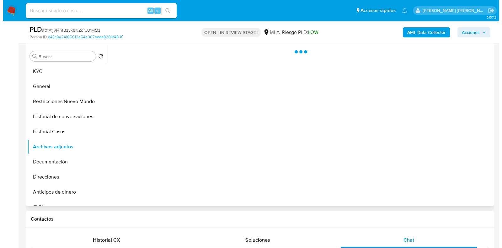
scroll to position [0, 0]
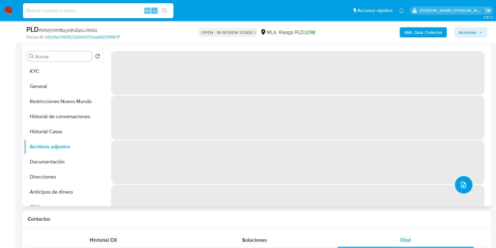
click at [464, 188] on span "upload-file" at bounding box center [464, 185] width 8 height 8
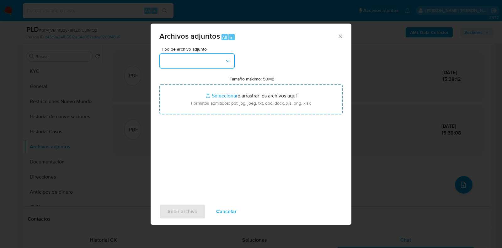
click at [226, 61] on icon "button" at bounding box center [228, 61] width 6 height 6
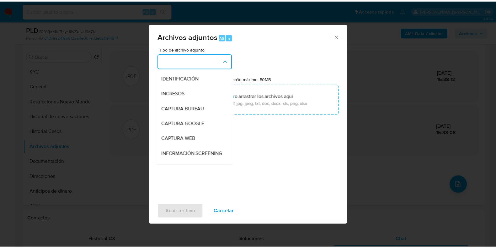
scroll to position [74, 0]
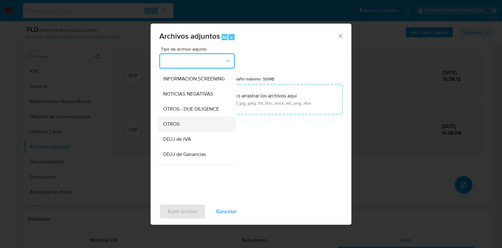
click at [194, 131] on div "OTROS" at bounding box center [195, 123] width 64 height 15
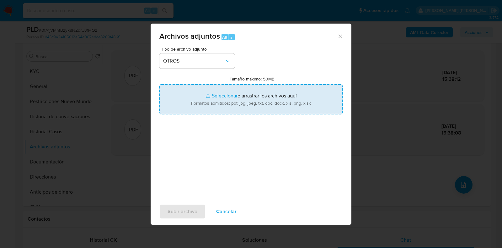
type input "C:\fakepath\Caselog 0fAfjVMhfBzyk9NZqrUJ1MOz_2025_08_18_22_50_42.docx"
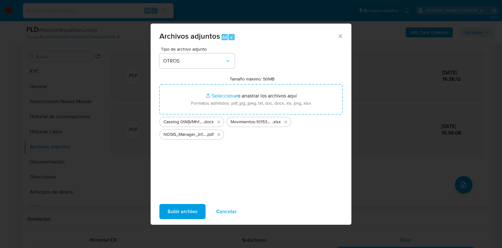
click at [192, 206] on span "Subir archivo" at bounding box center [183, 211] width 30 height 14
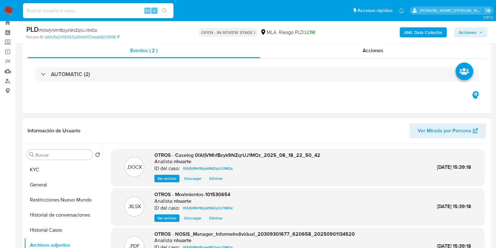
scroll to position [0, 0]
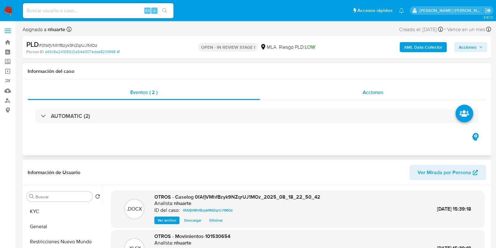
click at [367, 94] on span "Acciones" at bounding box center [373, 92] width 21 height 7
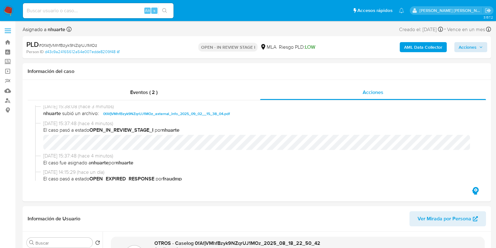
scroll to position [78, 0]
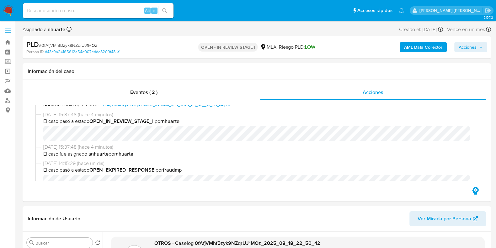
click at [478, 43] on span "Acciones" at bounding box center [471, 47] width 24 height 9
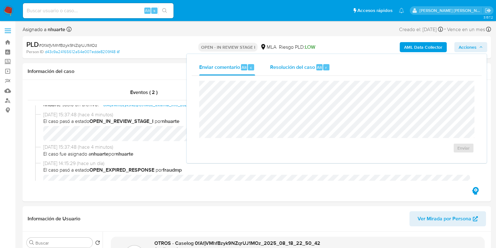
click at [306, 69] on span "Resolución del caso" at bounding box center [292, 66] width 45 height 7
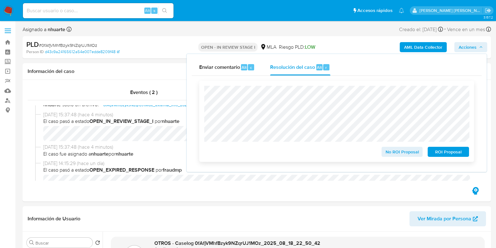
click at [396, 154] on span "No ROI Proposal" at bounding box center [402, 151] width 33 height 9
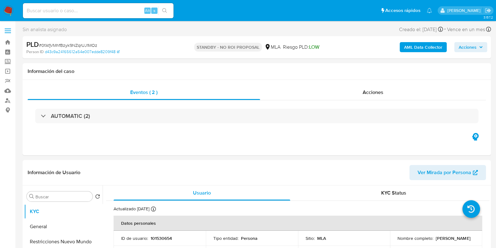
select select "10"
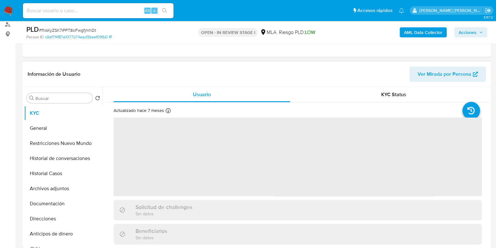
scroll to position [118, 0]
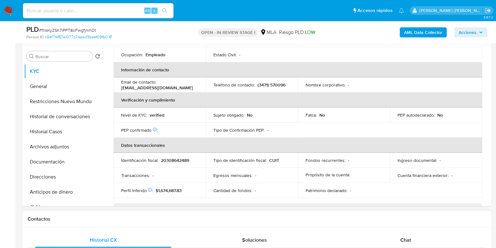
select select "10"
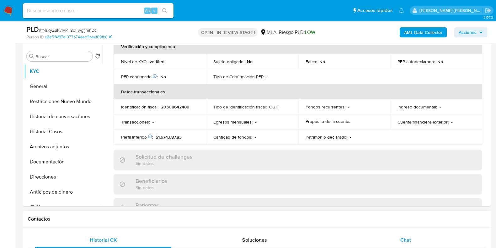
click at [410, 233] on div "Chat" at bounding box center [406, 239] width 136 height 15
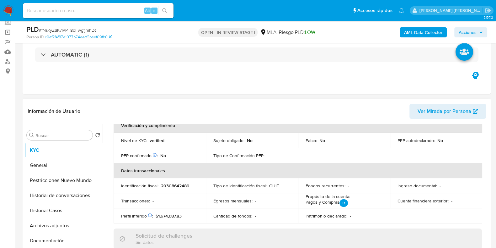
scroll to position [0, 0]
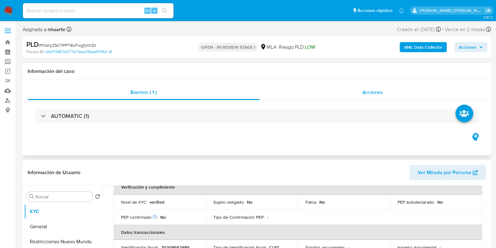
click at [375, 88] on div "Acciones" at bounding box center [373, 92] width 227 height 15
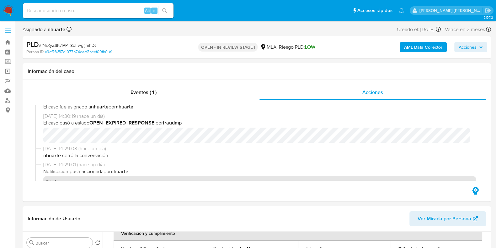
scroll to position [78, 0]
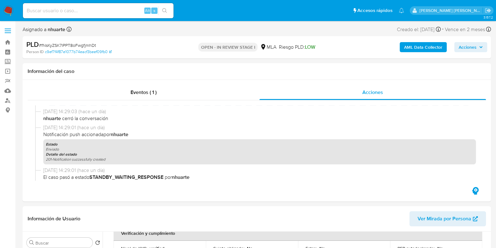
click at [412, 46] on b "AML Data Collector" at bounding box center [423, 47] width 38 height 10
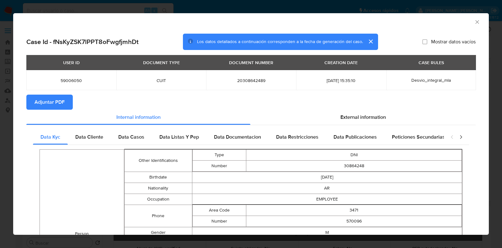
click at [41, 100] on span "Adjuntar PDF" at bounding box center [50, 102] width 30 height 14
click at [476, 21] on icon "Cerrar ventana" at bounding box center [477, 21] width 3 height 3
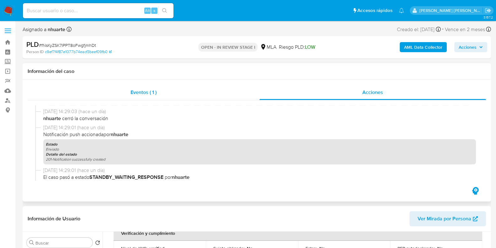
click at [154, 99] on div "Eventos ( 1 )" at bounding box center [144, 92] width 232 height 15
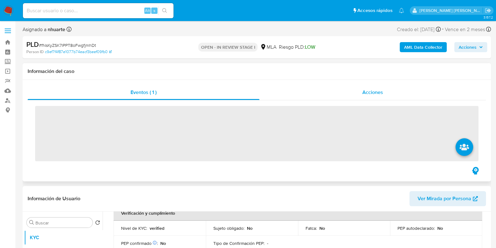
click at [369, 91] on span "Acciones" at bounding box center [373, 92] width 21 height 7
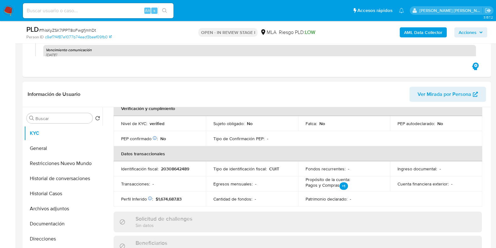
scroll to position [157, 0]
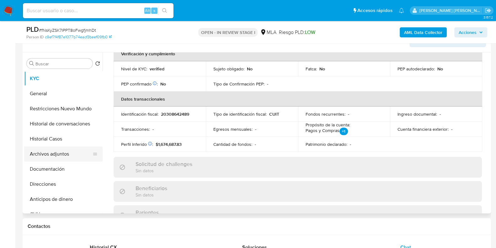
click at [70, 156] on button "Archivos adjuntos" at bounding box center [60, 153] width 73 height 15
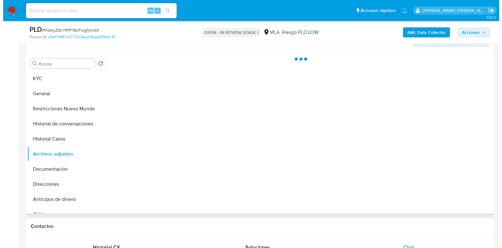
scroll to position [0, 0]
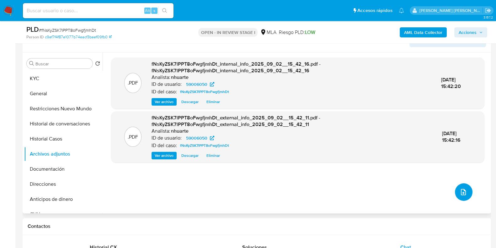
click at [460, 191] on icon "upload-file" at bounding box center [464, 192] width 8 height 8
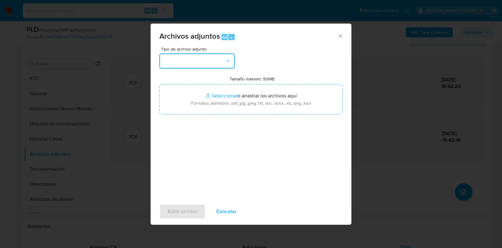
click at [229, 61] on icon "button" at bounding box center [228, 61] width 6 height 6
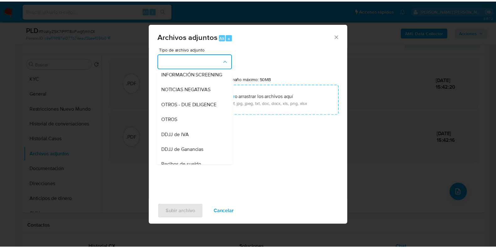
scroll to position [108, 0]
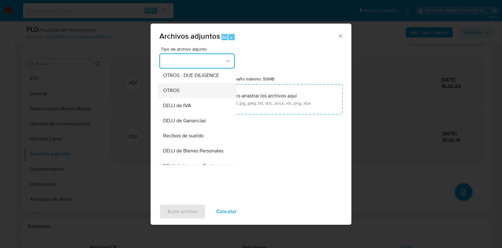
click at [211, 95] on div "OTROS" at bounding box center [195, 90] width 64 height 15
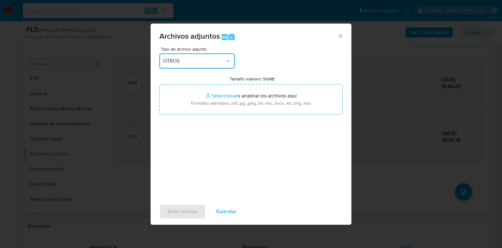
click at [393, 213] on div "Archivos adjuntos Alt a Tipo de archivo adjunto OTROS Tamaño máximo: 50MB Selec…" at bounding box center [251, 124] width 502 height 248
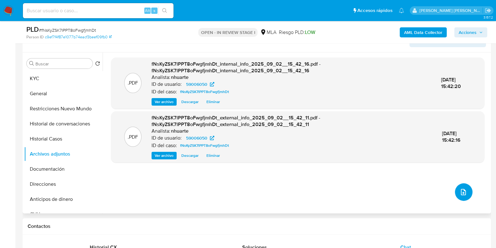
scroll to position [0, 0]
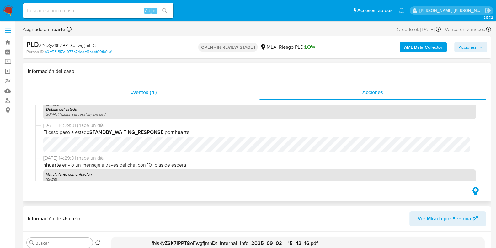
click at [154, 95] on span "Eventos ( 1 )" at bounding box center [144, 92] width 26 height 7
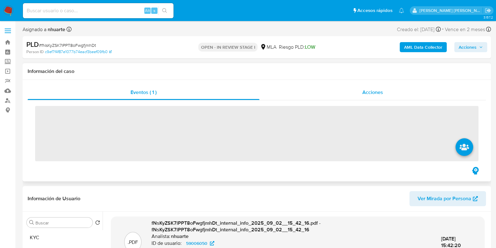
click at [364, 88] on div "Acciones" at bounding box center [373, 92] width 227 height 15
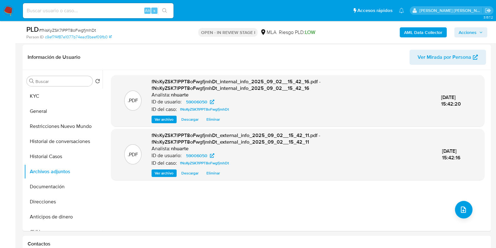
scroll to position [157, 0]
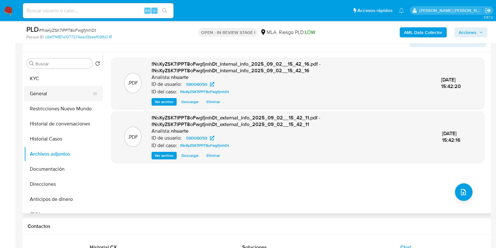
click at [67, 95] on button "General" at bounding box center [60, 93] width 73 height 15
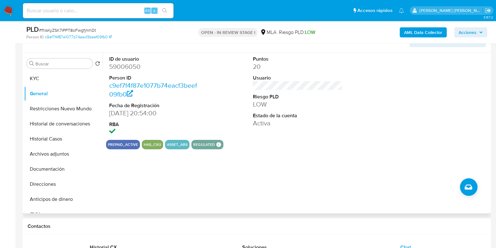
click at [131, 67] on dd "59006050" at bounding box center [154, 66] width 90 height 9
copy dd "59006050"
click at [61, 154] on button "Archivos adjuntos" at bounding box center [60, 153] width 73 height 15
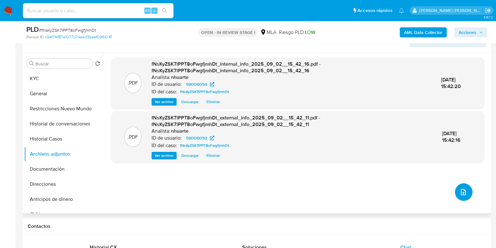
click at [463, 188] on icon "upload-file" at bounding box center [464, 192] width 8 height 8
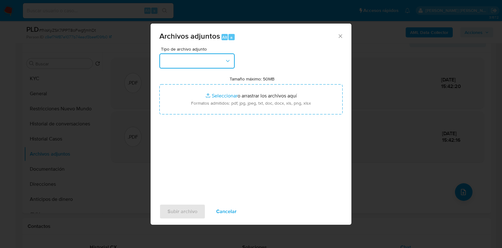
click at [231, 60] on button "button" at bounding box center [196, 60] width 75 height 15
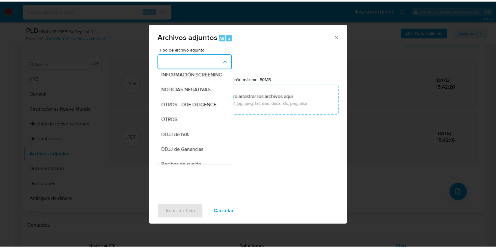
scroll to position [97, 0]
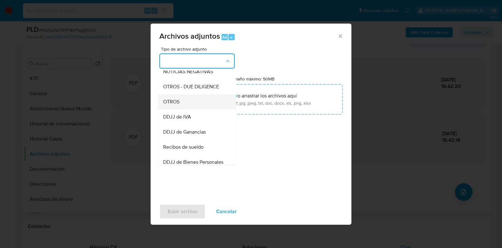
click at [203, 109] on div "OTROS" at bounding box center [195, 101] width 64 height 15
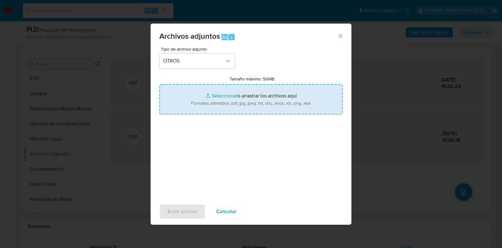
type input "C:\fakepath\Movimientos-59006050.xlsx"
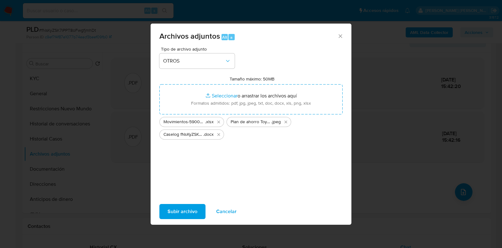
click at [187, 212] on span "Subir archivo" at bounding box center [183, 211] width 30 height 14
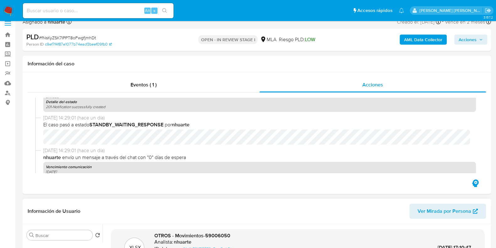
scroll to position [0, 0]
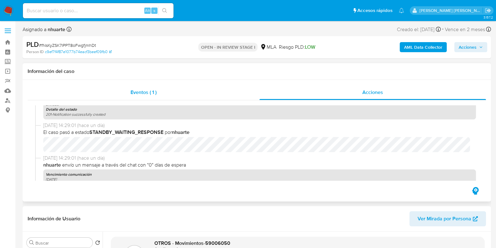
drag, startPoint x: 141, startPoint y: 90, endPoint x: 216, endPoint y: 90, distance: 74.4
click at [141, 90] on span "Eventos ( 1 )" at bounding box center [144, 92] width 26 height 7
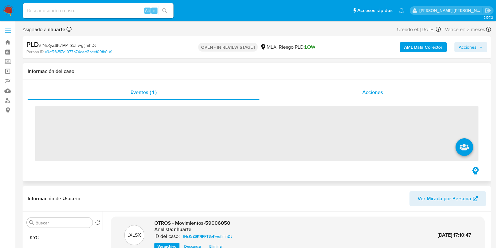
click at [377, 90] on span "Acciones" at bounding box center [373, 92] width 21 height 7
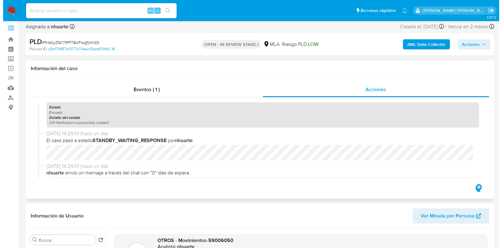
scroll to position [196, 0]
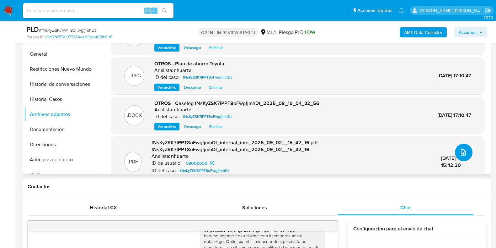
click at [465, 149] on span "upload-file" at bounding box center [464, 153] width 8 height 8
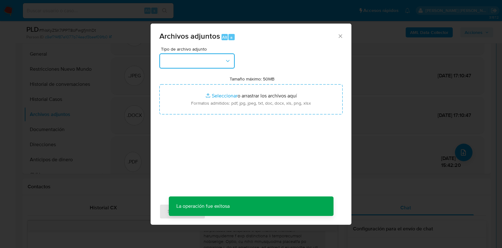
click at [229, 63] on icon "button" at bounding box center [228, 61] width 6 height 6
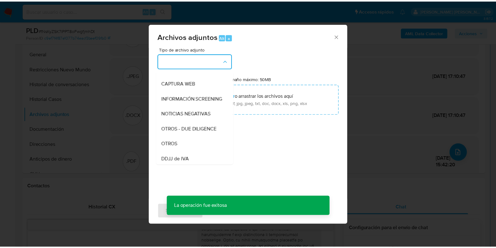
scroll to position [89, 0]
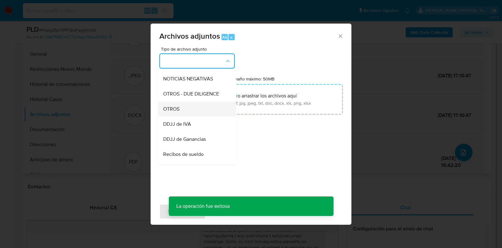
click at [203, 116] on div "OTROS" at bounding box center [195, 108] width 64 height 15
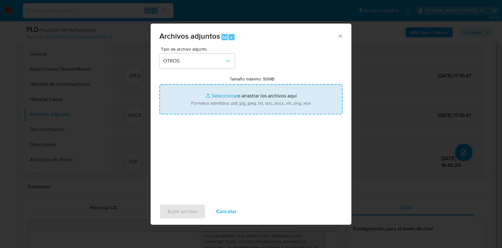
type input "C:\fakepath\NOSIS_Manager_InformeIndividual_20308642489_620658_20250902171148.p…"
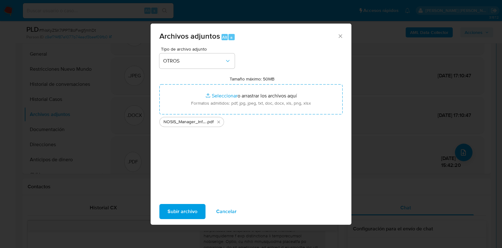
click at [187, 212] on span "Subir archivo" at bounding box center [183, 211] width 30 height 14
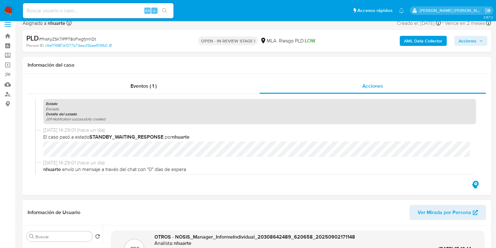
scroll to position [0, 0]
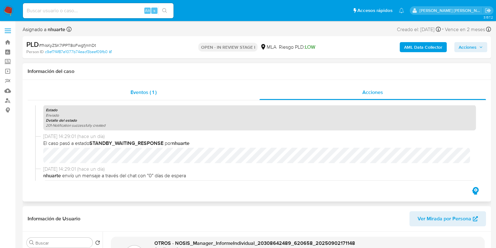
click at [153, 86] on div "Eventos ( 1 )" at bounding box center [144, 92] width 232 height 15
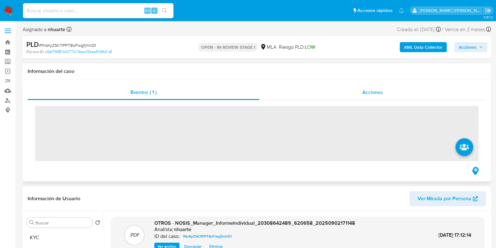
click at [370, 89] on span "Acciones" at bounding box center [373, 92] width 21 height 7
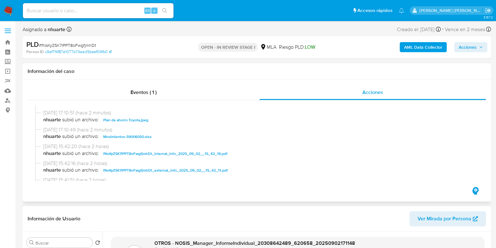
scroll to position [39, 0]
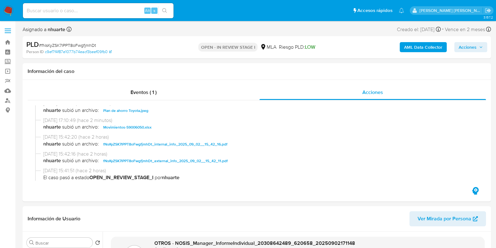
click at [465, 46] on span "Acciones" at bounding box center [468, 47] width 18 height 10
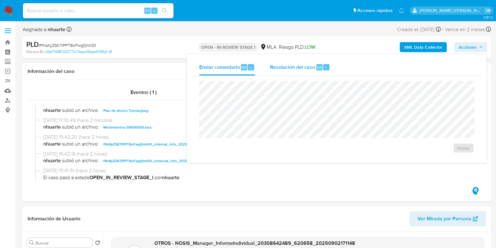
click at [301, 65] on span "Resolución del caso" at bounding box center [292, 66] width 45 height 7
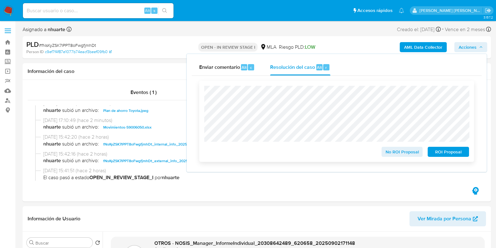
click at [397, 151] on span "No ROI Proposal" at bounding box center [402, 151] width 33 height 9
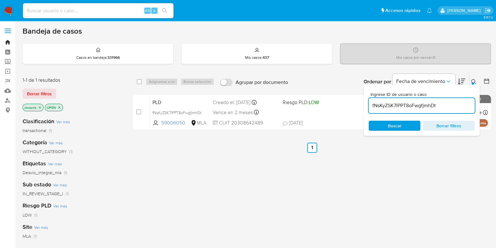
click at [9, 42] on link "Bandeja" at bounding box center [37, 42] width 75 height 10
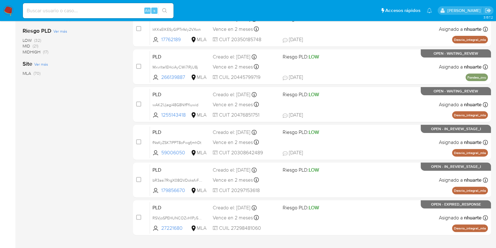
scroll to position [235, 0]
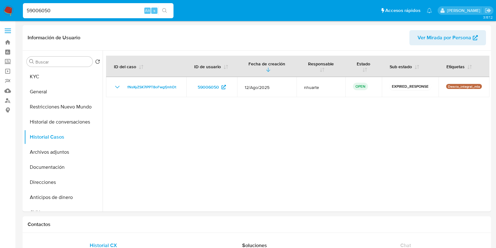
select select "10"
click at [56, 81] on button "KYC" at bounding box center [60, 76] width 73 height 15
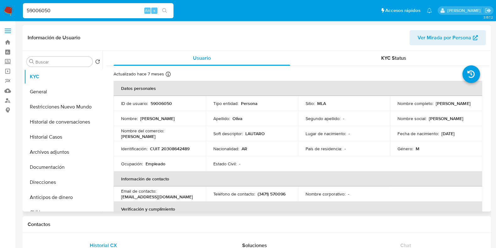
click at [181, 149] on p "CUIT 20308642489" at bounding box center [170, 149] width 40 height 6
copy p "20308642489"
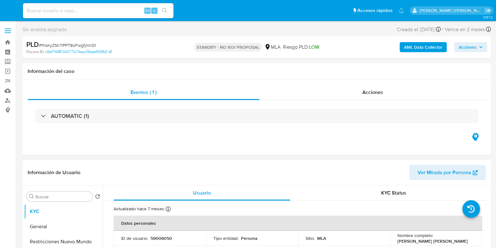
select select "10"
